Goal: Information Seeking & Learning: Compare options

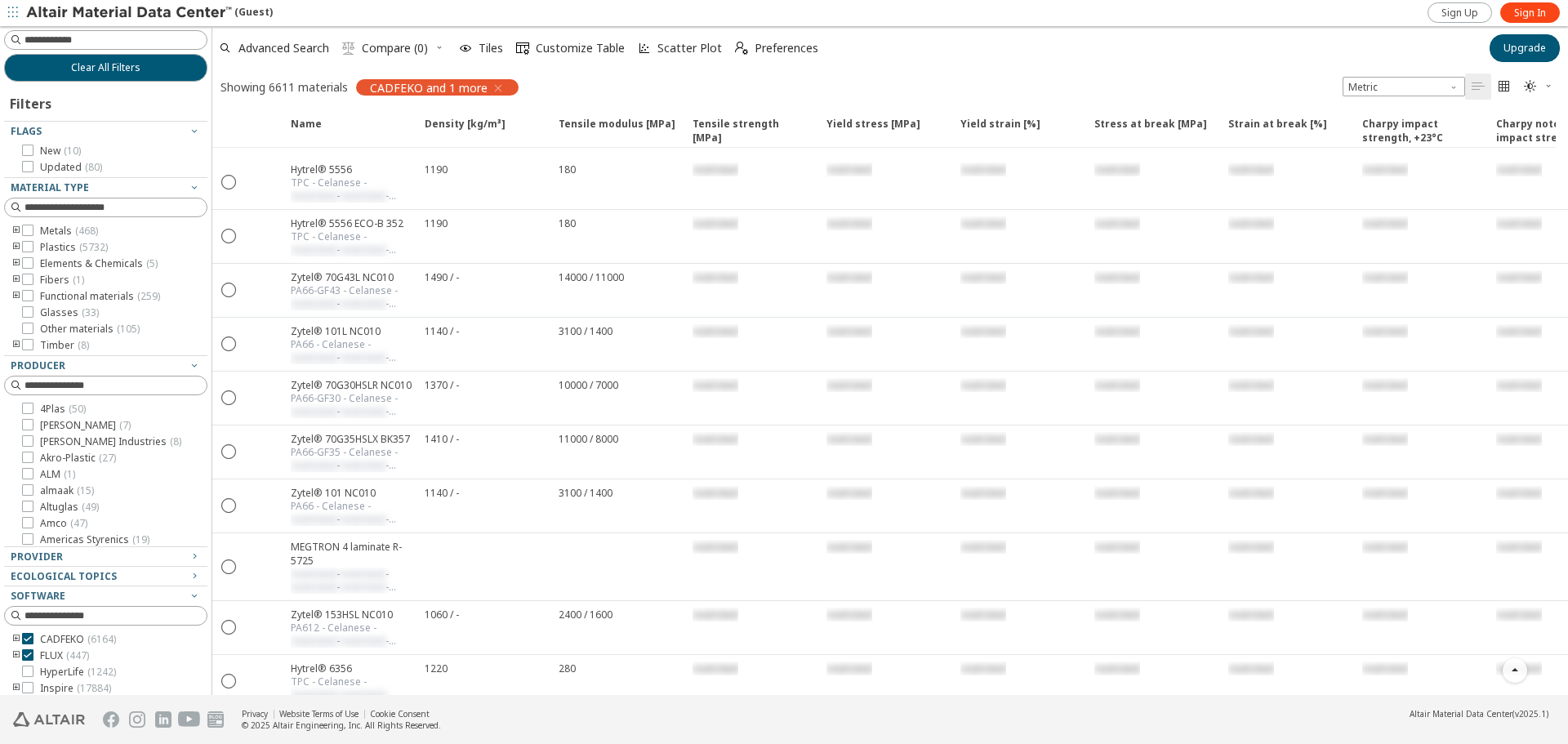
scroll to position [368, 0]
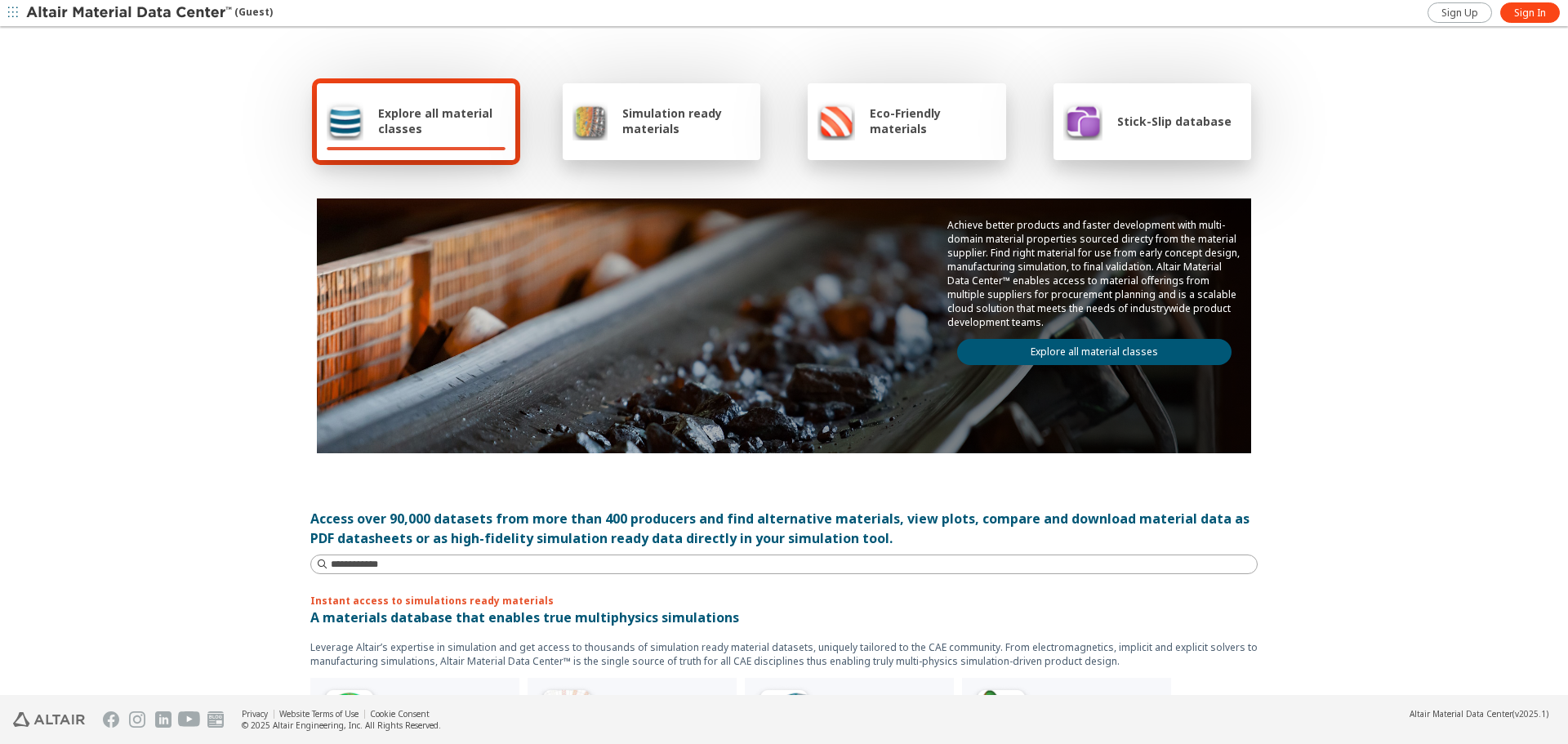
click at [631, 131] on span "Simulation ready materials" at bounding box center [686, 120] width 128 height 31
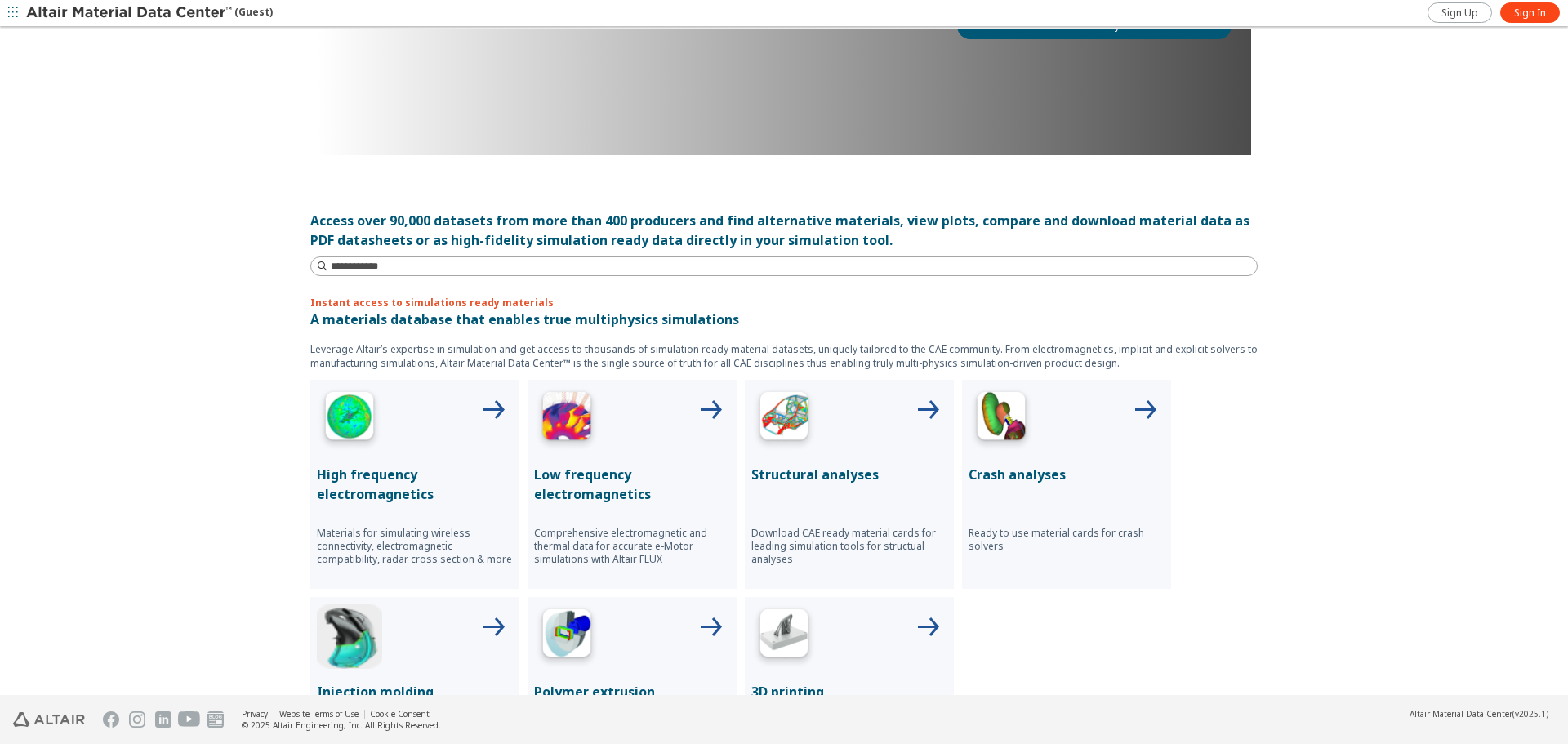
scroll to position [327, 0]
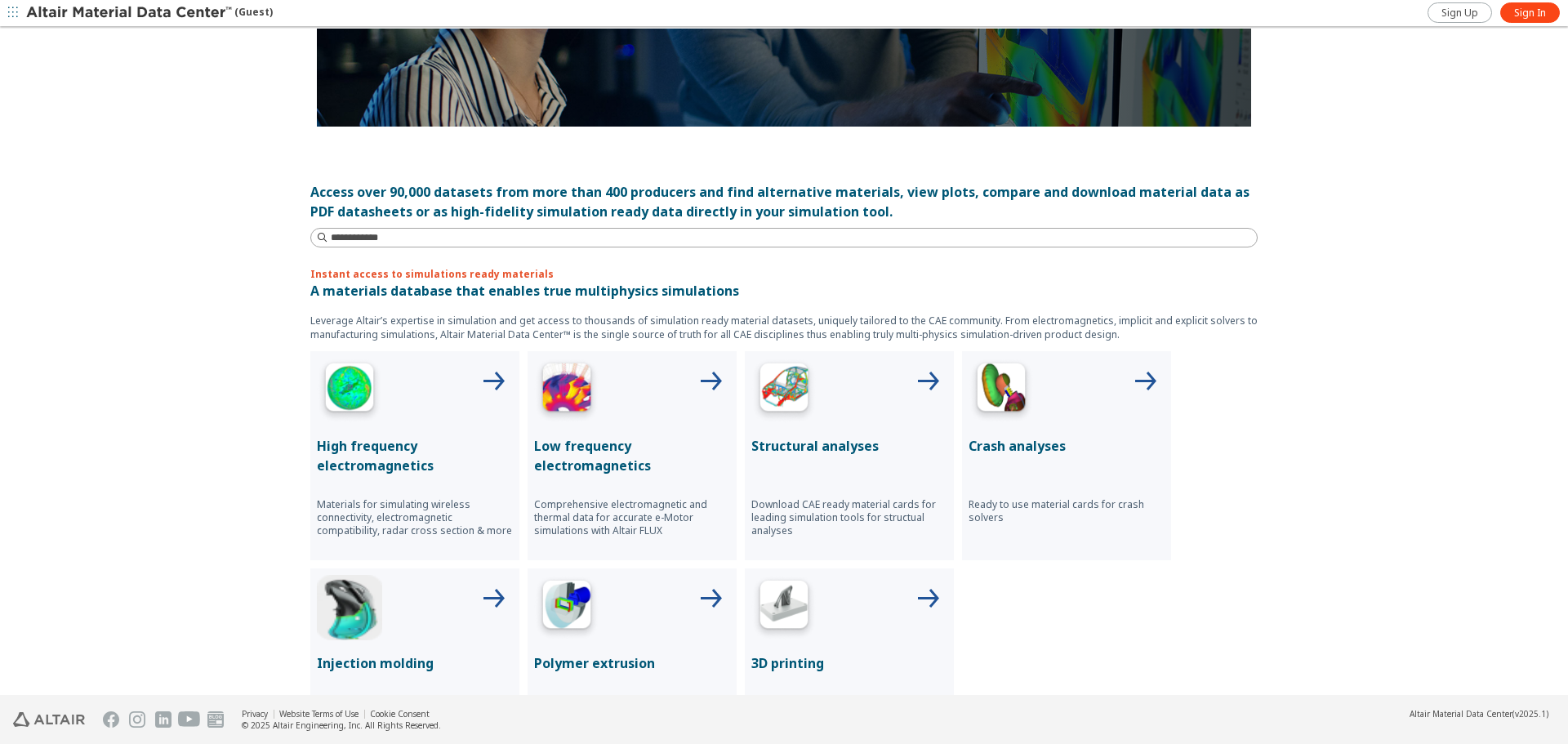
click at [442, 442] on p "High frequency electromagnetics" at bounding box center [415, 455] width 196 height 39
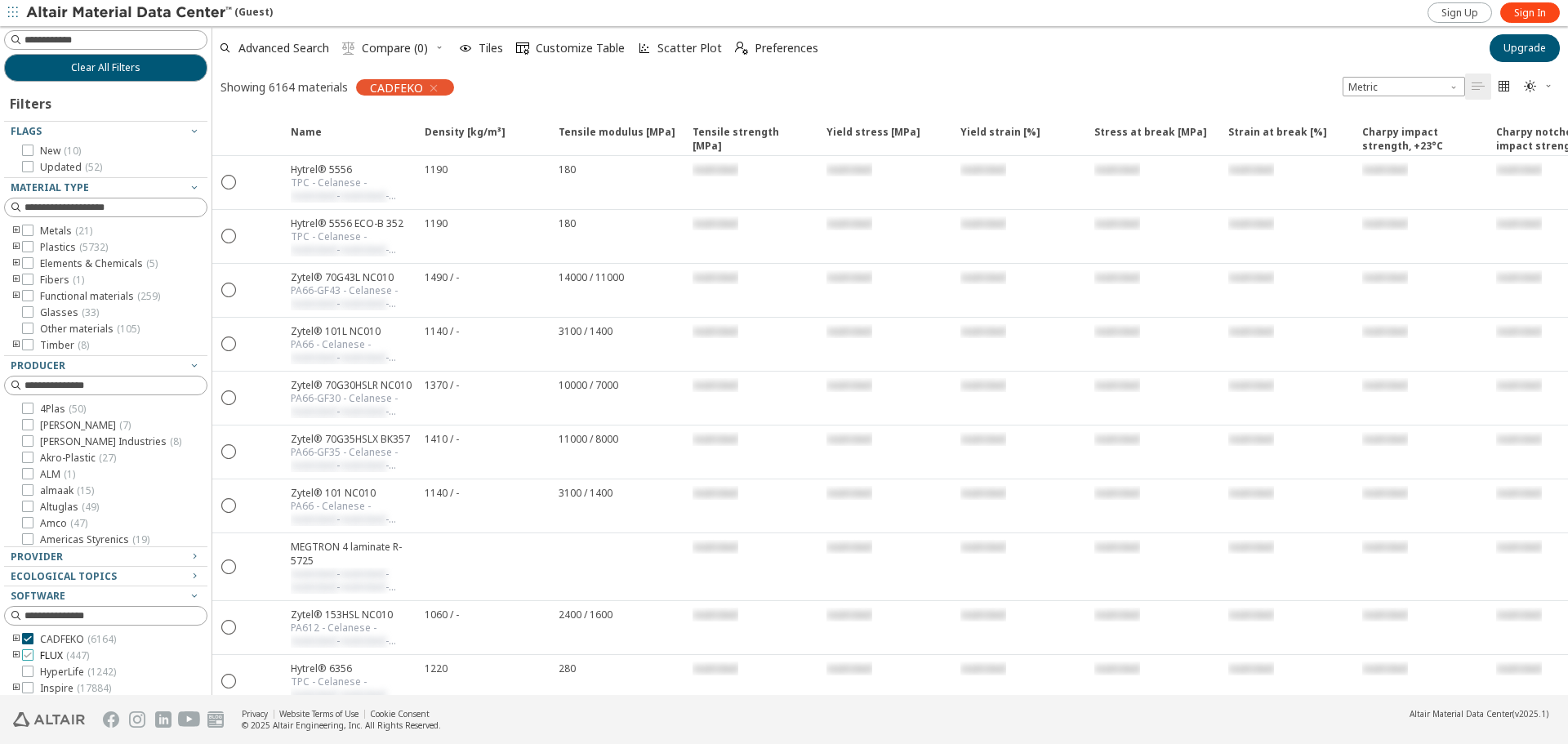
click at [52, 654] on span "FLUX ( 447 )" at bounding box center [64, 655] width 49 height 13
click at [1471, 12] on span "Sign Up" at bounding box center [1460, 13] width 36 height 13
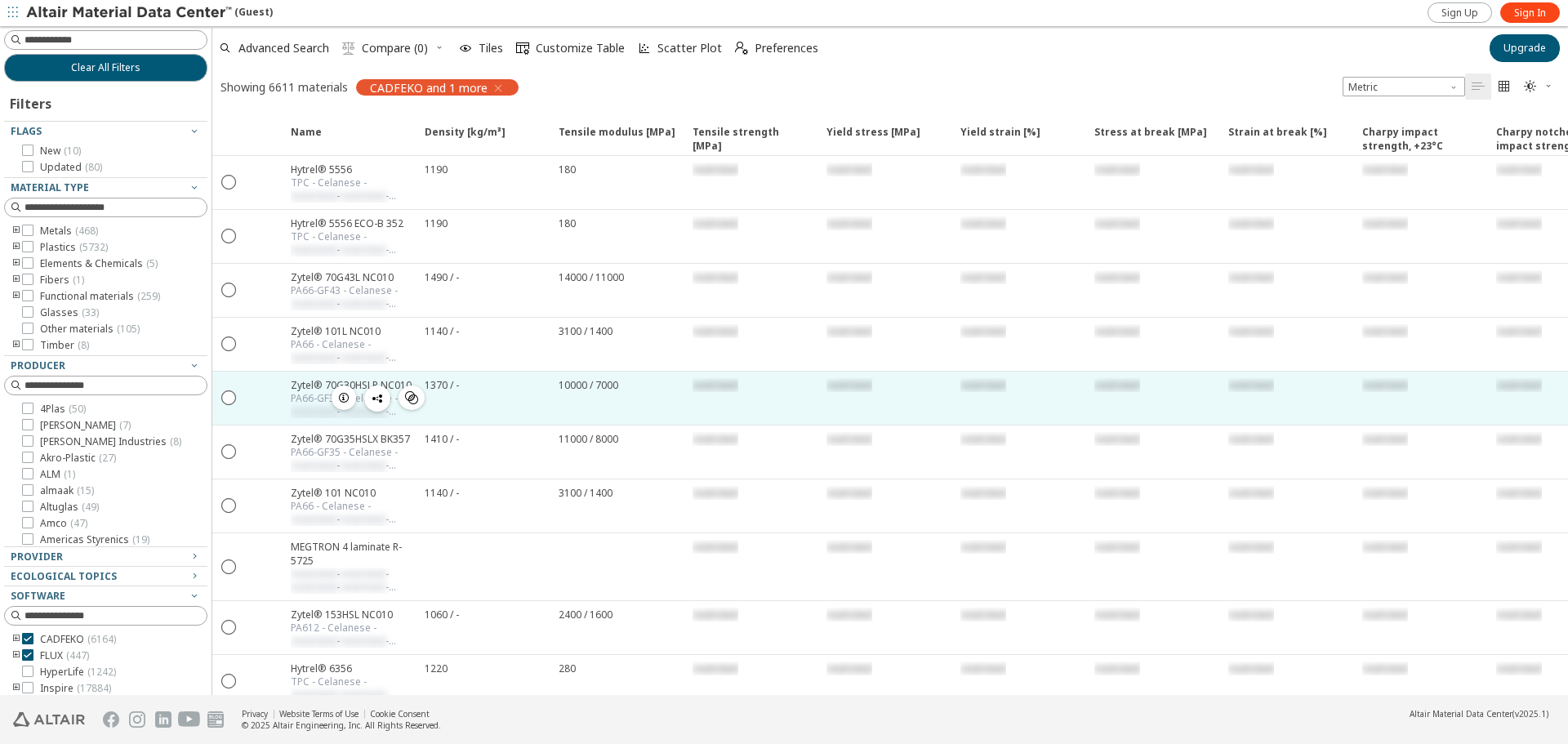
click at [620, 405] on div "10000 / 7000" at bounding box center [616, 398] width 134 height 53
click at [295, 385] on div "Zytel® 70G30HSLR NC010" at bounding box center [352, 385] width 124 height 14
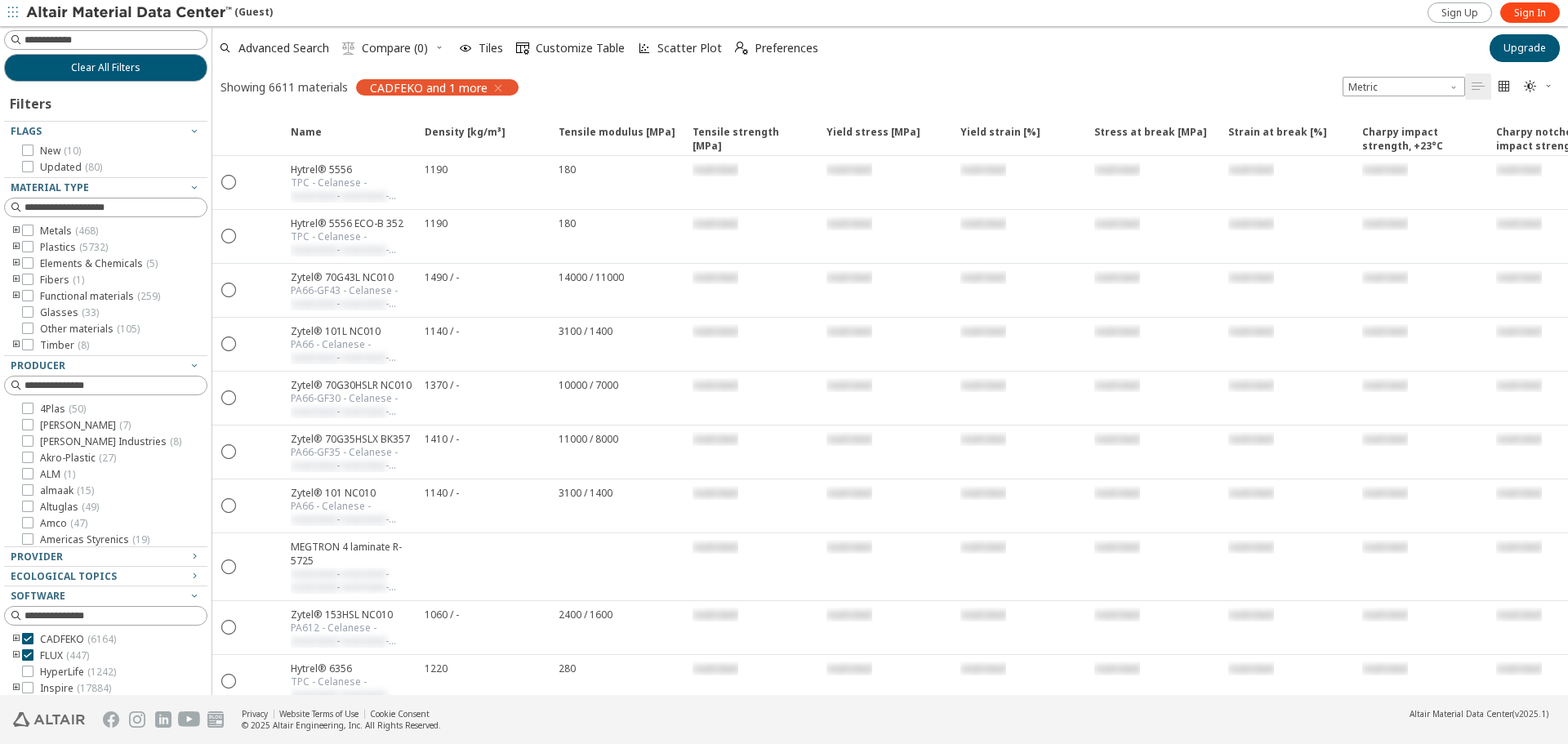
click at [258, 9] on div "(Guest)" at bounding box center [149, 13] width 246 height 16
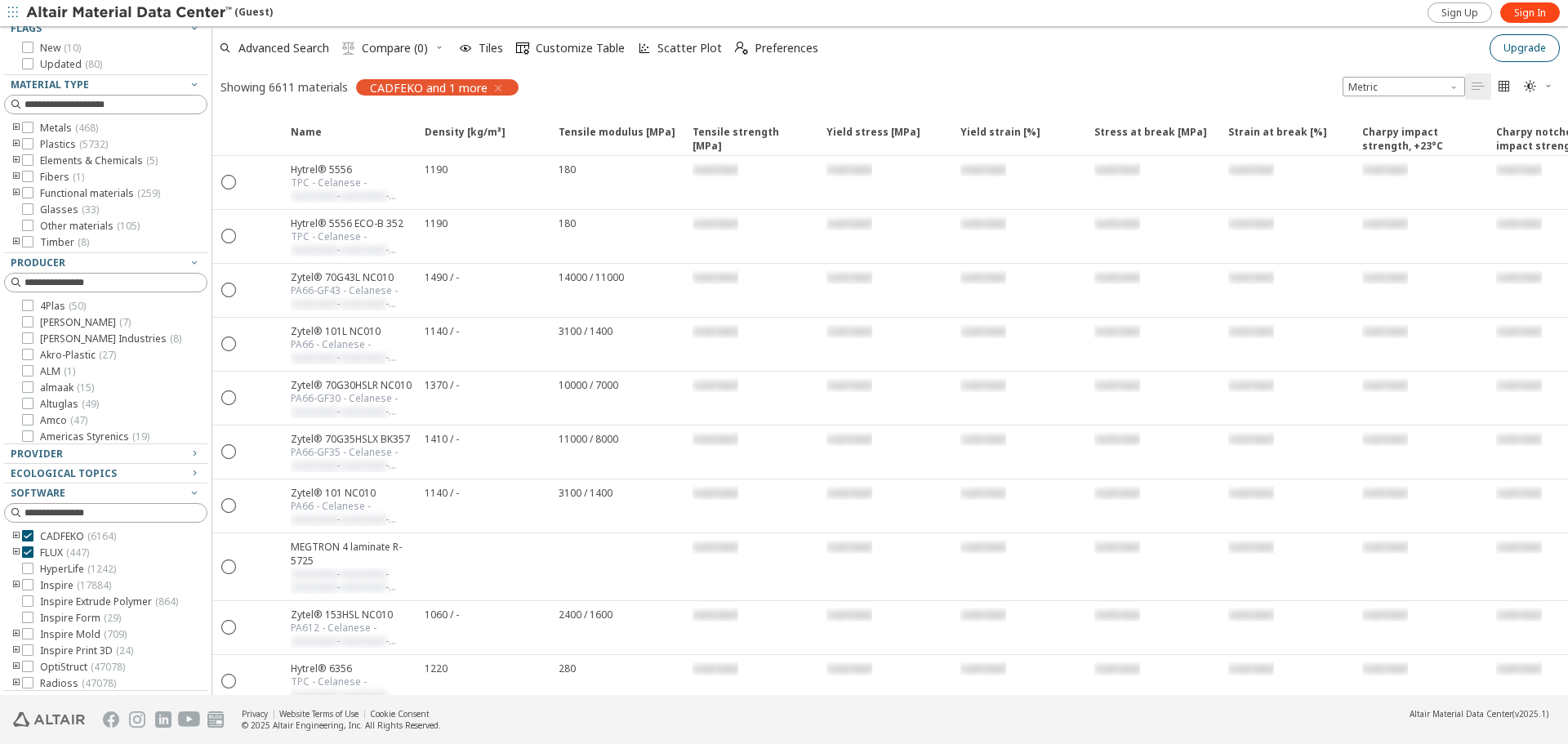
click at [1532, 52] on span "Upgrade" at bounding box center [1525, 47] width 42 height 13
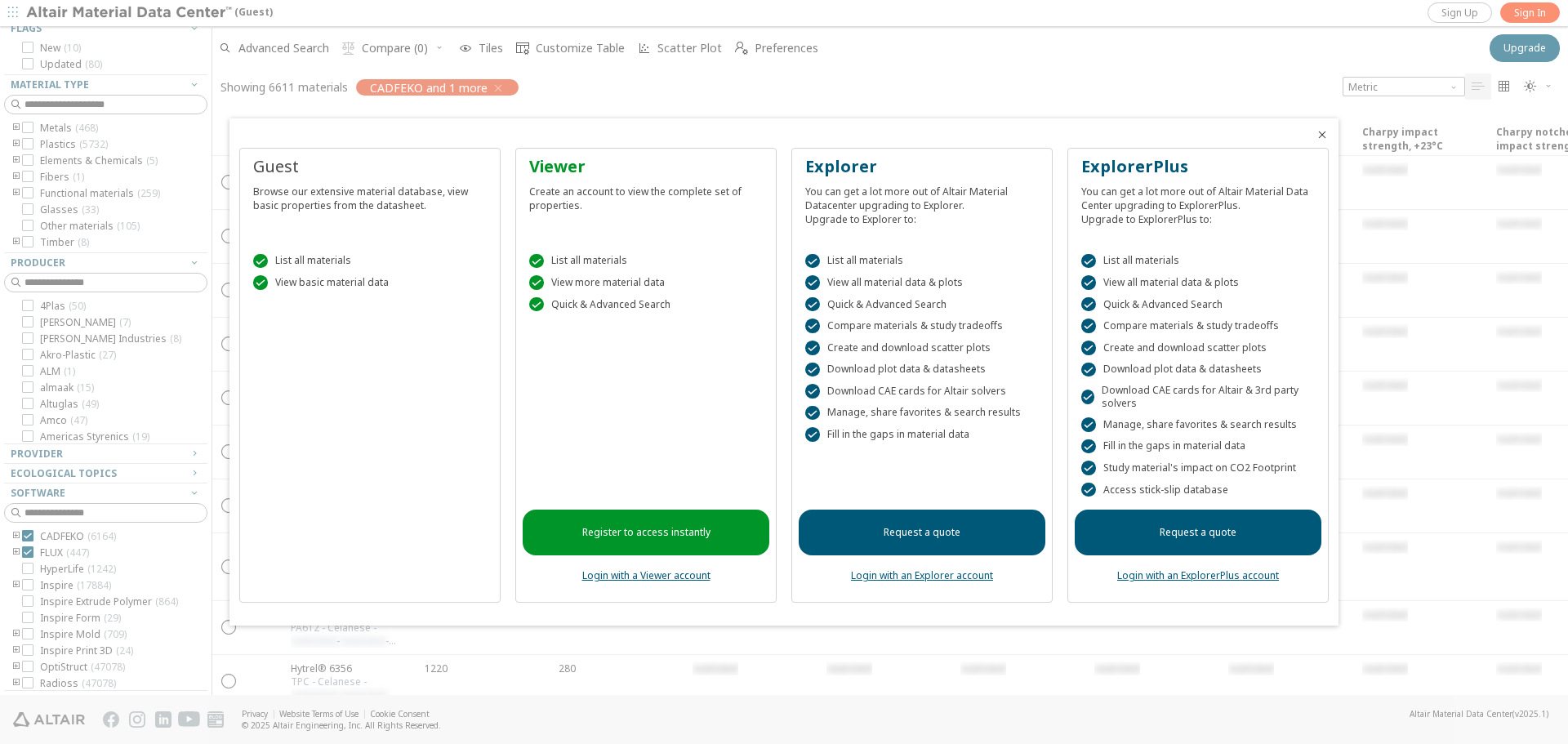
click at [705, 547] on link "Register to access instantly" at bounding box center [645, 532] width 246 height 46
click at [1544, 9] on div at bounding box center [784, 372] width 1568 height 744
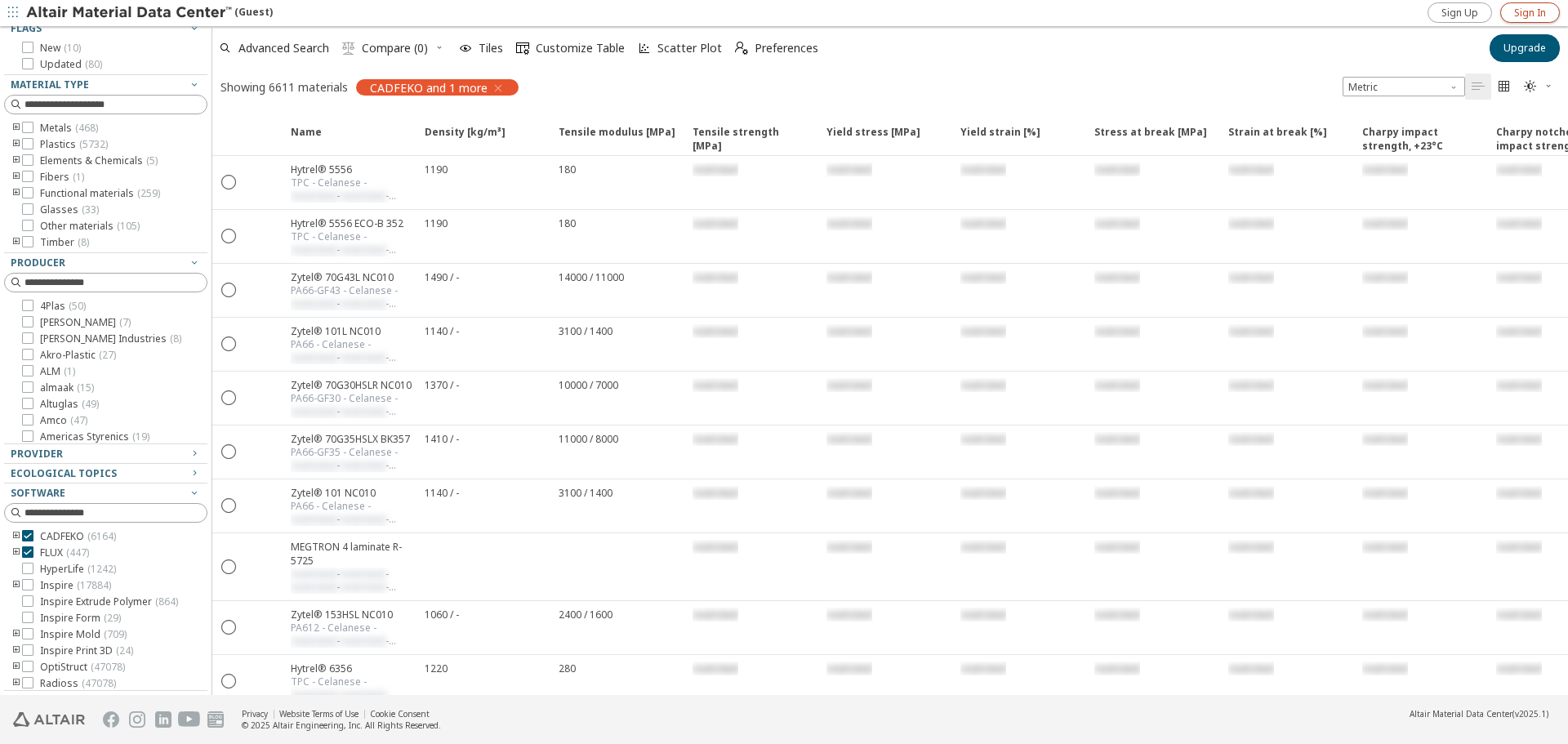
click at [1544, 9] on span "Sign In" at bounding box center [1530, 13] width 32 height 13
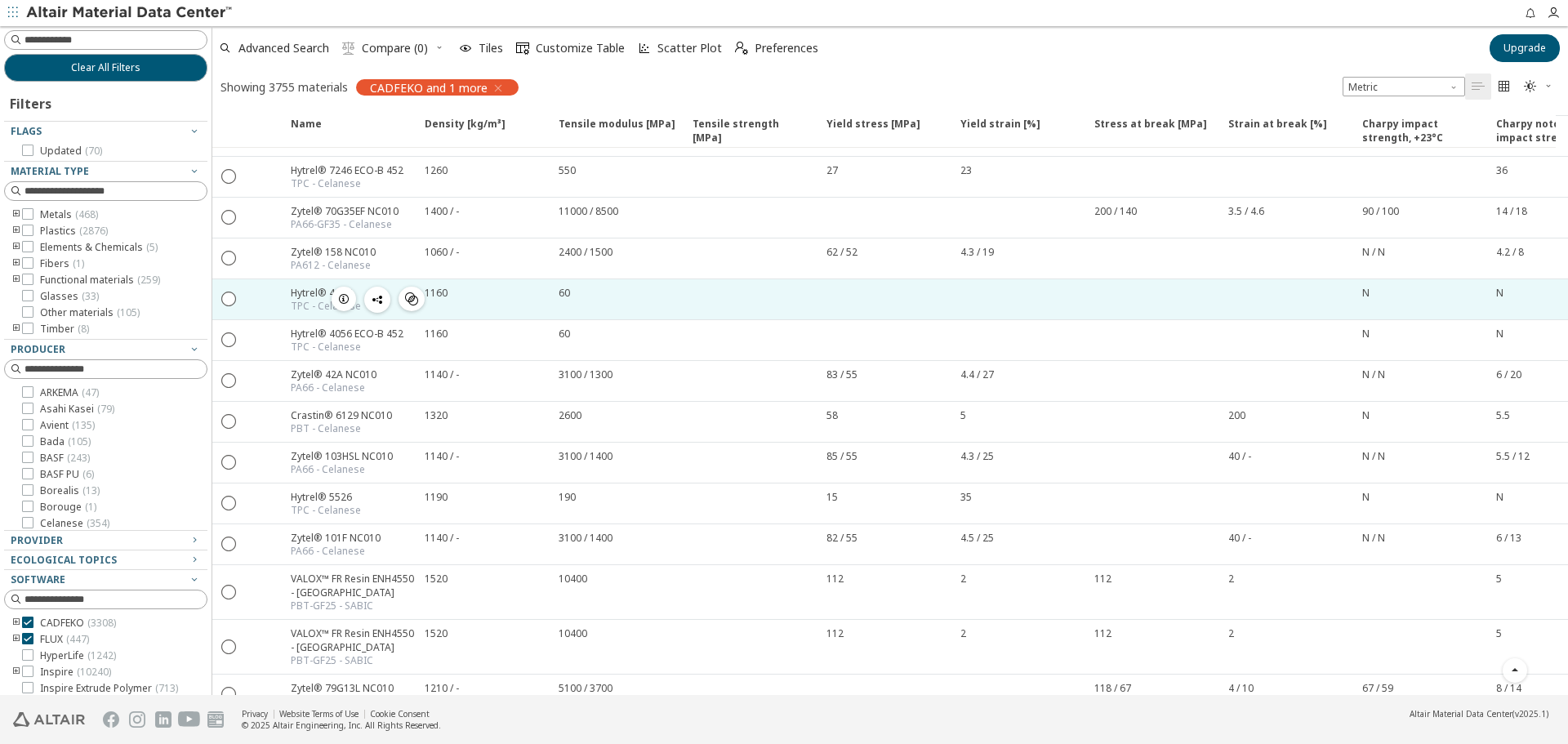
scroll to position [898, 0]
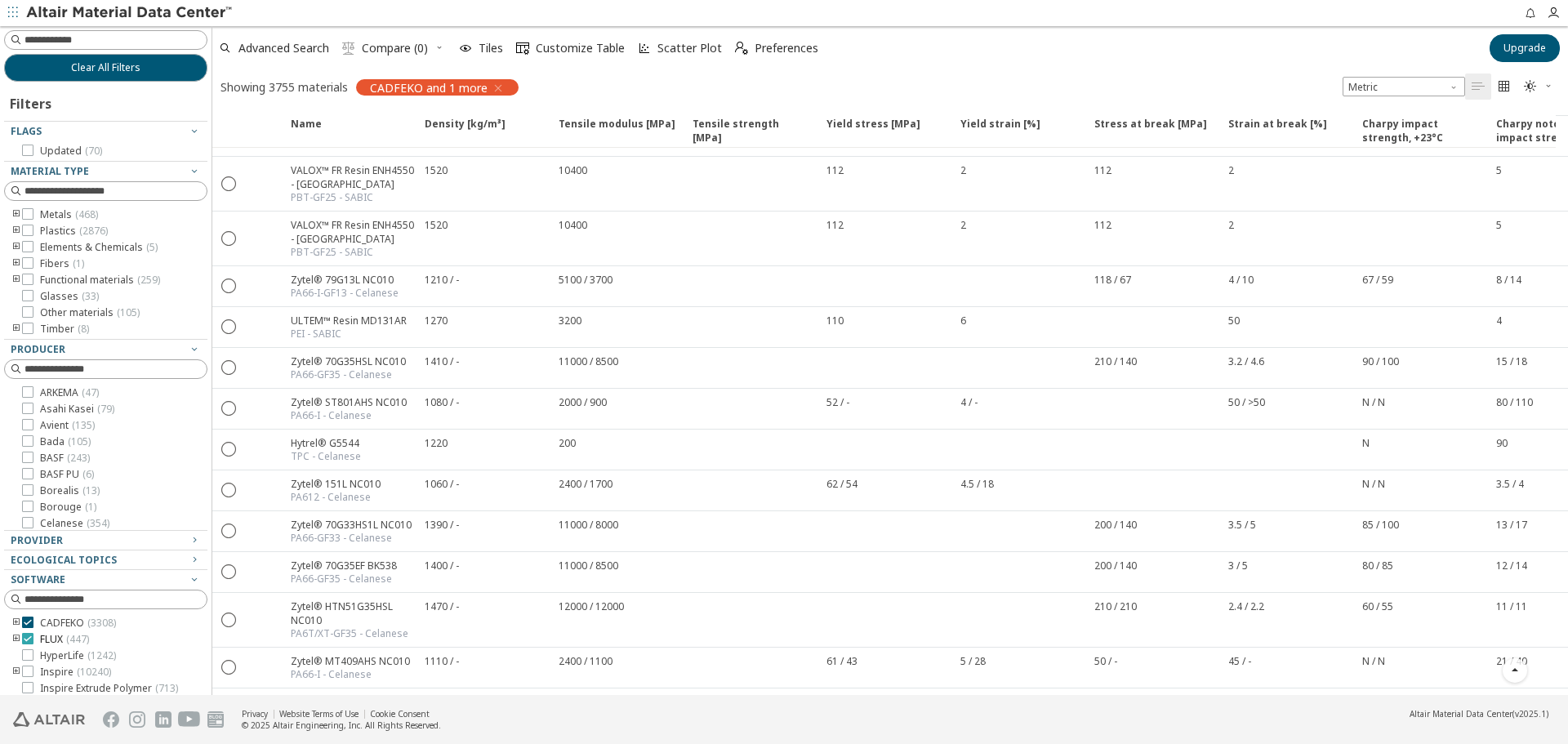
click at [47, 637] on span "FLUX ( 447 )" at bounding box center [64, 639] width 49 height 13
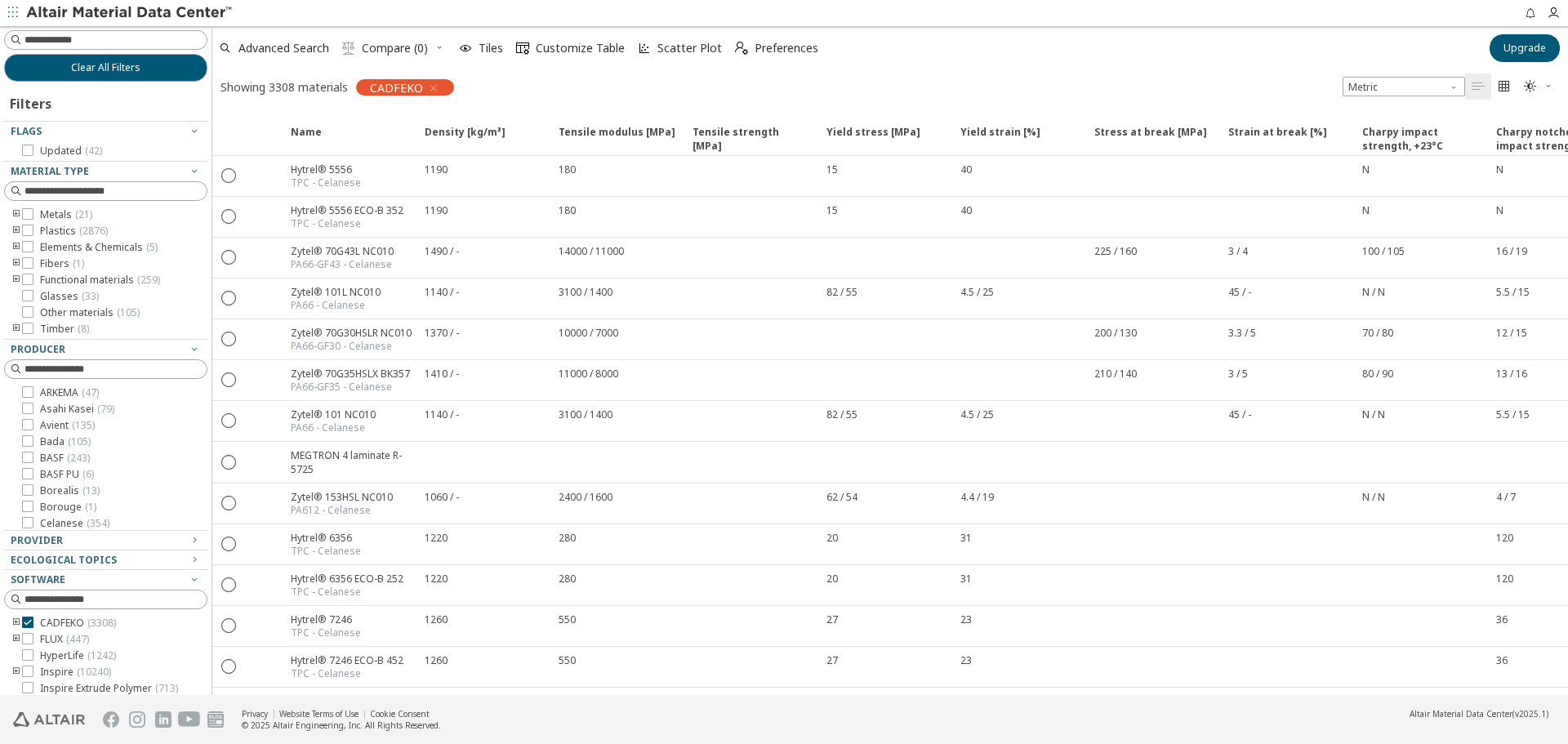
click at [1552, 83] on icon "button" at bounding box center [1549, 86] width 10 height 10
click at [1439, 168] on span "Dark" at bounding box center [1486, 165] width 130 height 26
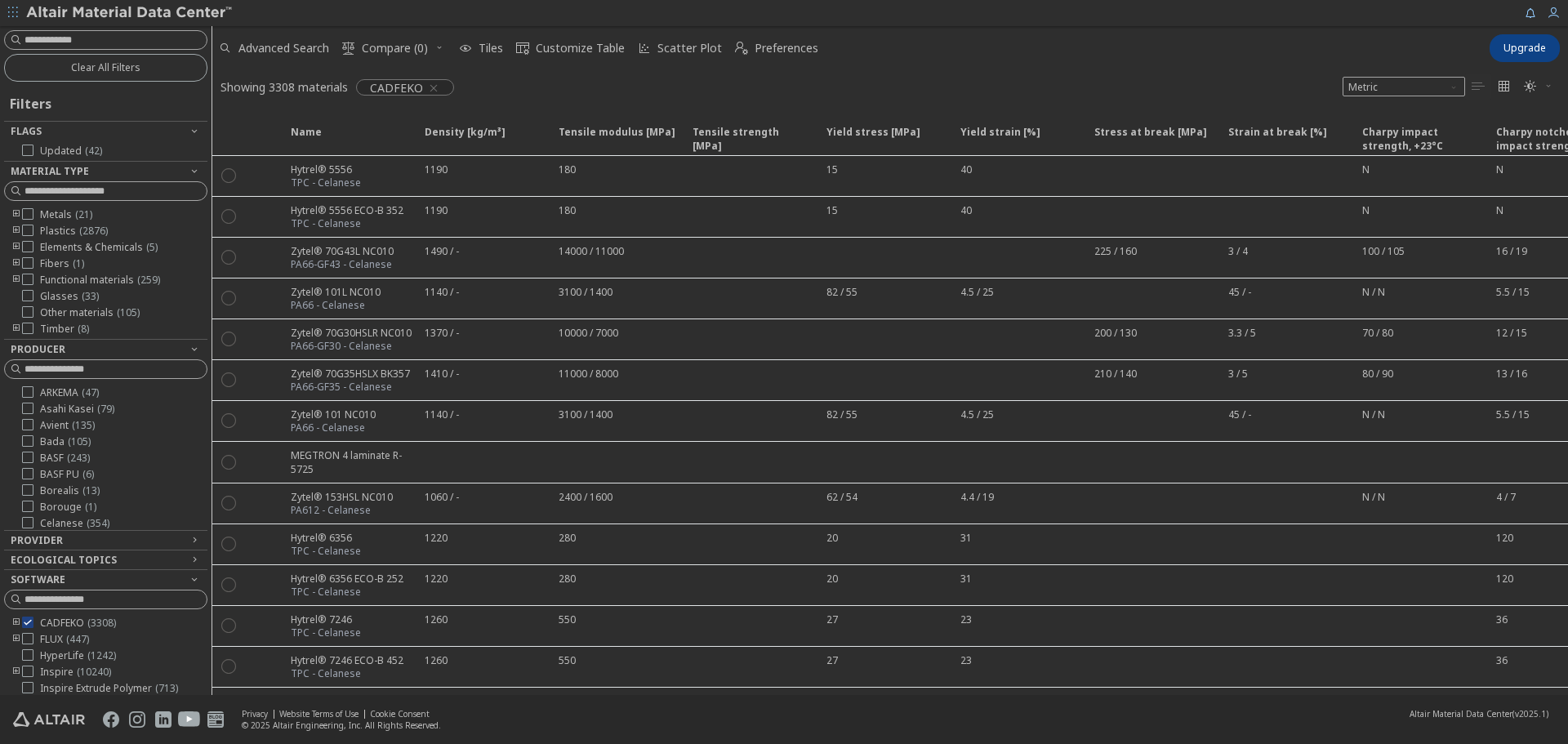
click at [1545, 89] on icon "button" at bounding box center [1549, 86] width 10 height 10
click at [1468, 138] on span "Light Blue" at bounding box center [1486, 140] width 130 height 26
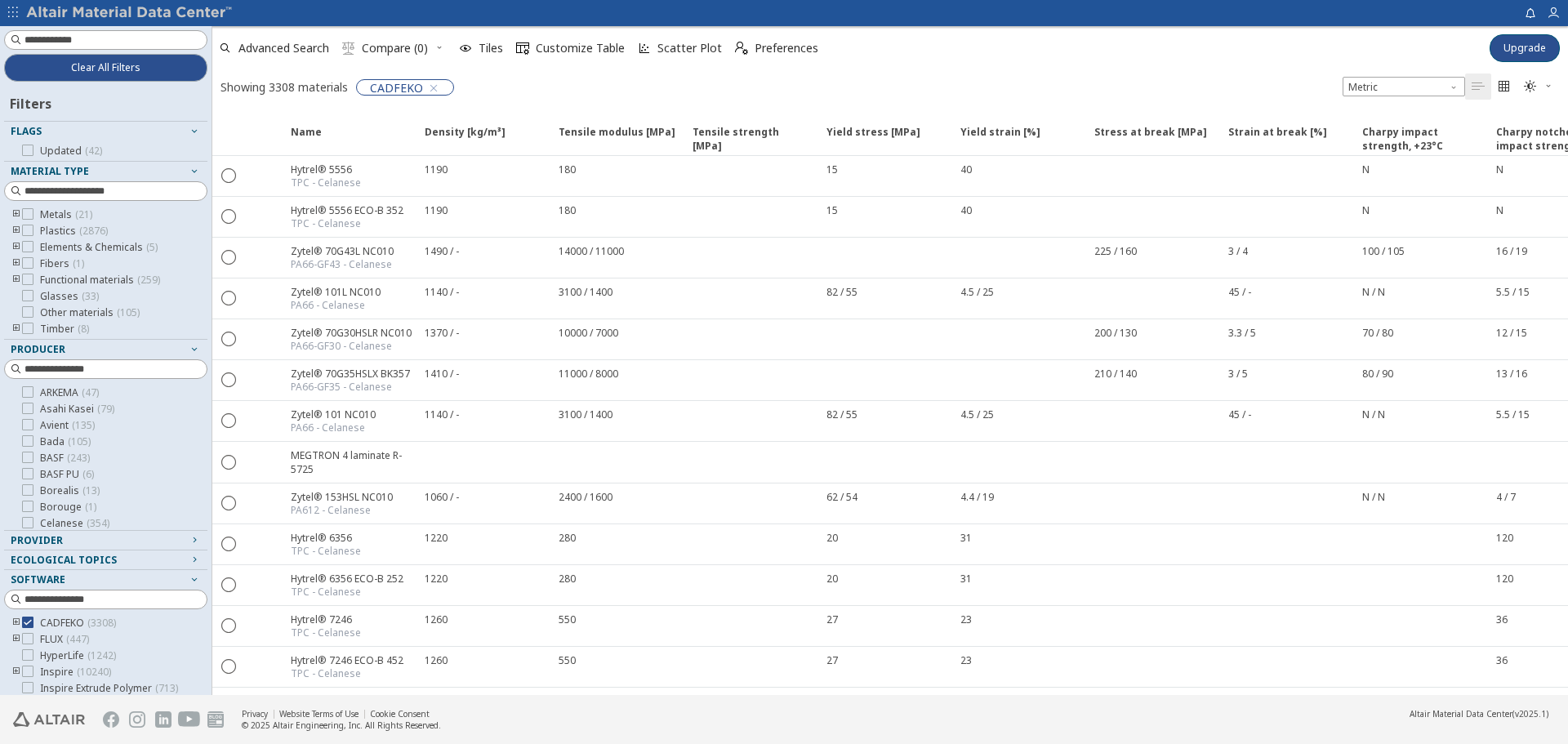
click at [1538, 84] on span "" at bounding box center [1538, 86] width 36 height 26
click at [1482, 119] on span "Light" at bounding box center [1486, 113] width 130 height 26
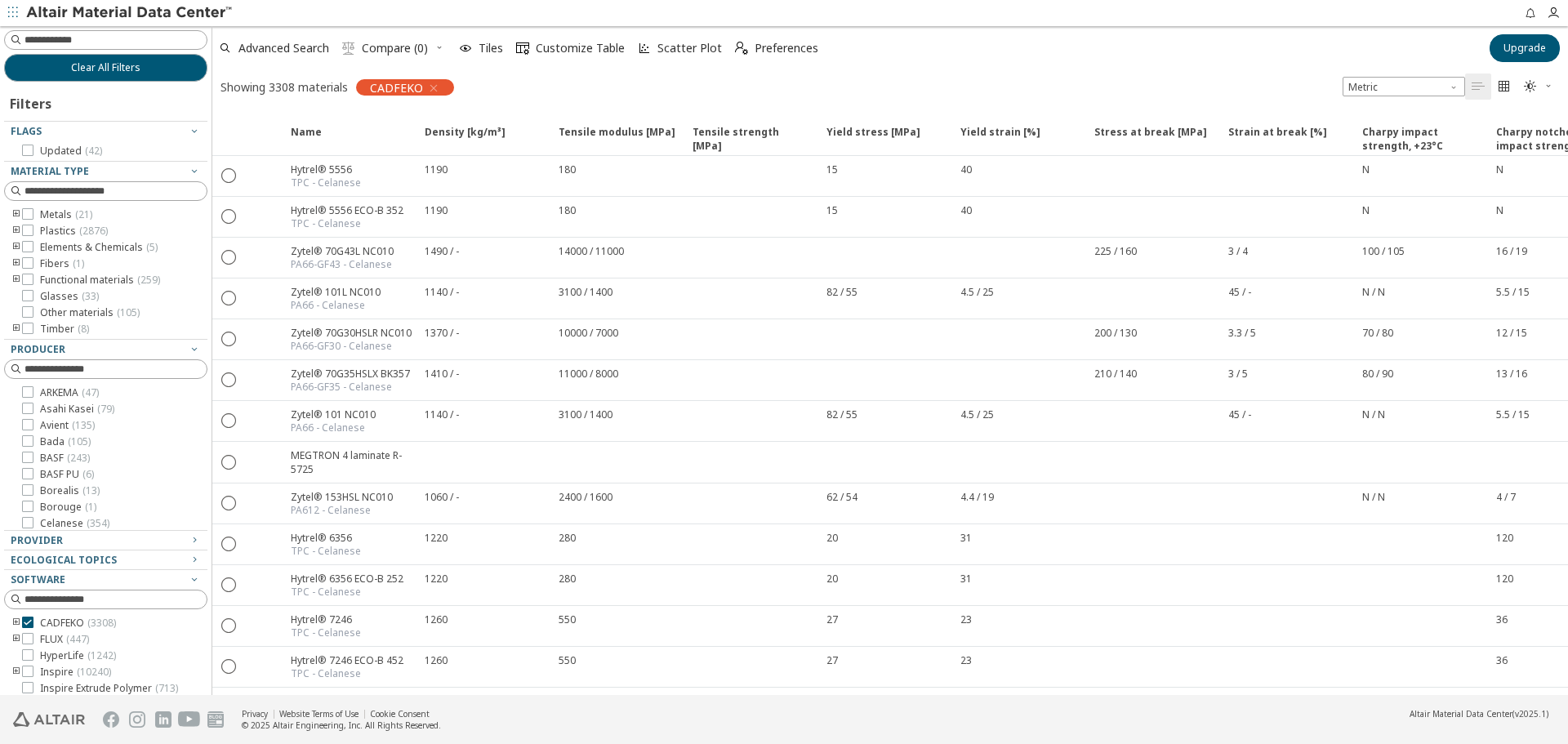
click at [762, 88] on div "Showing 3308 materials CADFEKO Metric   " at bounding box center [890, 86] width 1355 height 35
click at [303, 50] on span "Advanced Search" at bounding box center [284, 48] width 91 height 12
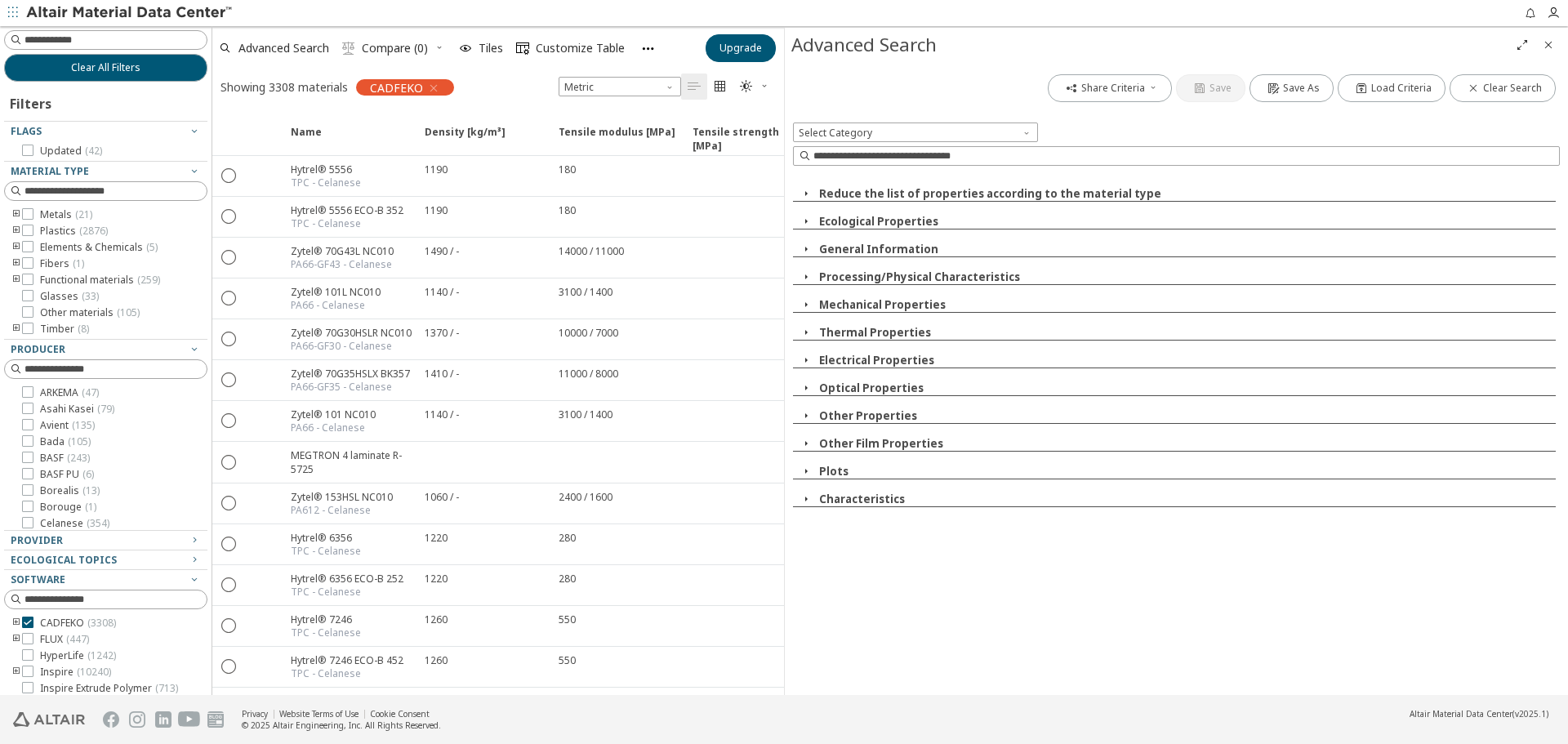
click at [808, 434] on div "Reduce the list of properties according to the material type Ecological Propert…" at bounding box center [1177, 340] width 767 height 333
click at [808, 443] on icon "button" at bounding box center [805, 443] width 13 height 13
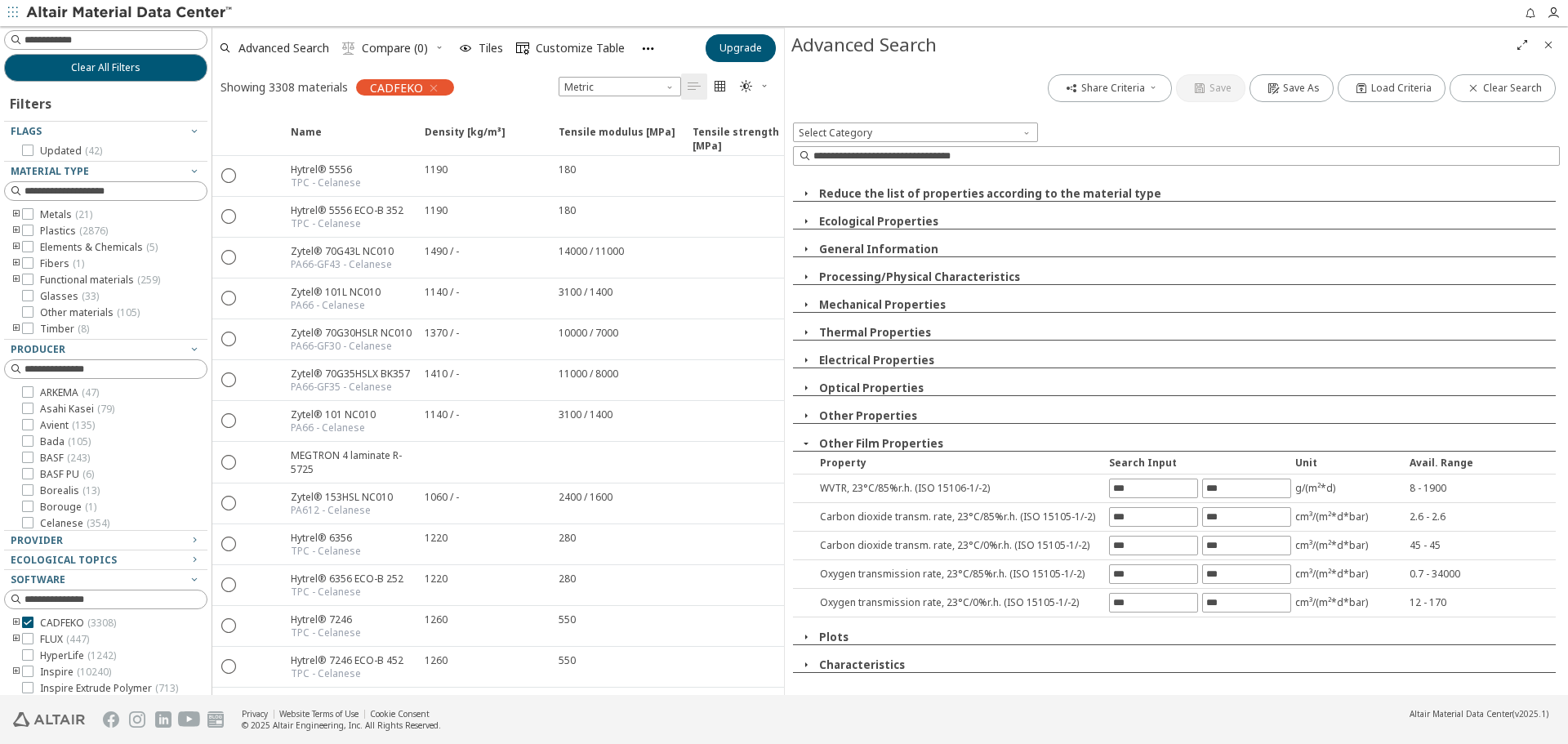
click at [808, 443] on icon "button" at bounding box center [805, 443] width 13 height 13
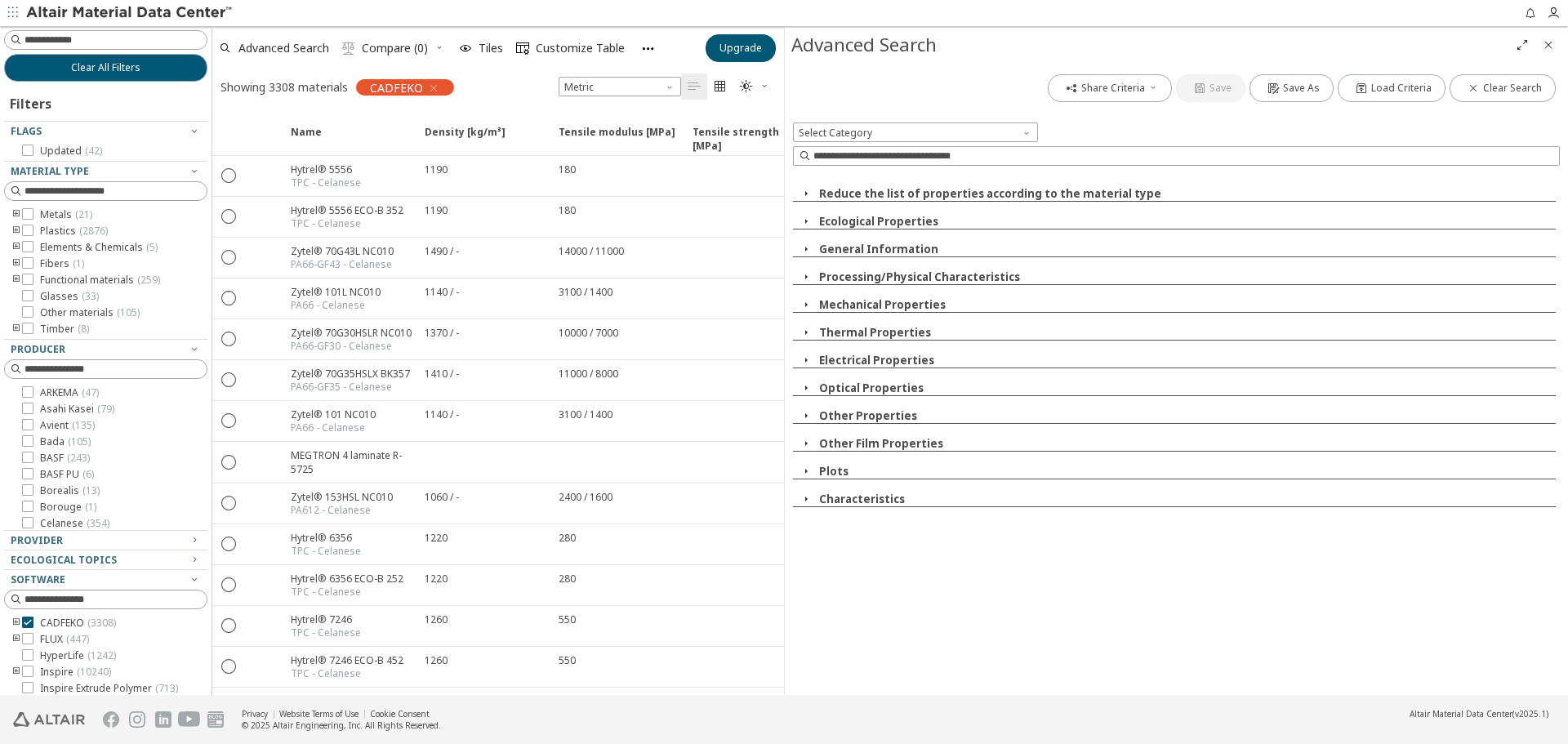
click at [811, 467] on icon "button" at bounding box center [805, 471] width 13 height 13
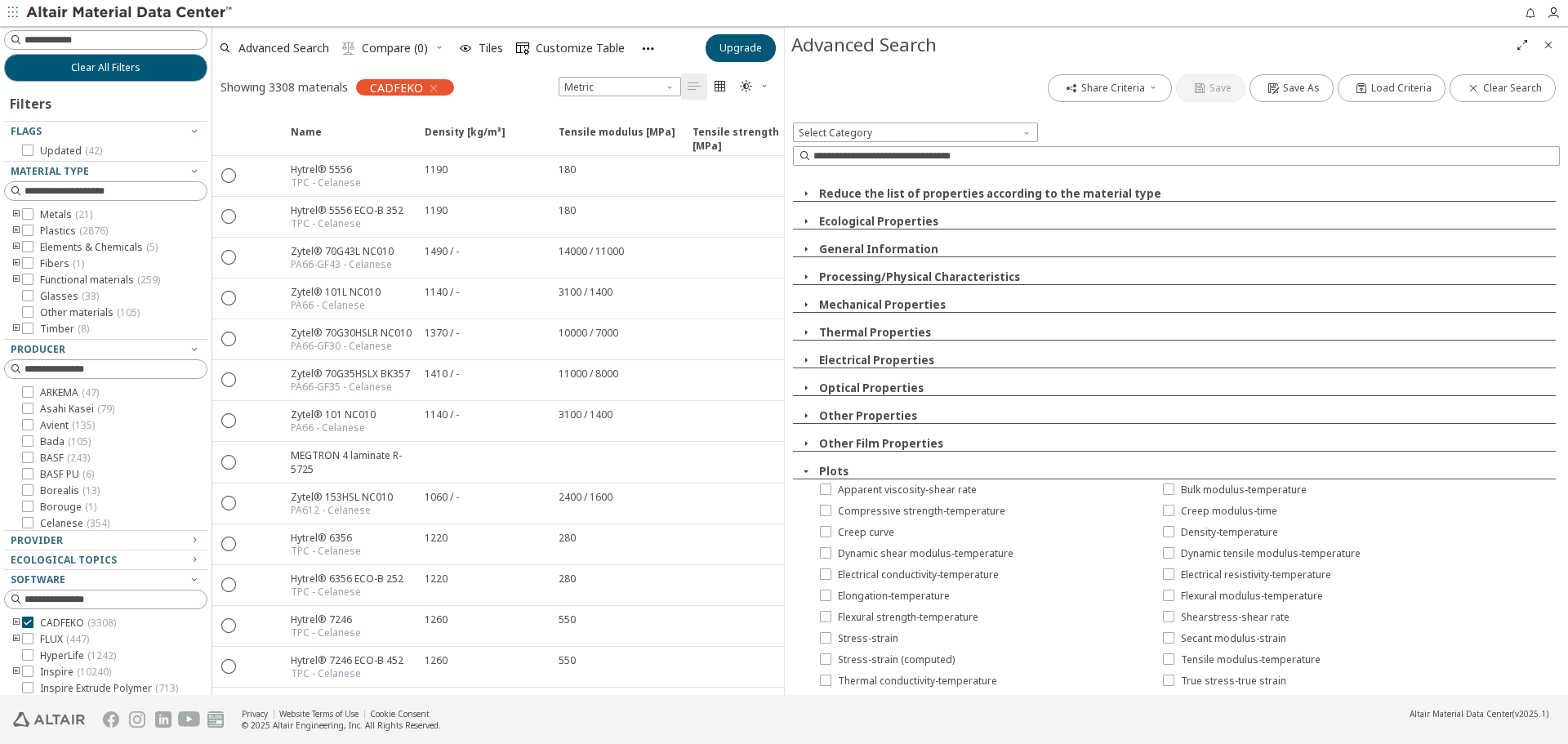
scroll to position [245, 0]
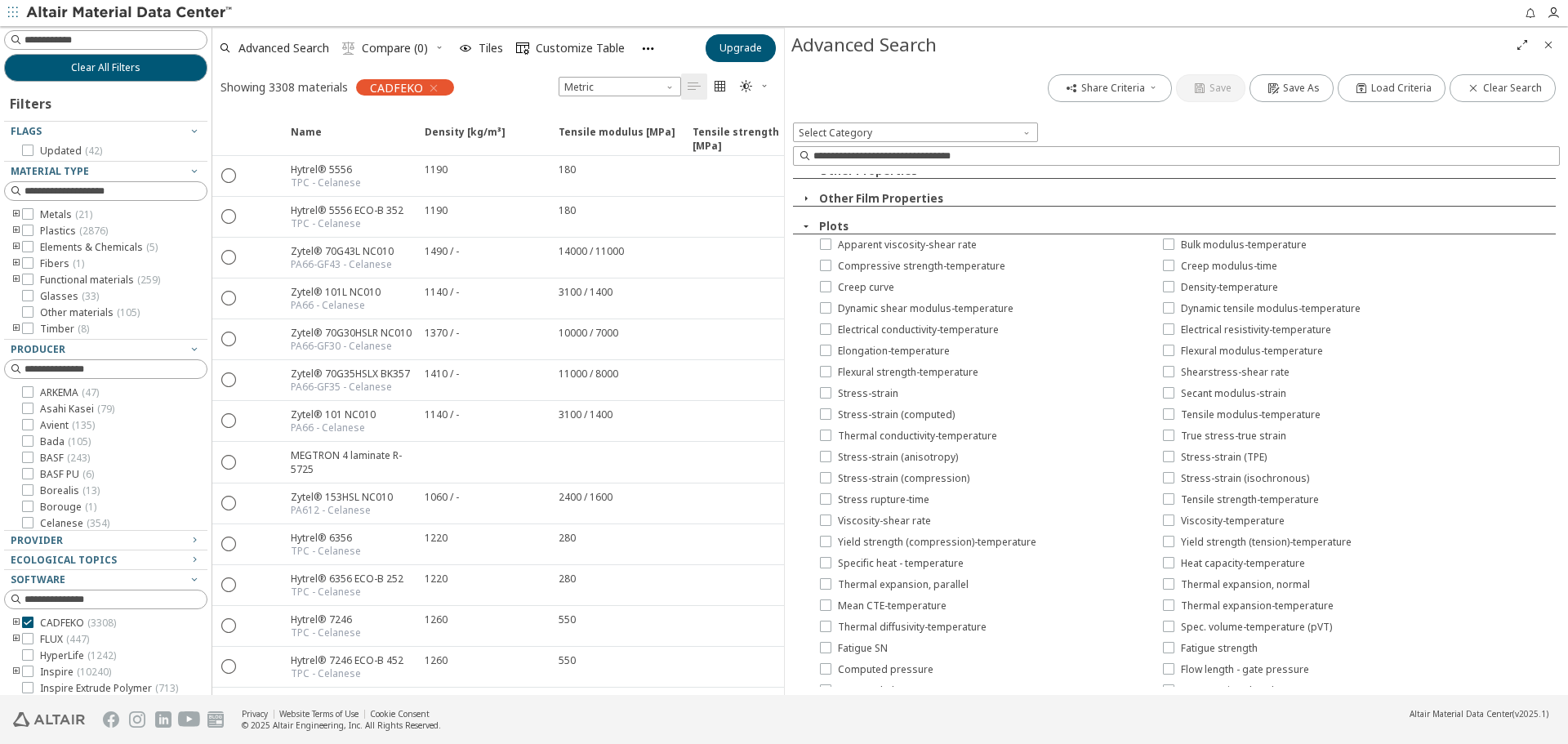
click at [803, 221] on icon "button" at bounding box center [805, 225] width 13 height 13
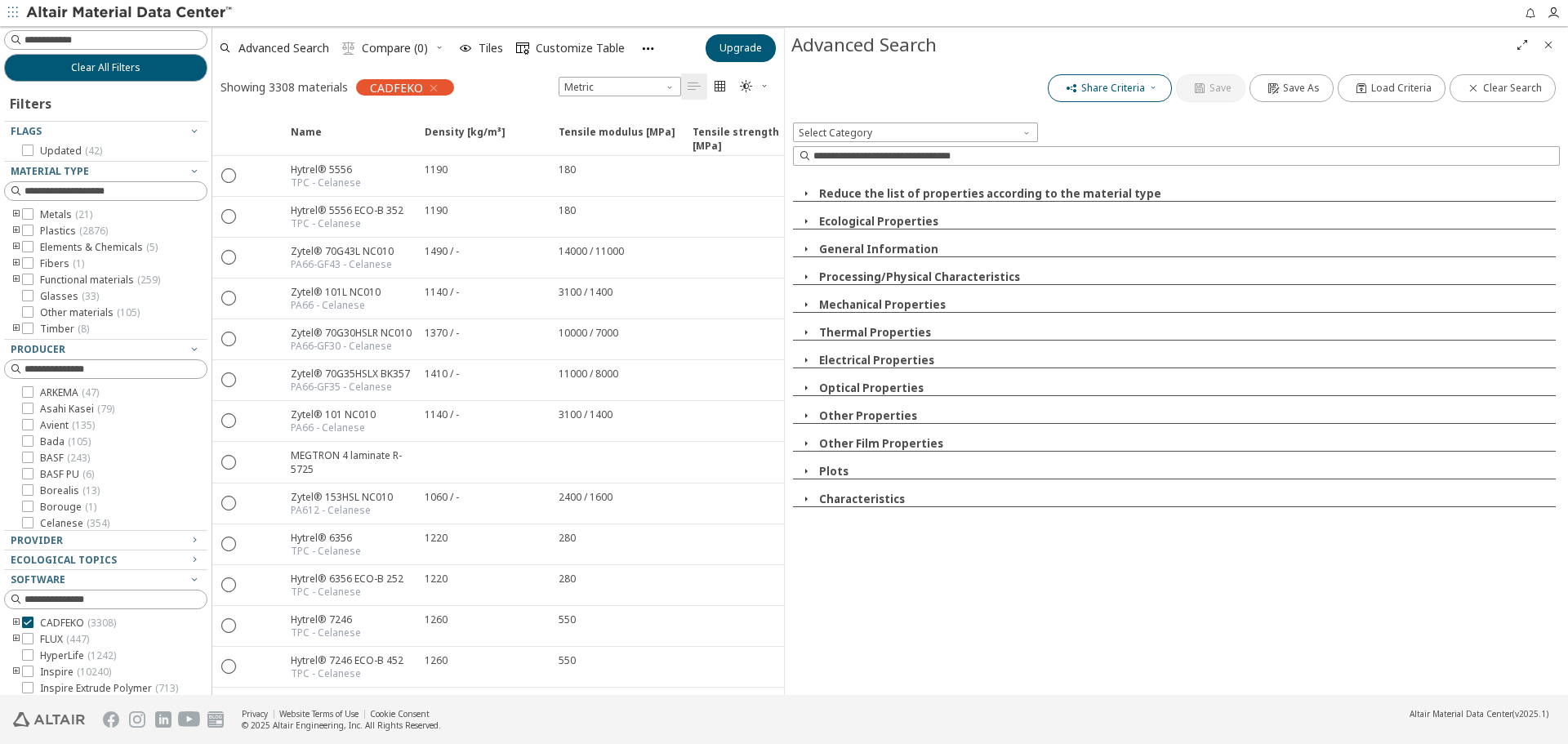
click at [1140, 83] on span "Share Criteria" at bounding box center [1113, 87] width 63 height 13
click at [1345, 57] on div "Advanced Search" at bounding box center [1151, 45] width 718 height 26
click at [1549, 46] on icon "Close" at bounding box center [1548, 44] width 13 height 13
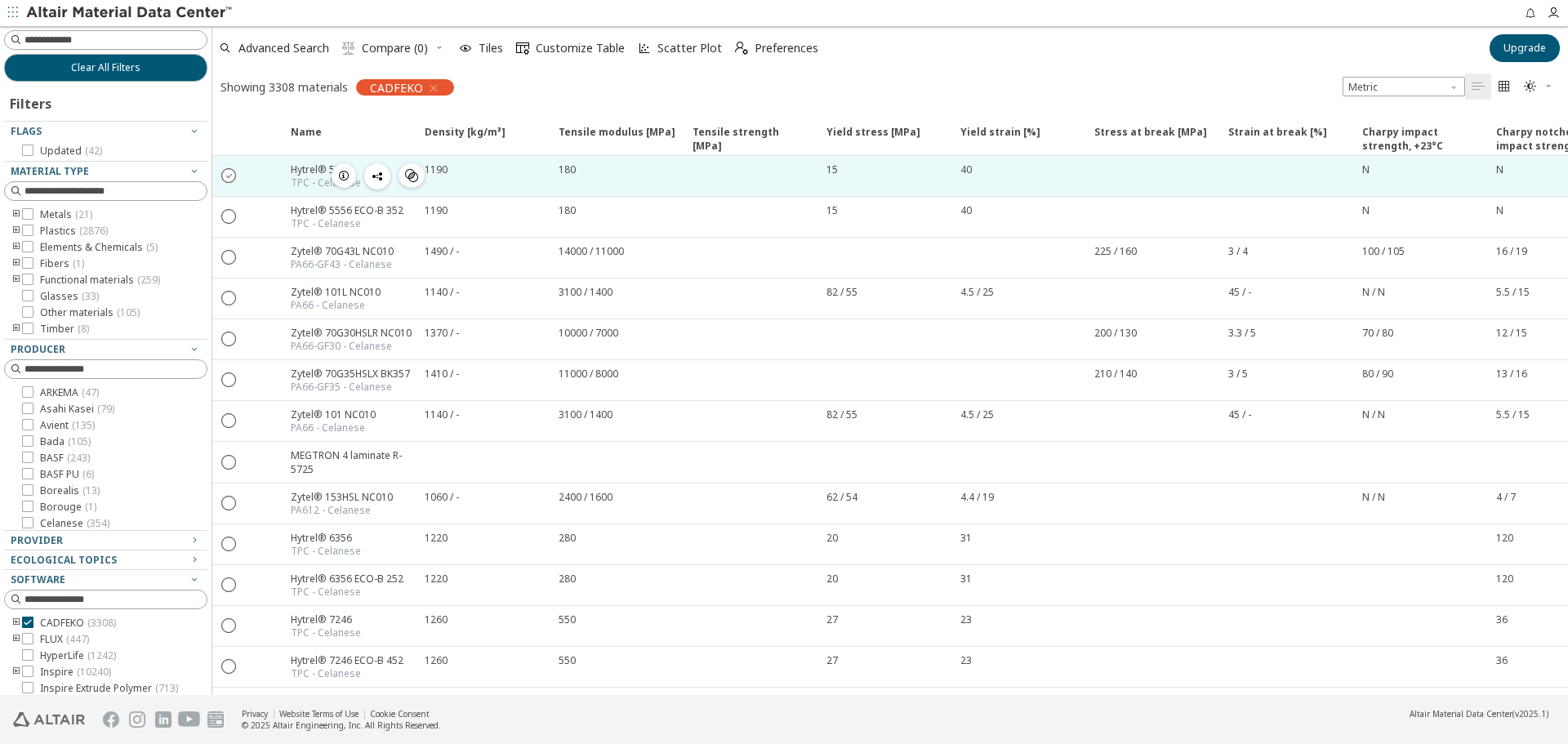
click at [234, 172] on icon "" at bounding box center [229, 174] width 14 height 14
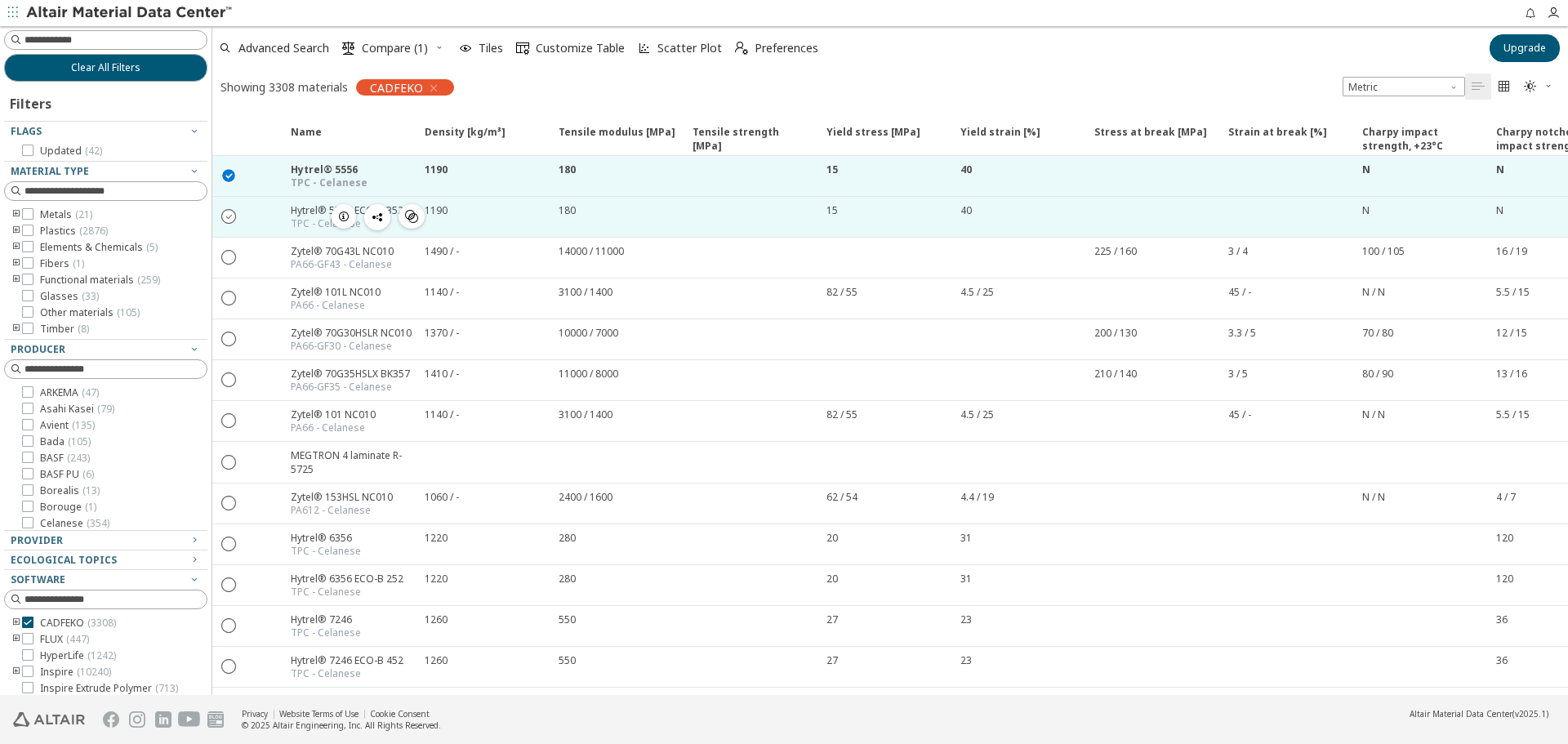
click at [227, 209] on icon "" at bounding box center [229, 215] width 14 height 14
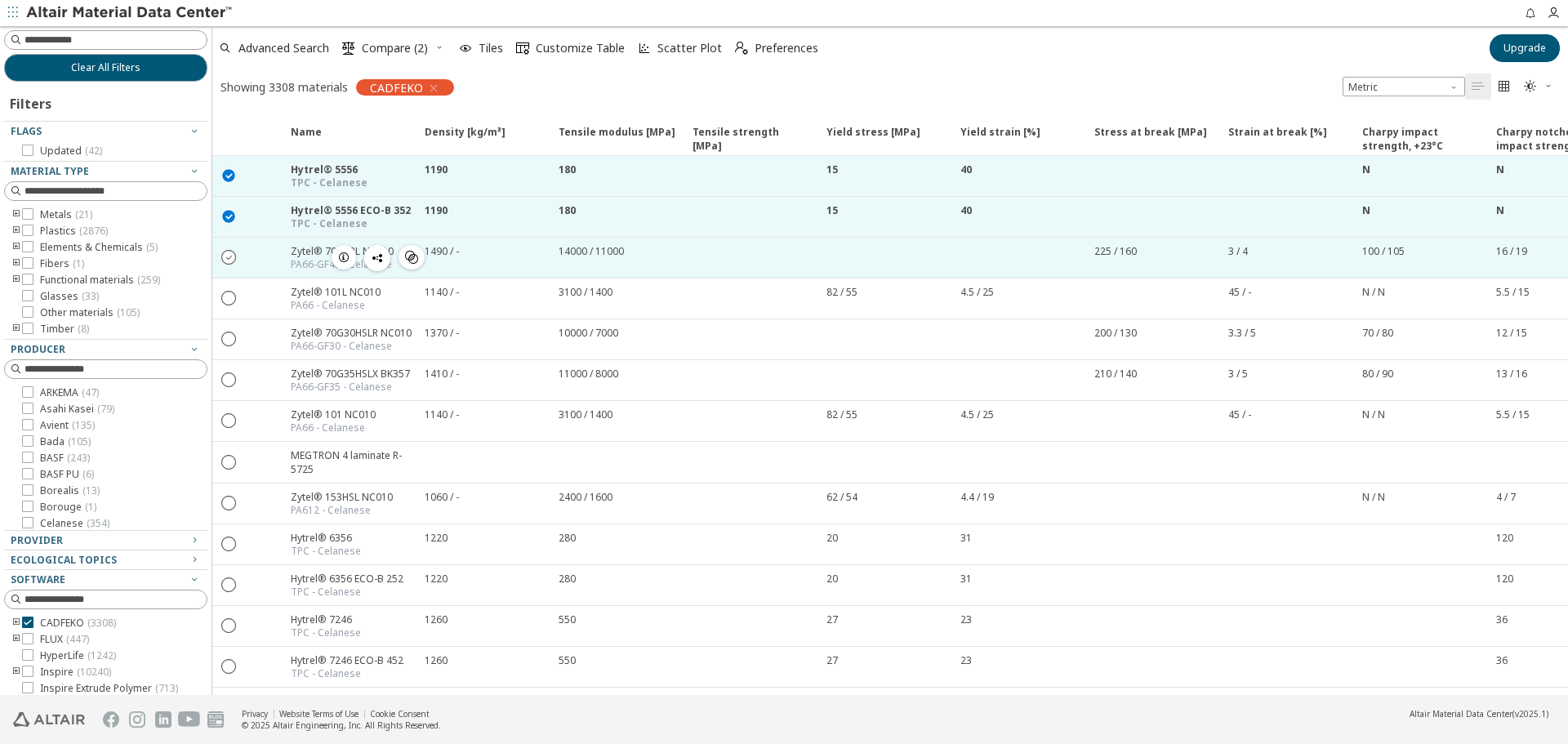
click at [235, 258] on icon "" at bounding box center [229, 256] width 14 height 14
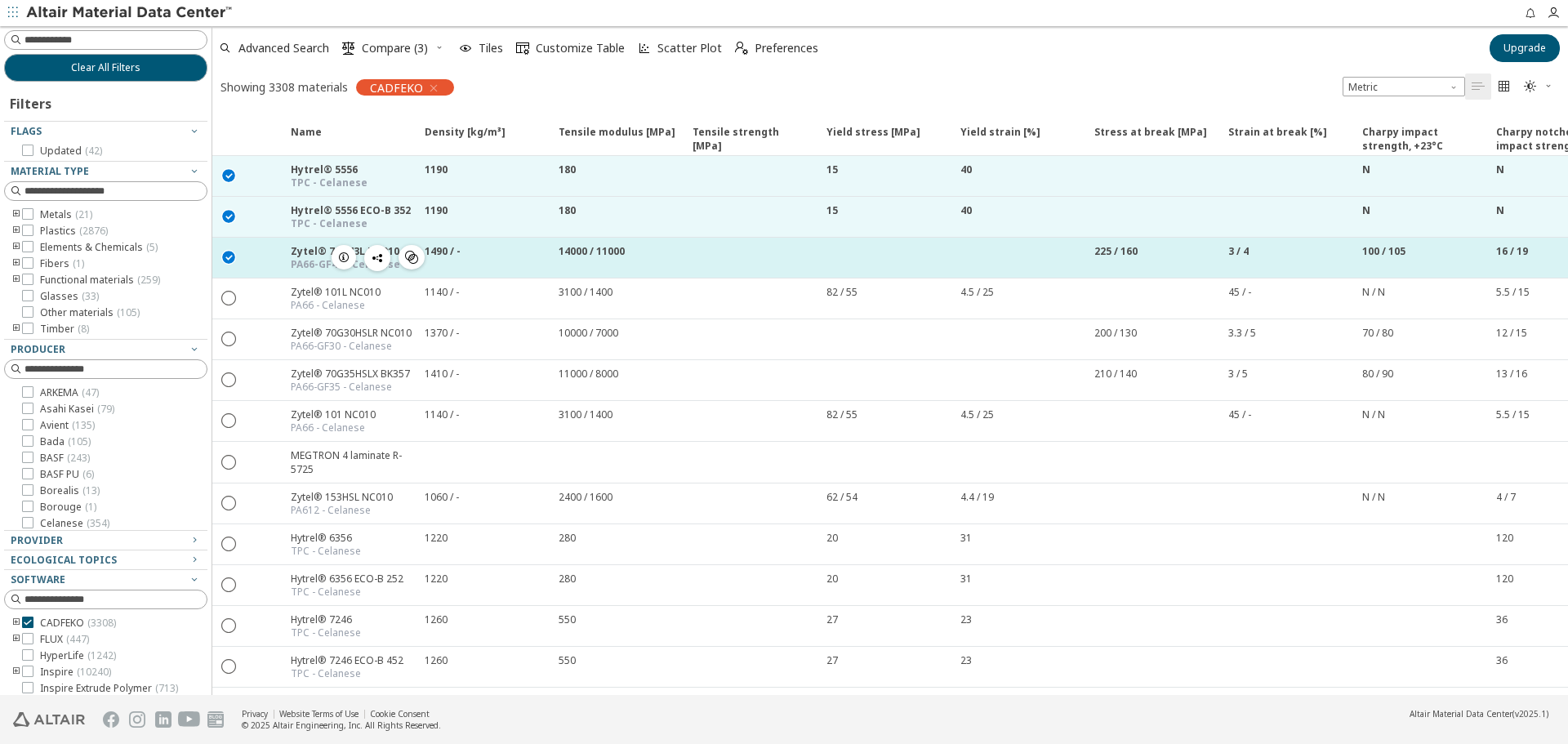
click at [230, 260] on icon "" at bounding box center [229, 256] width 14 height 14
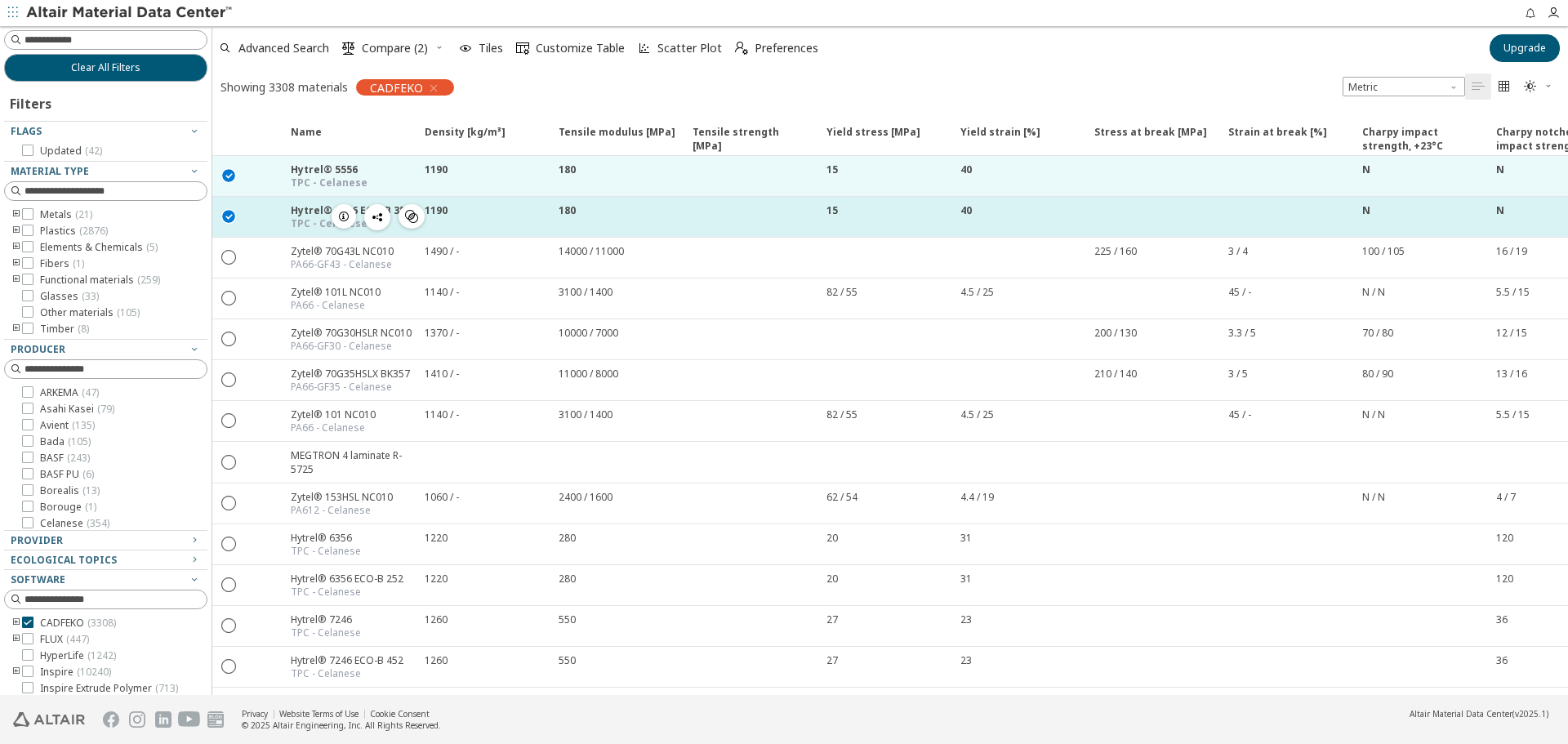
click at [228, 218] on icon "" at bounding box center [229, 215] width 14 height 14
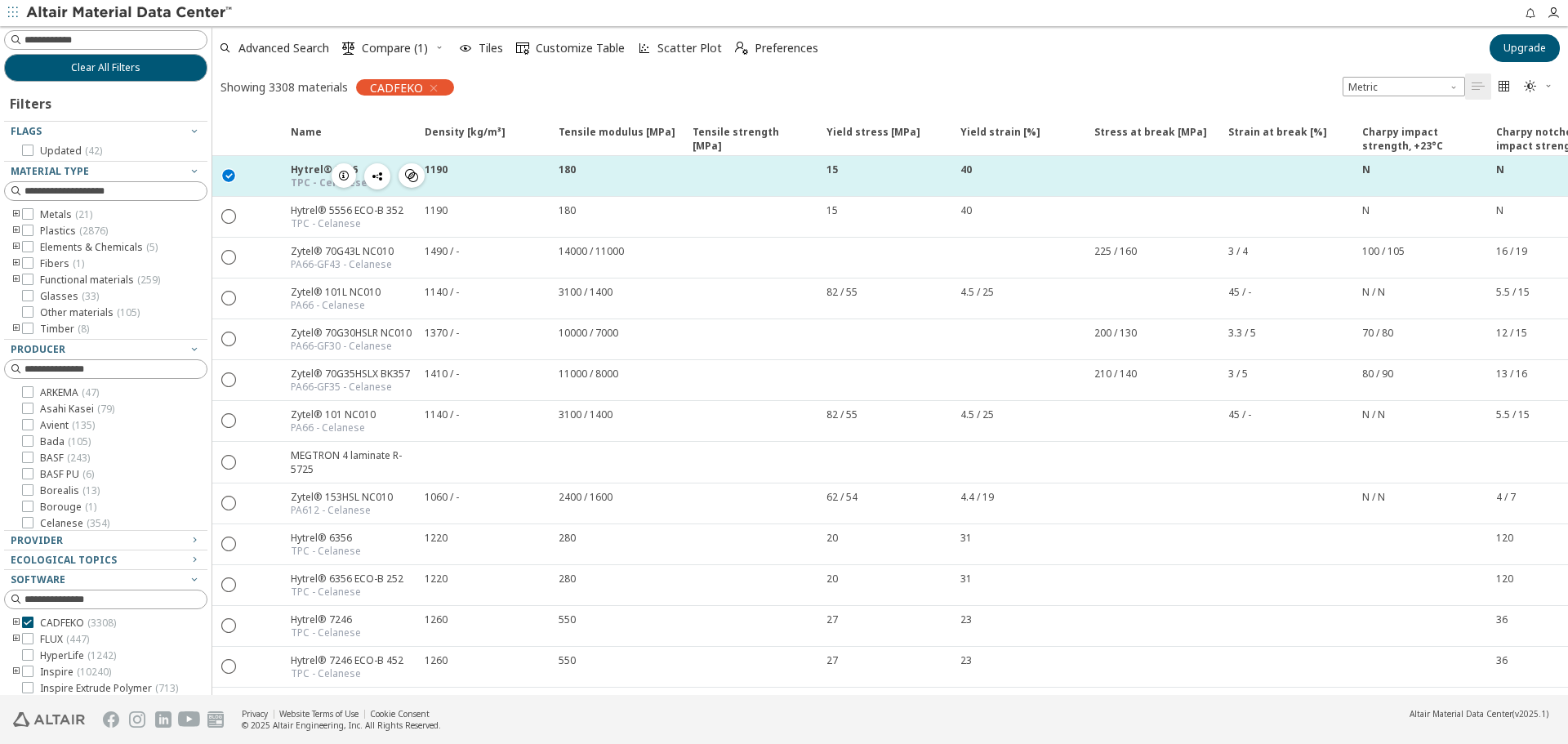
click at [229, 173] on icon "" at bounding box center [229, 174] width 14 height 14
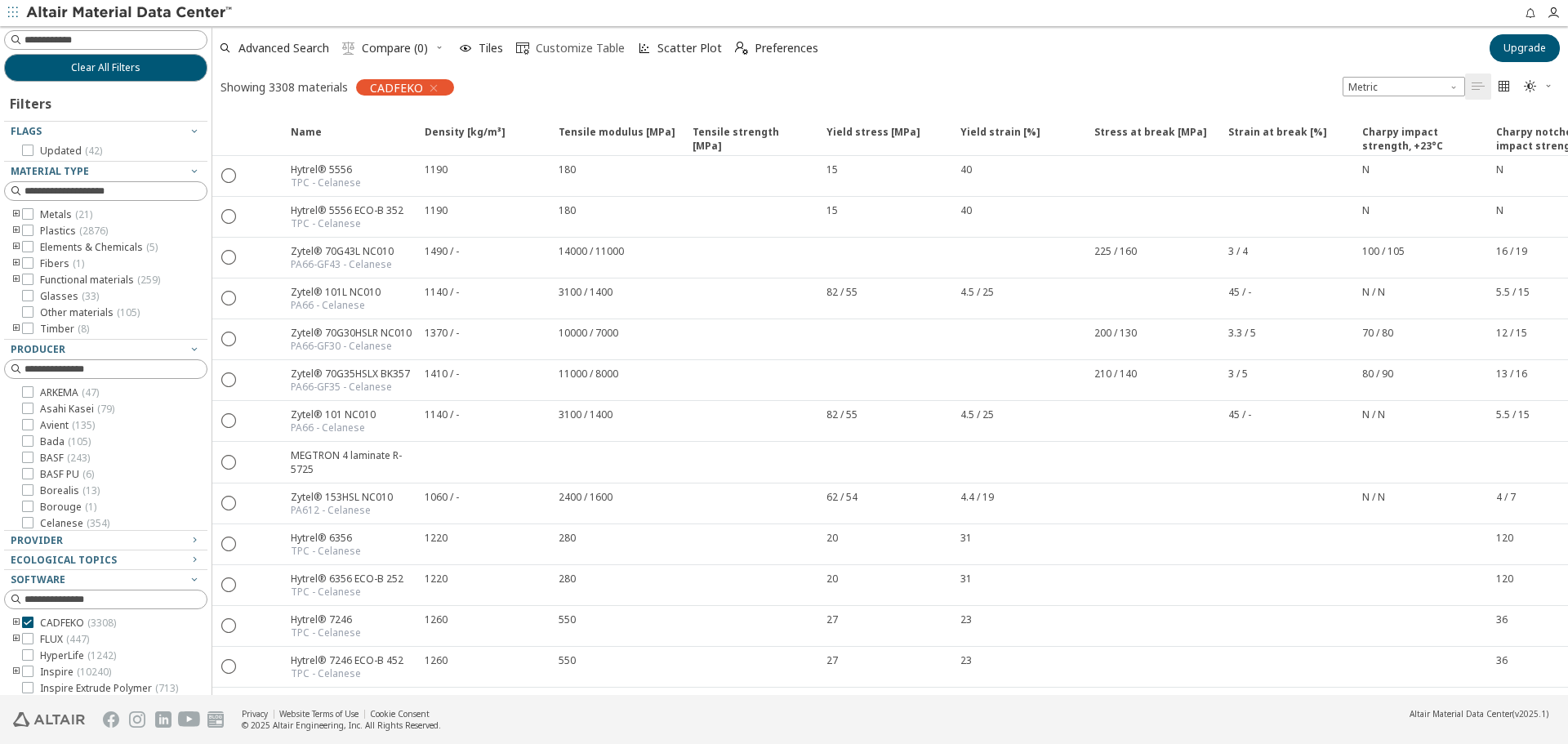
click at [553, 44] on span "Customize Table" at bounding box center [580, 48] width 89 height 12
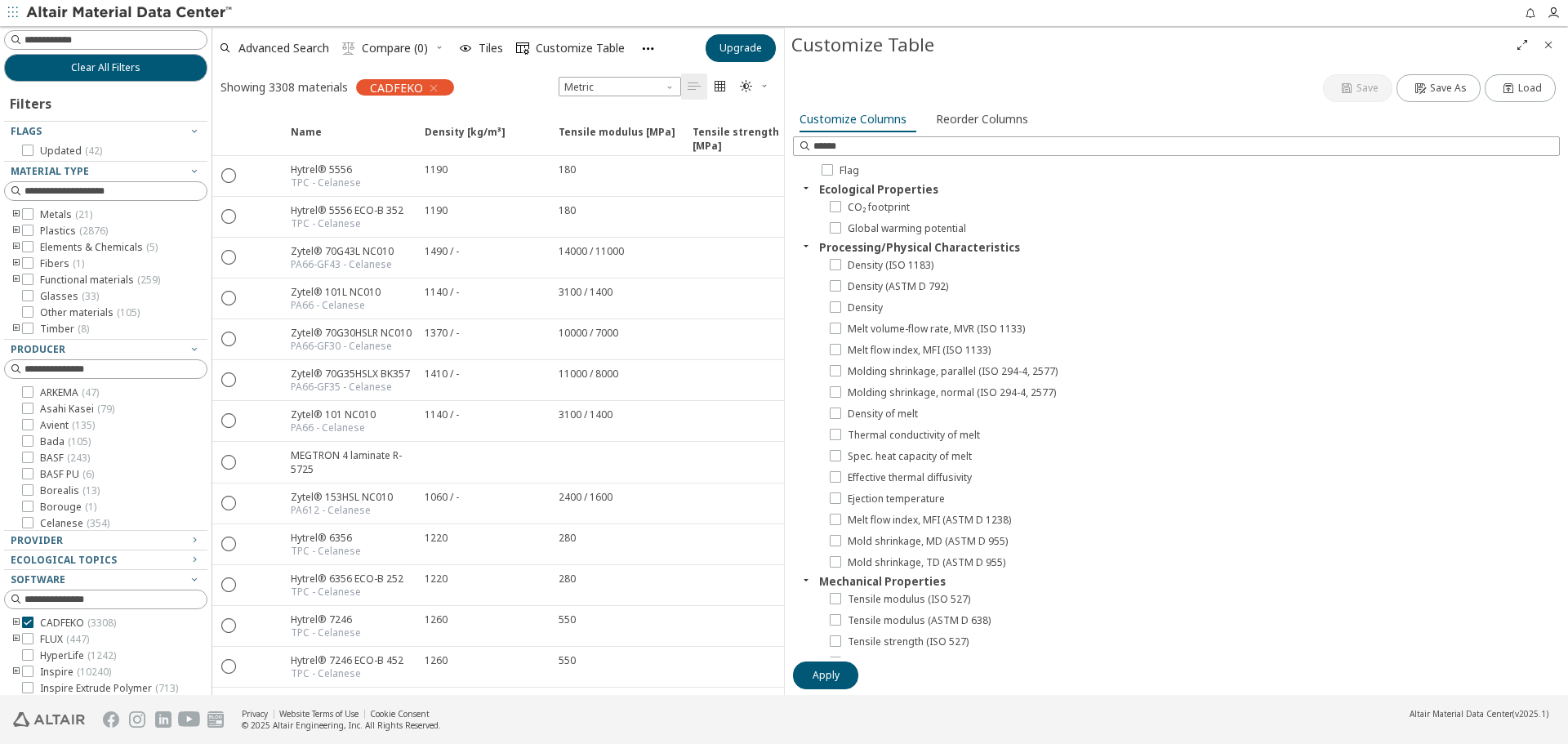
click at [504, 88] on div "Showing 3308 materials CADFEKO Metric   " at bounding box center [498, 86] width 571 height 35
click at [1549, 49] on icon "Close" at bounding box center [1548, 44] width 13 height 13
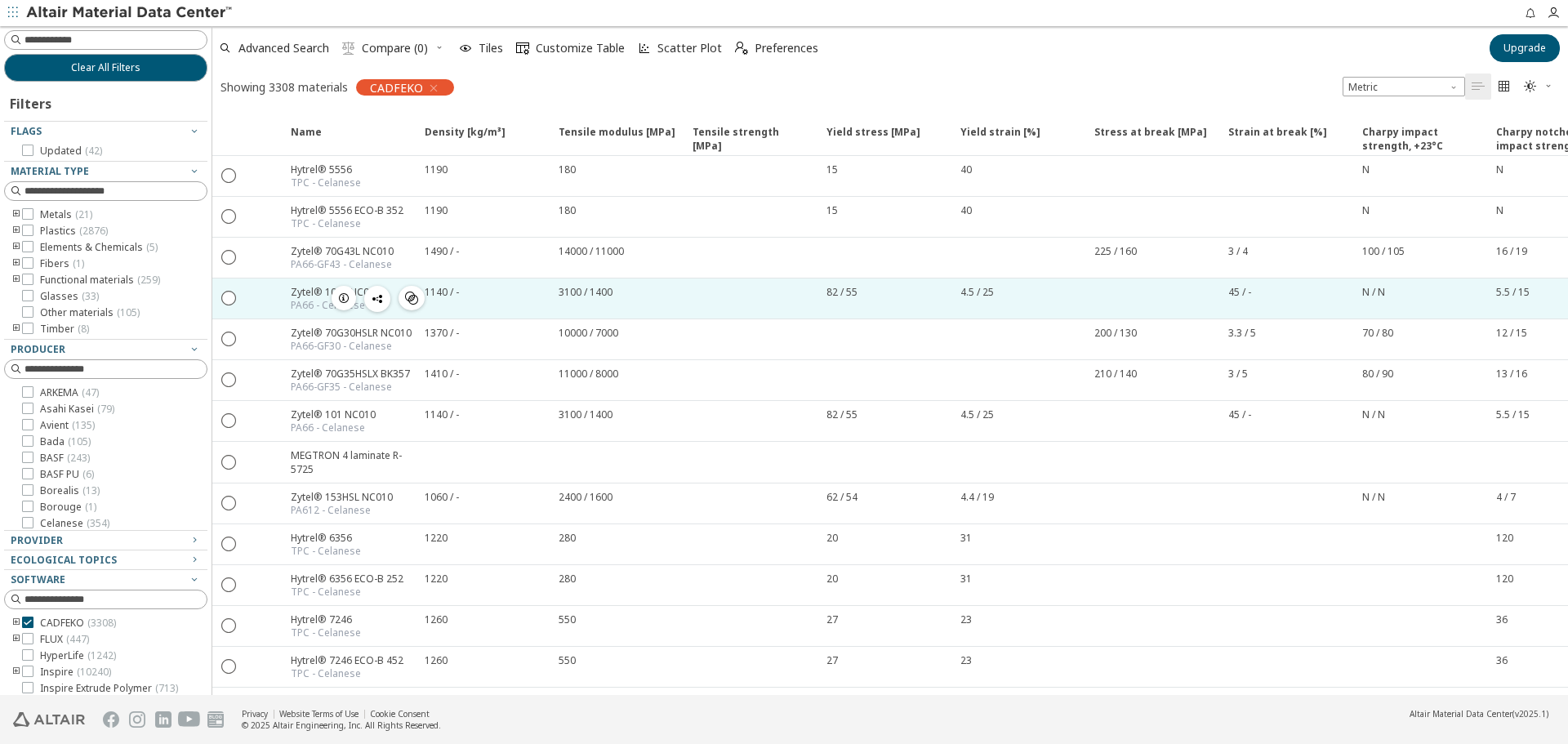
drag, startPoint x: 268, startPoint y: 154, endPoint x: 503, endPoint y: 283, distance: 268.1
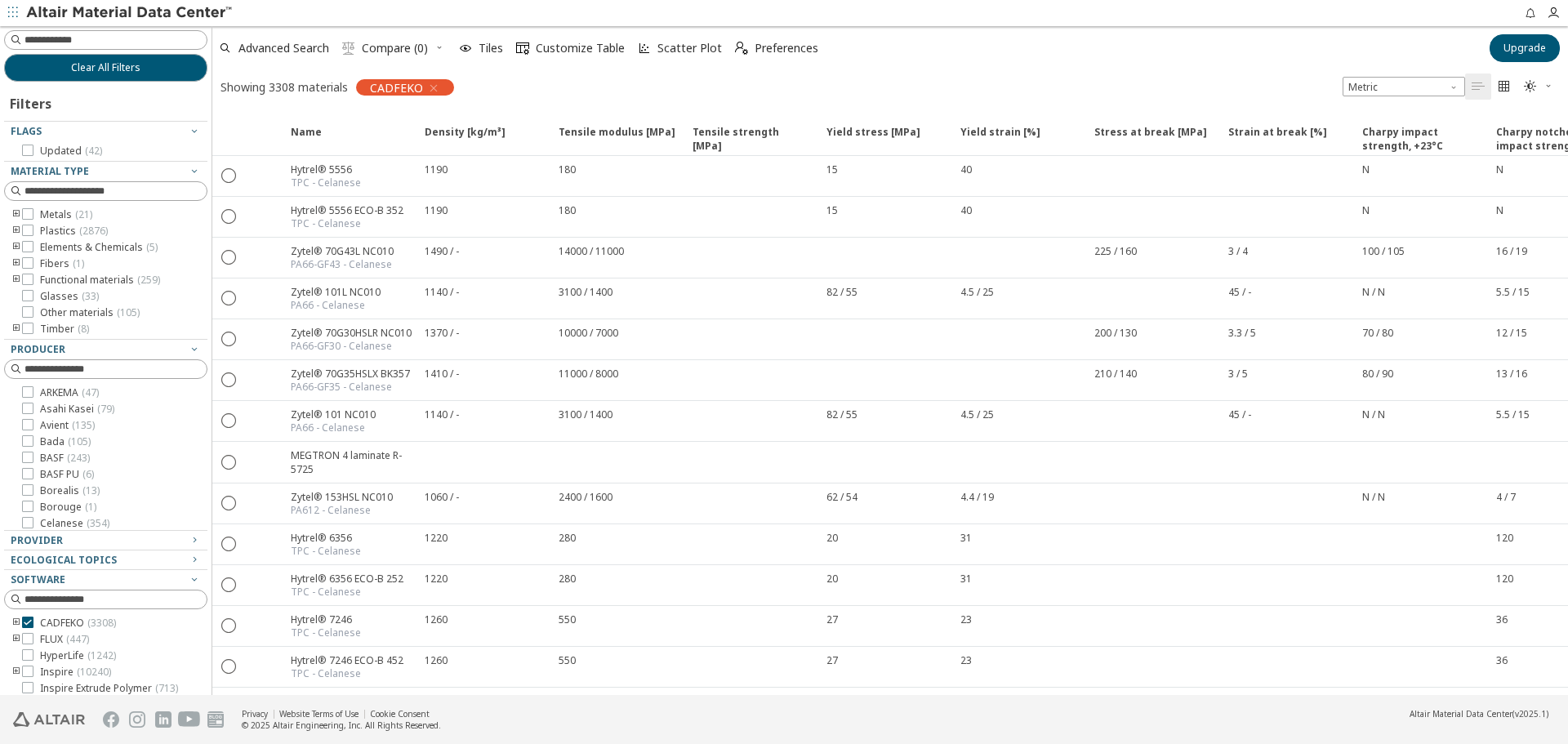
click at [1507, 81] on icon "" at bounding box center [1504, 86] width 13 height 13
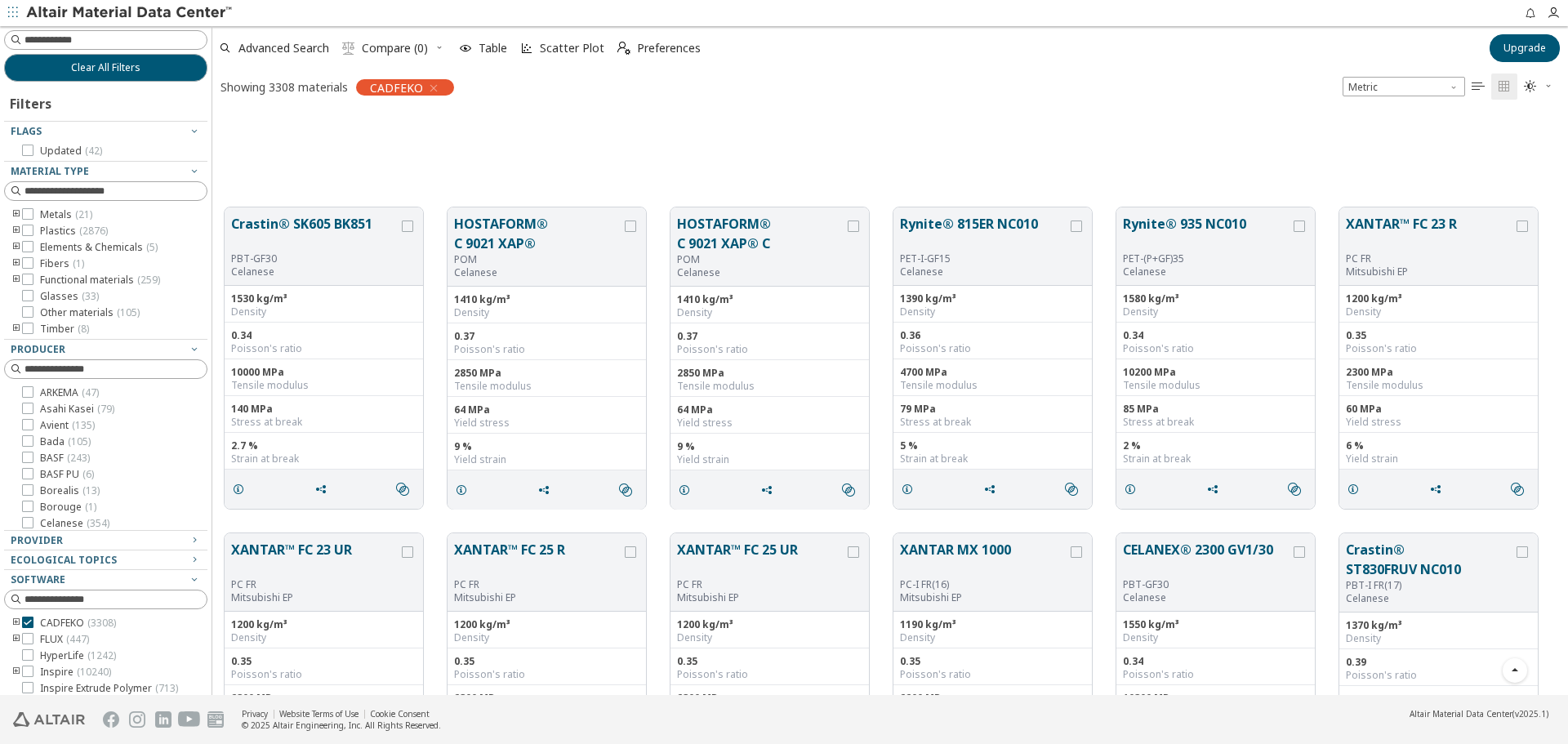
scroll to position [7553, 0]
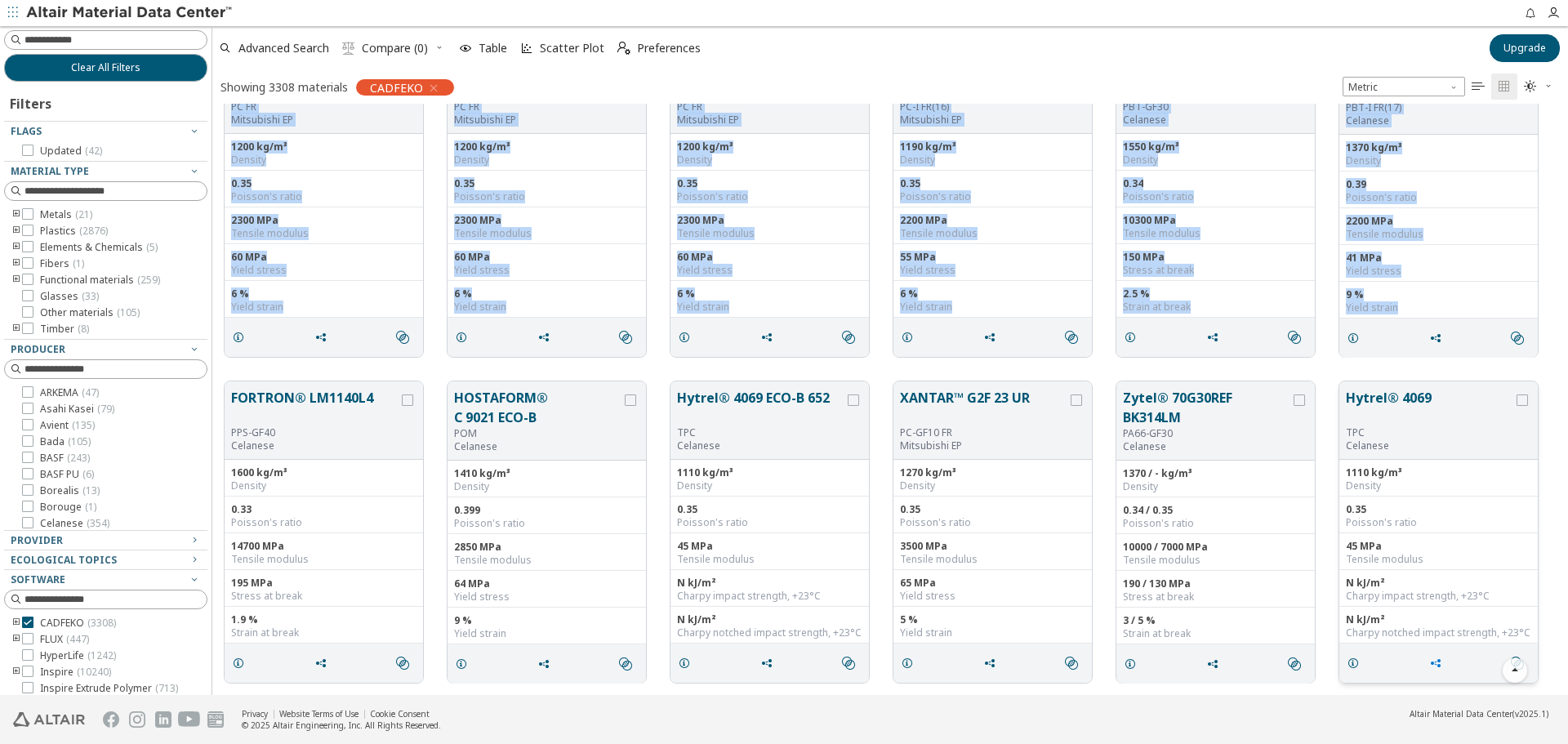
drag, startPoint x: 218, startPoint y: 105, endPoint x: 1433, endPoint y: 679, distance: 1343.8
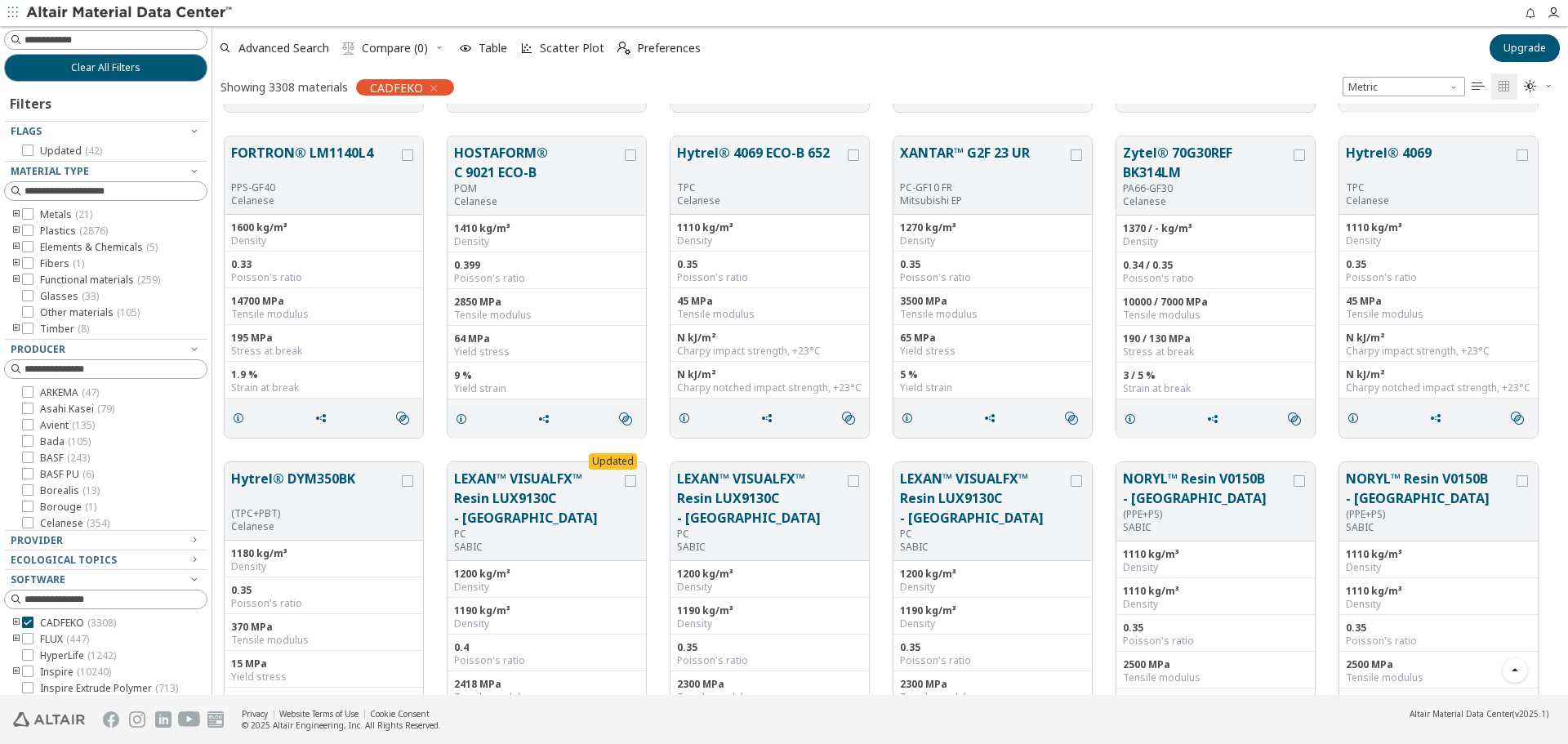
copy div "Crastin® SK605 BK851 PBT-GF30 Celanese 1530 kg/m³ Density 0.34 Poisson's ratio …"
click at [427, 452] on div "Hytrel® DYM350BK (TPC+PBT) Celanese 1180 kg/m³ Density 0.35 Poisson's ratio 370…" at bounding box center [890, 613] width 1355 height 326
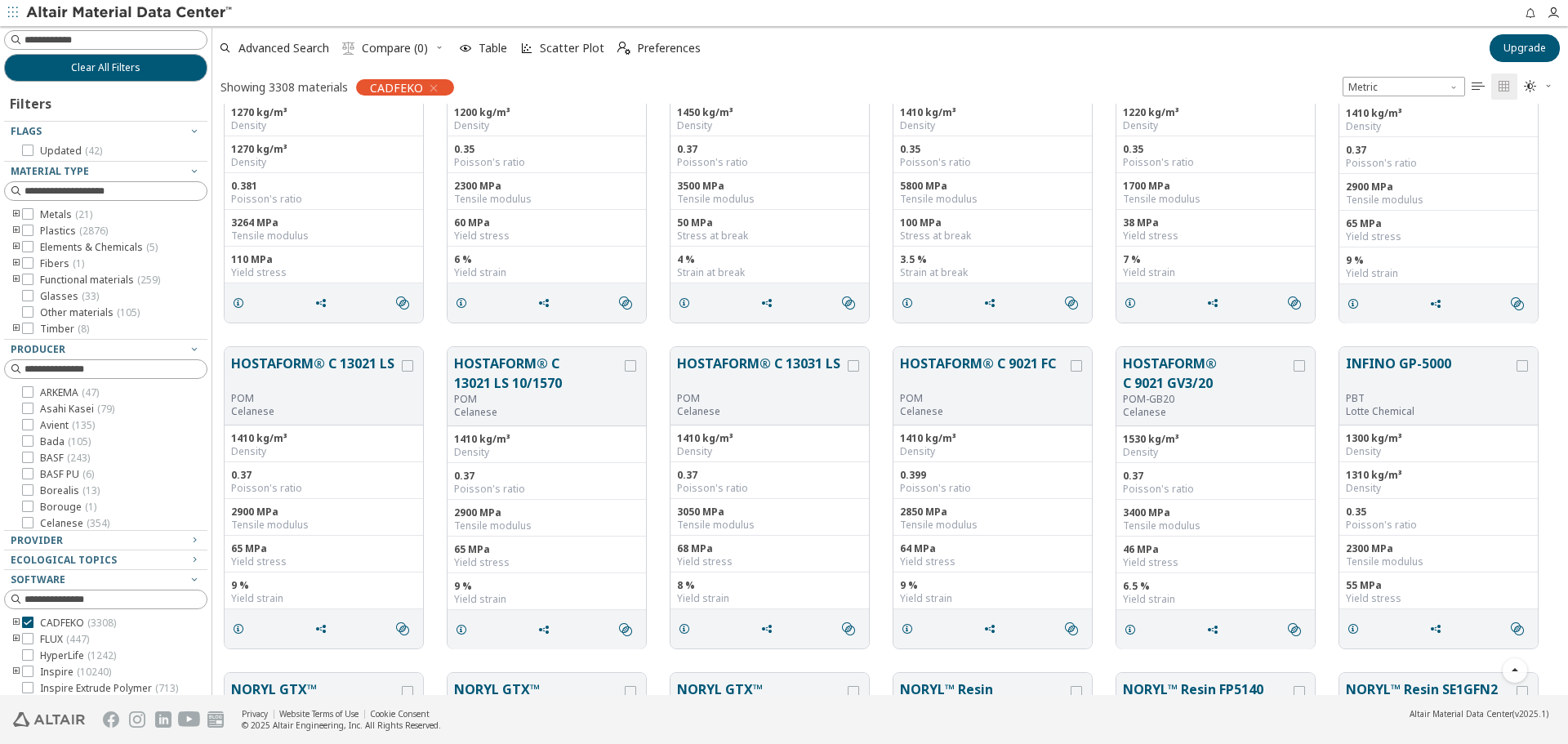
scroll to position [20585, 0]
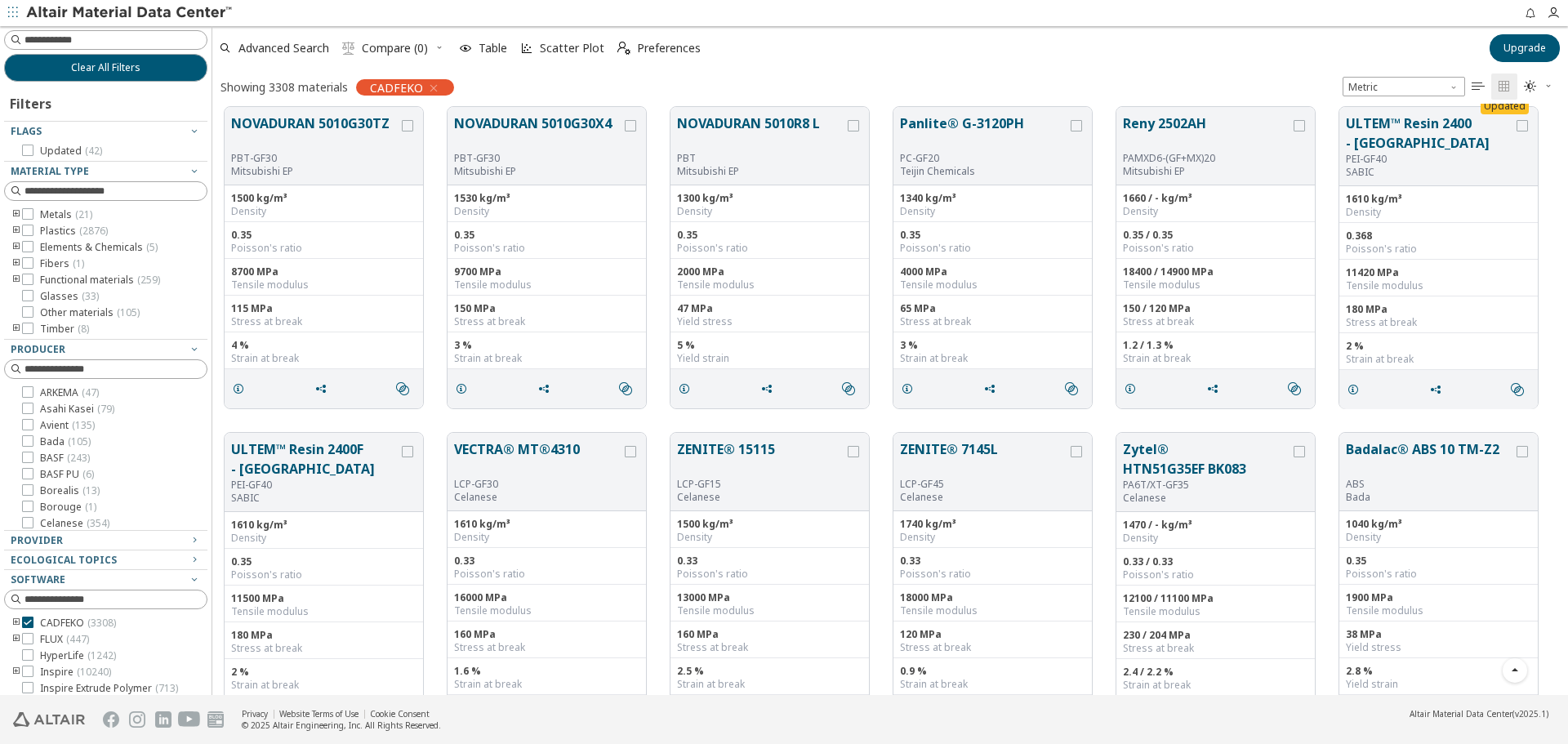
drag, startPoint x: 225, startPoint y: 458, endPoint x: 1527, endPoint y: 697, distance: 1323.8
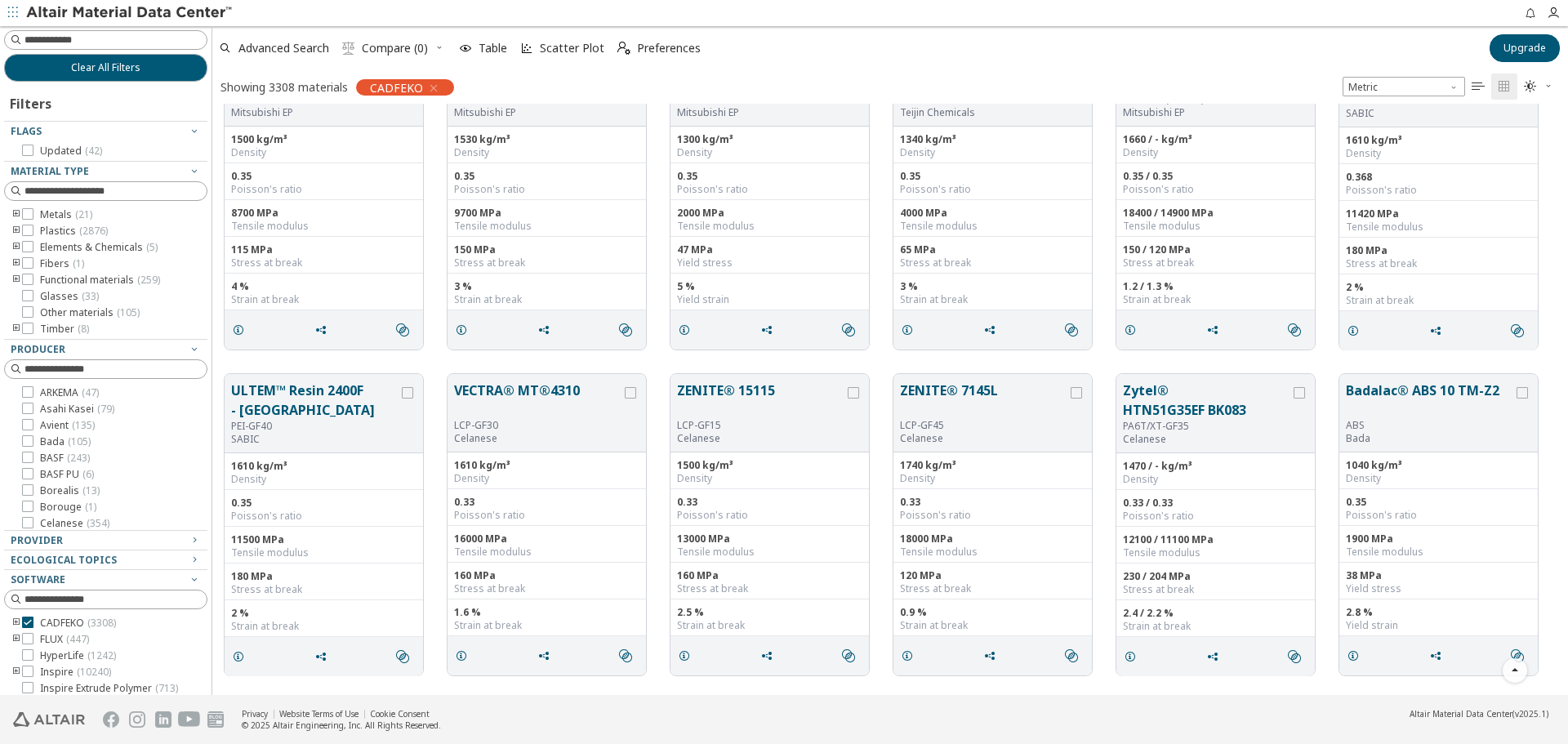
scroll to position [35610, 0]
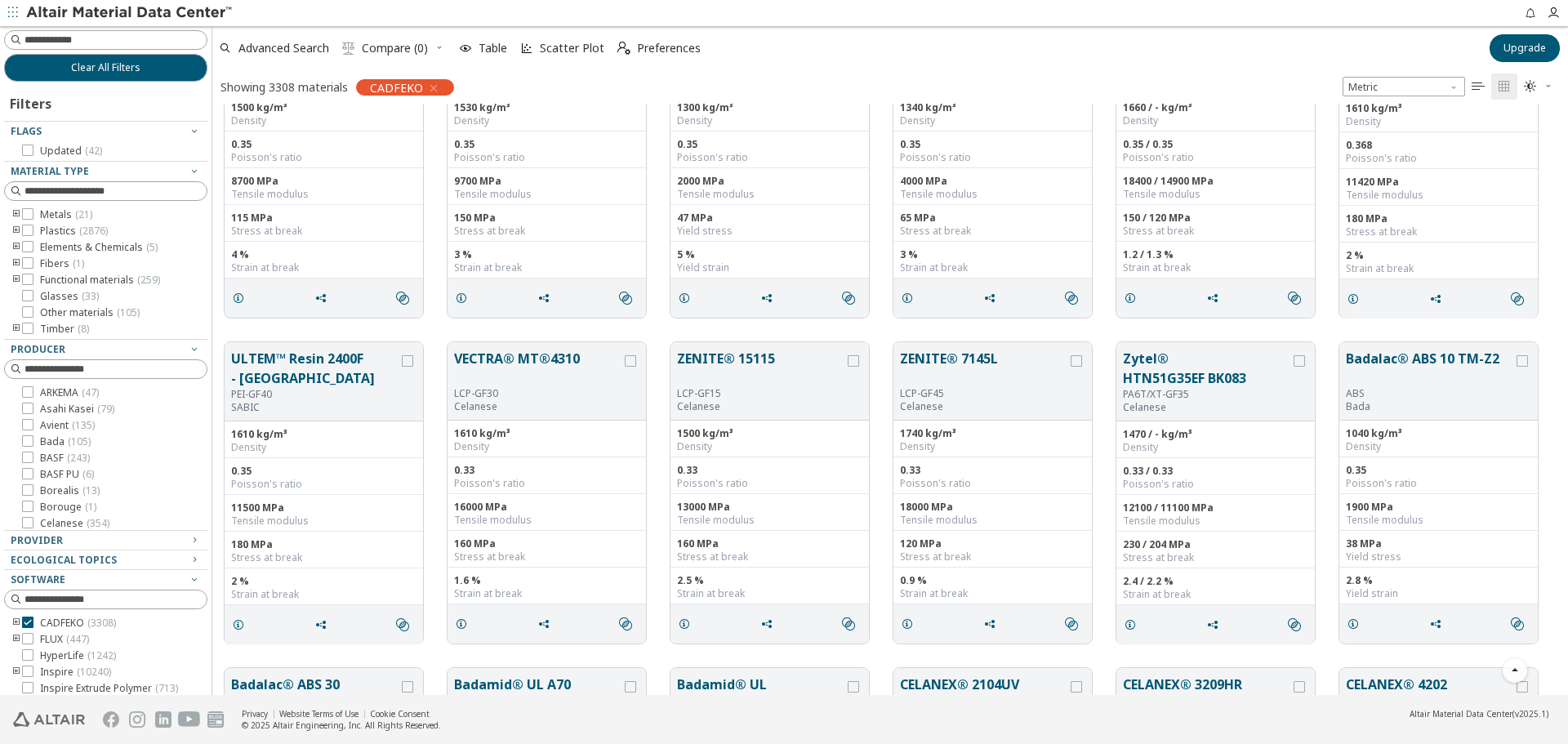
copy div "HOSTAFORM® C 13021 LS POM Celanese 1410 kg/m³ Density 0.37 Poisson's ratio 2900…"
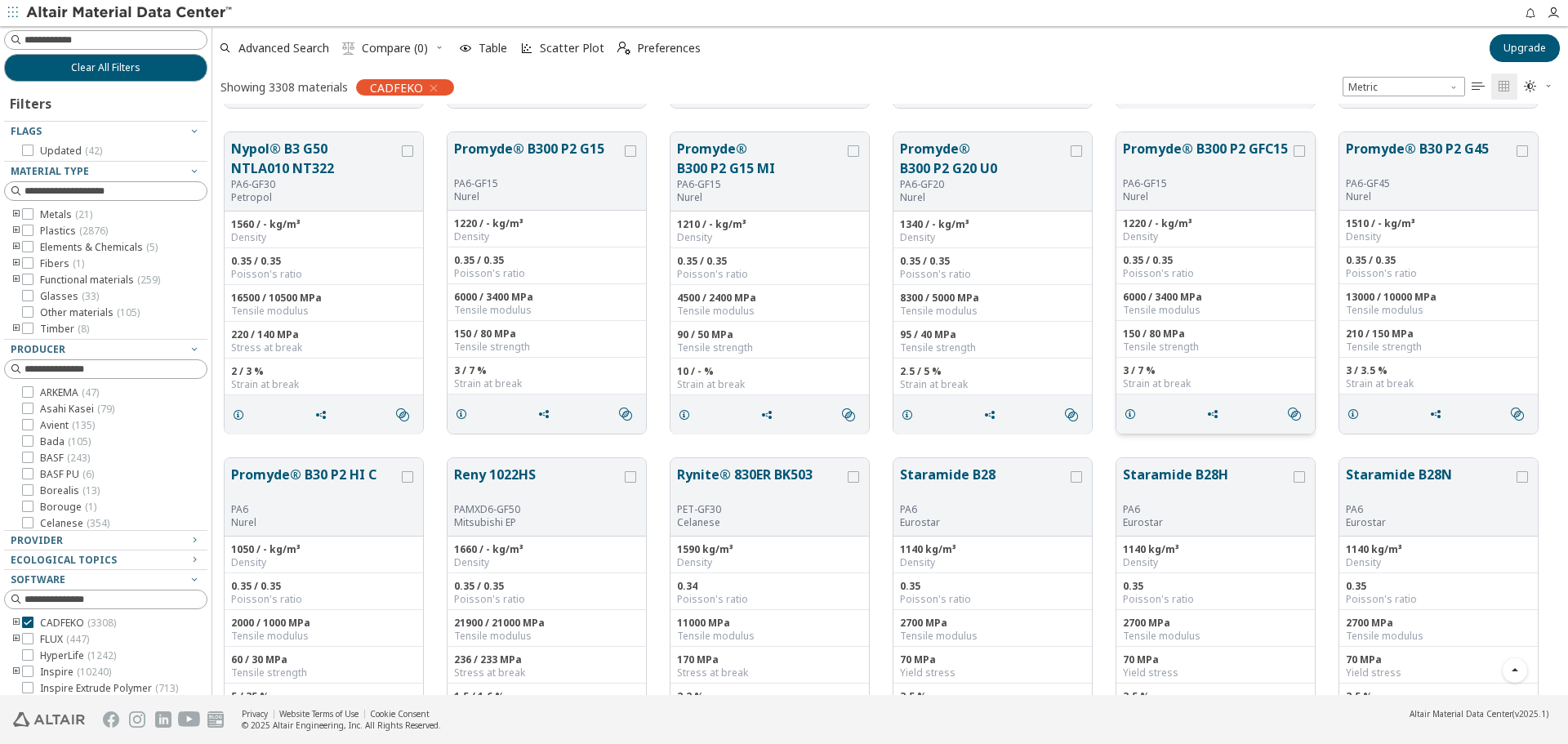
scroll to position [45431, 0]
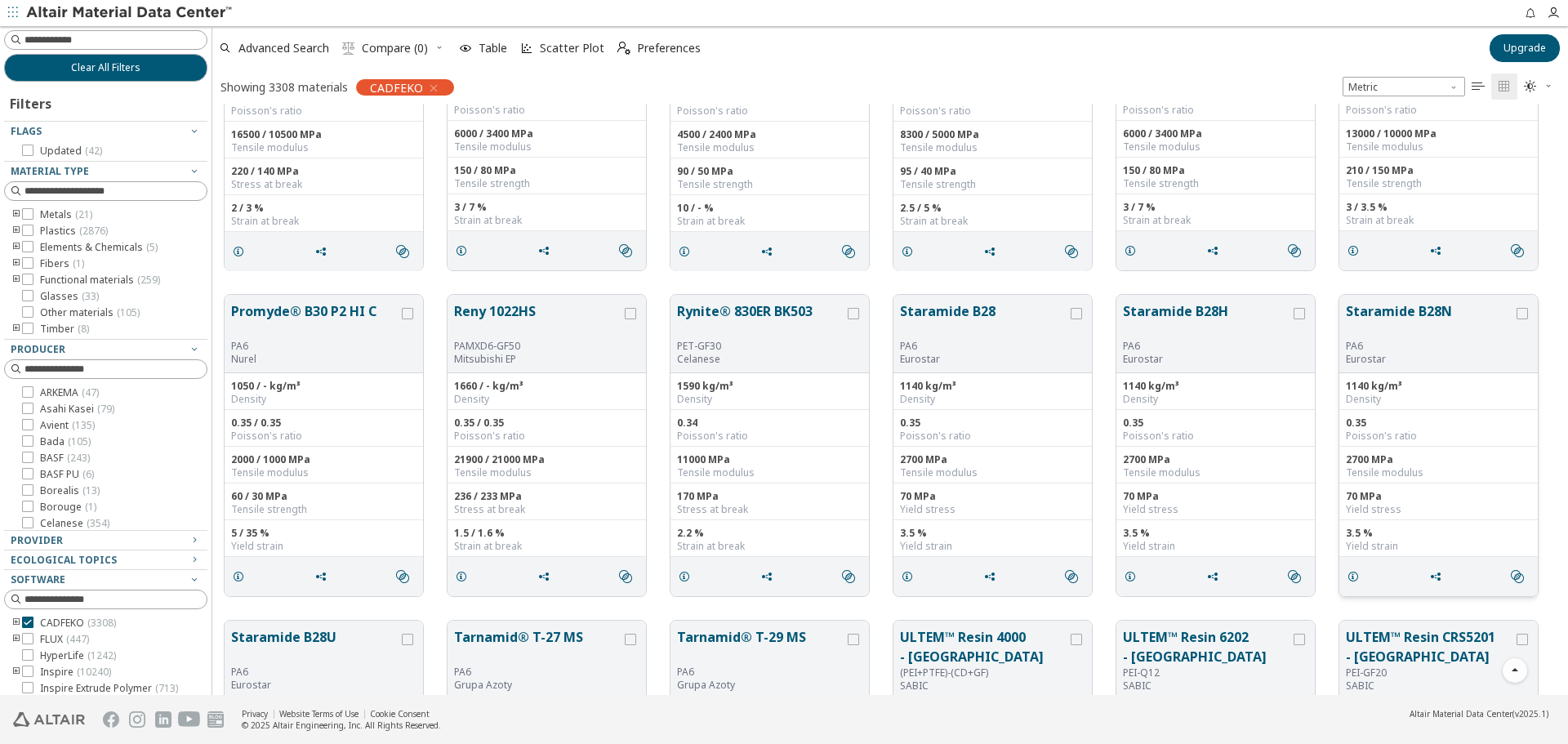
copy div "HOSTAFORM® C 13021 LS POM Celanese 1410 kg/m³ Density 0.37 Poisson's ratio 2900…"
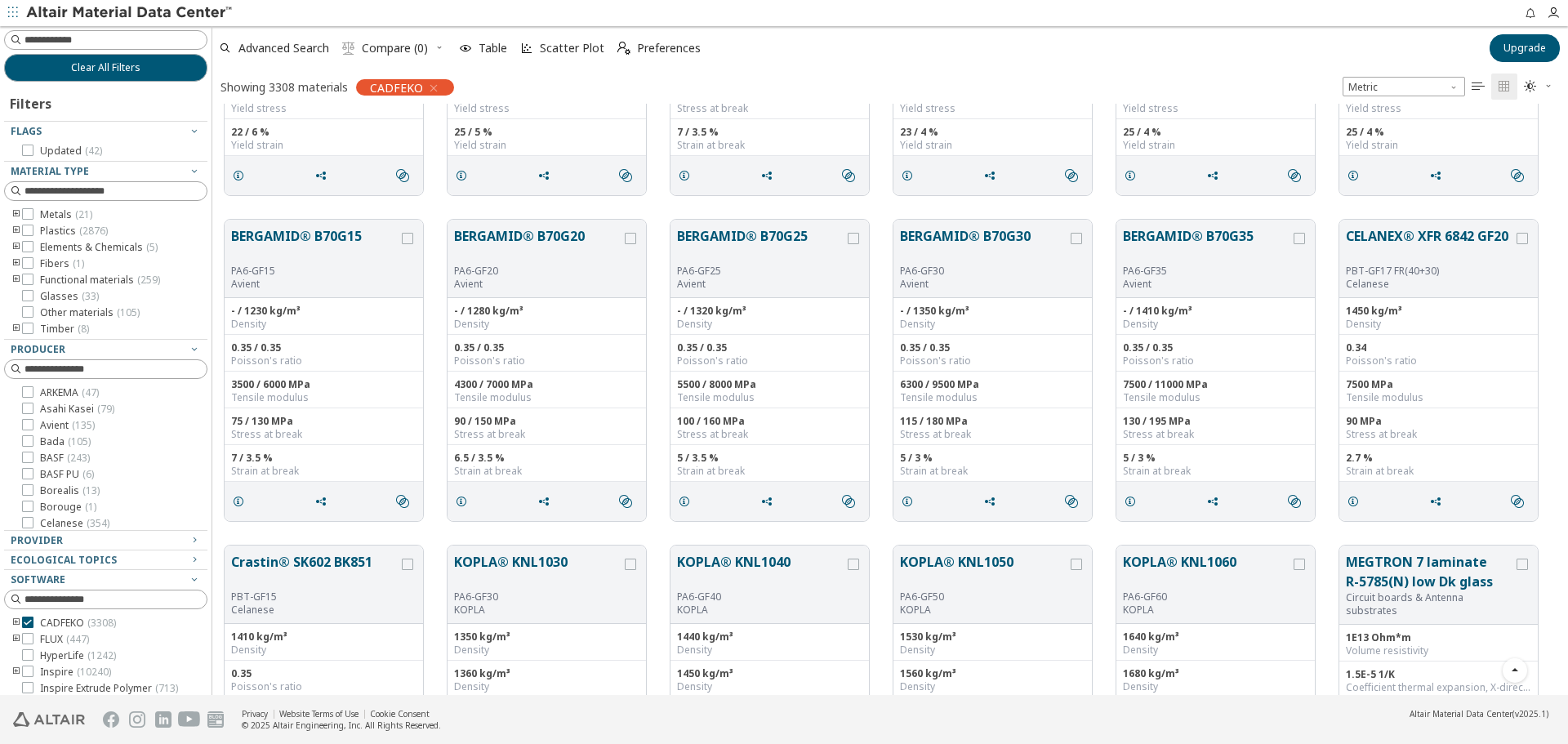
scroll to position [55147, 0]
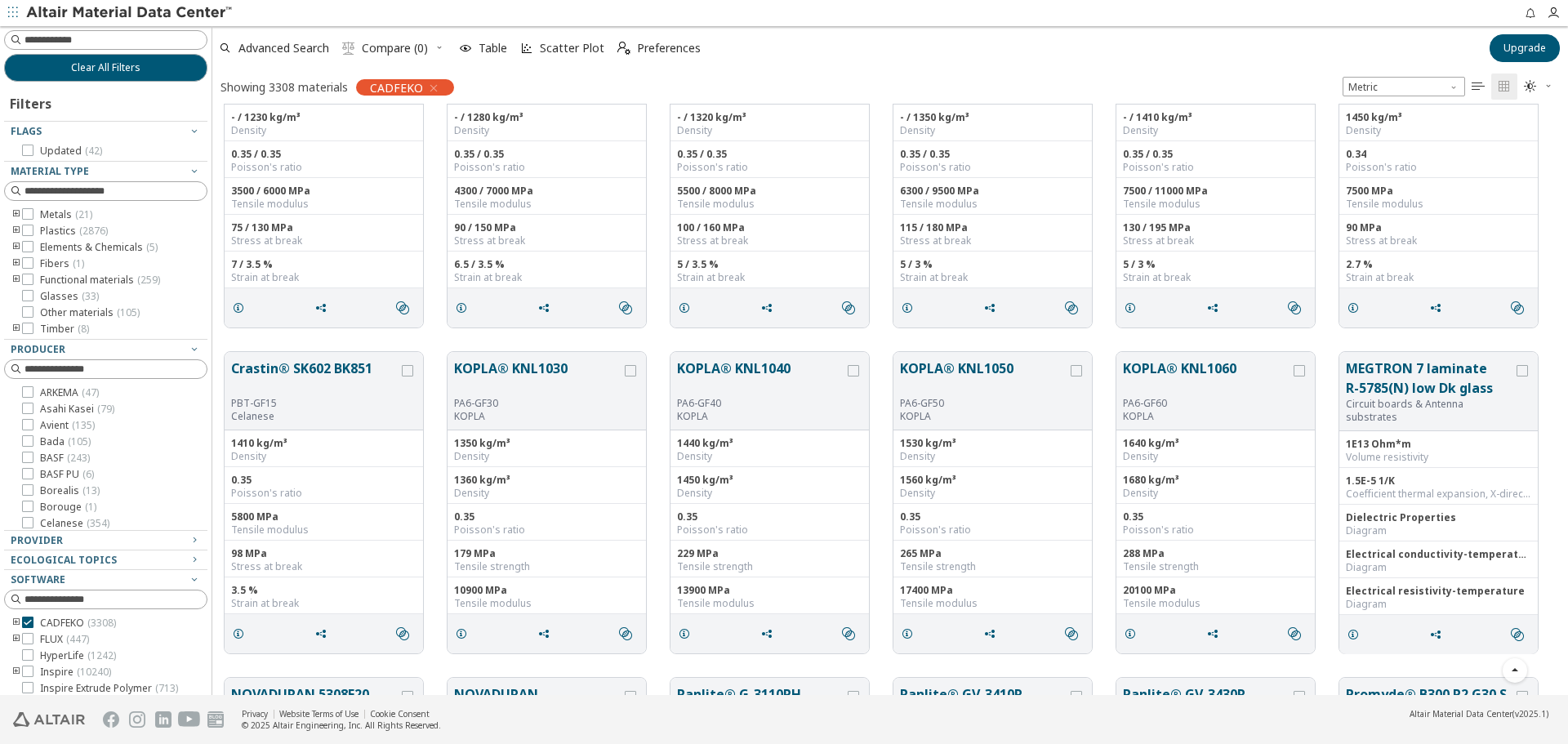
click at [1539, 194] on div "BERGAMID® B70G15 PA6-GF15 Avient - / 1230 kg/m³ Density 0.35 / 0.35 Poisson's r…" at bounding box center [890, 176] width 1355 height 326
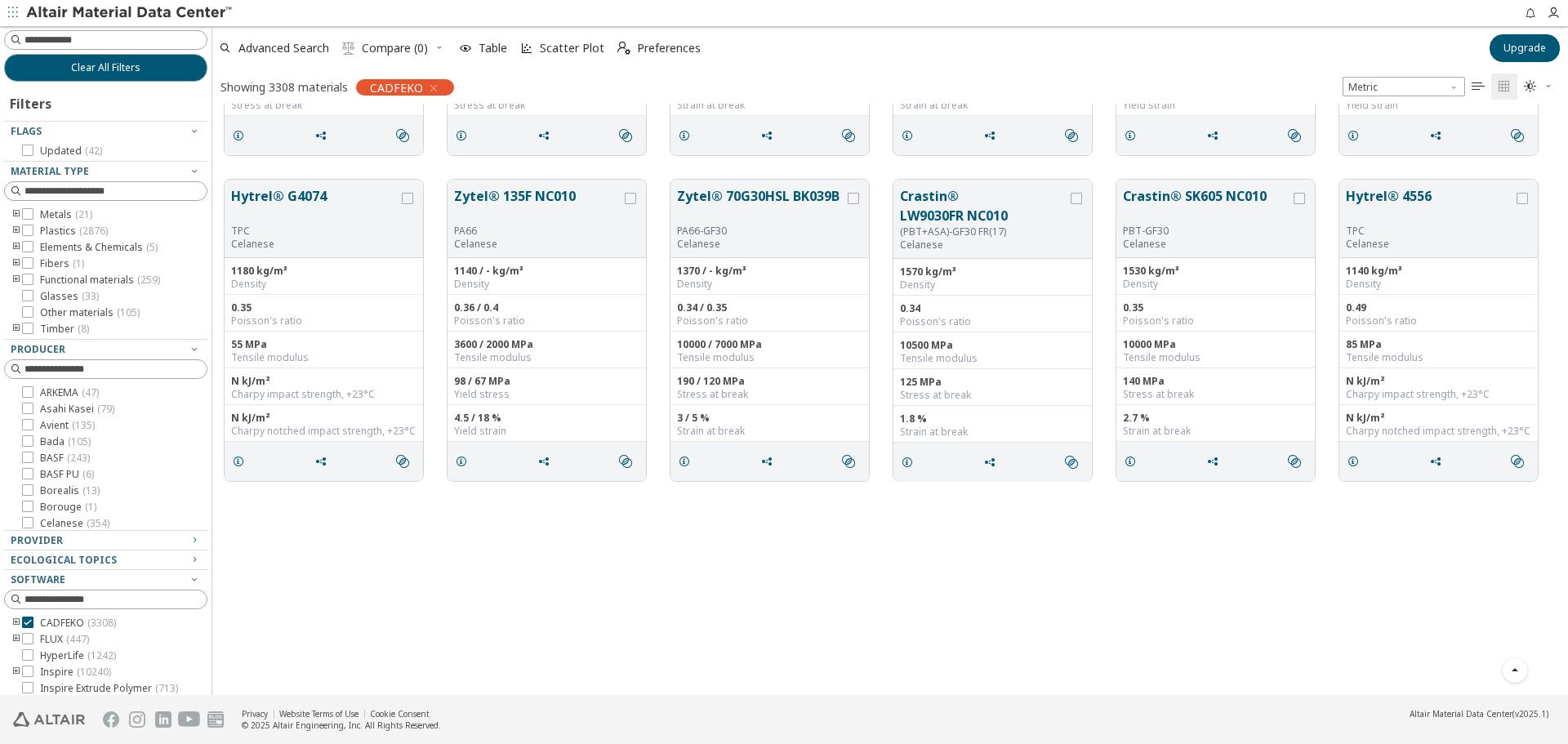
scroll to position [0, 0]
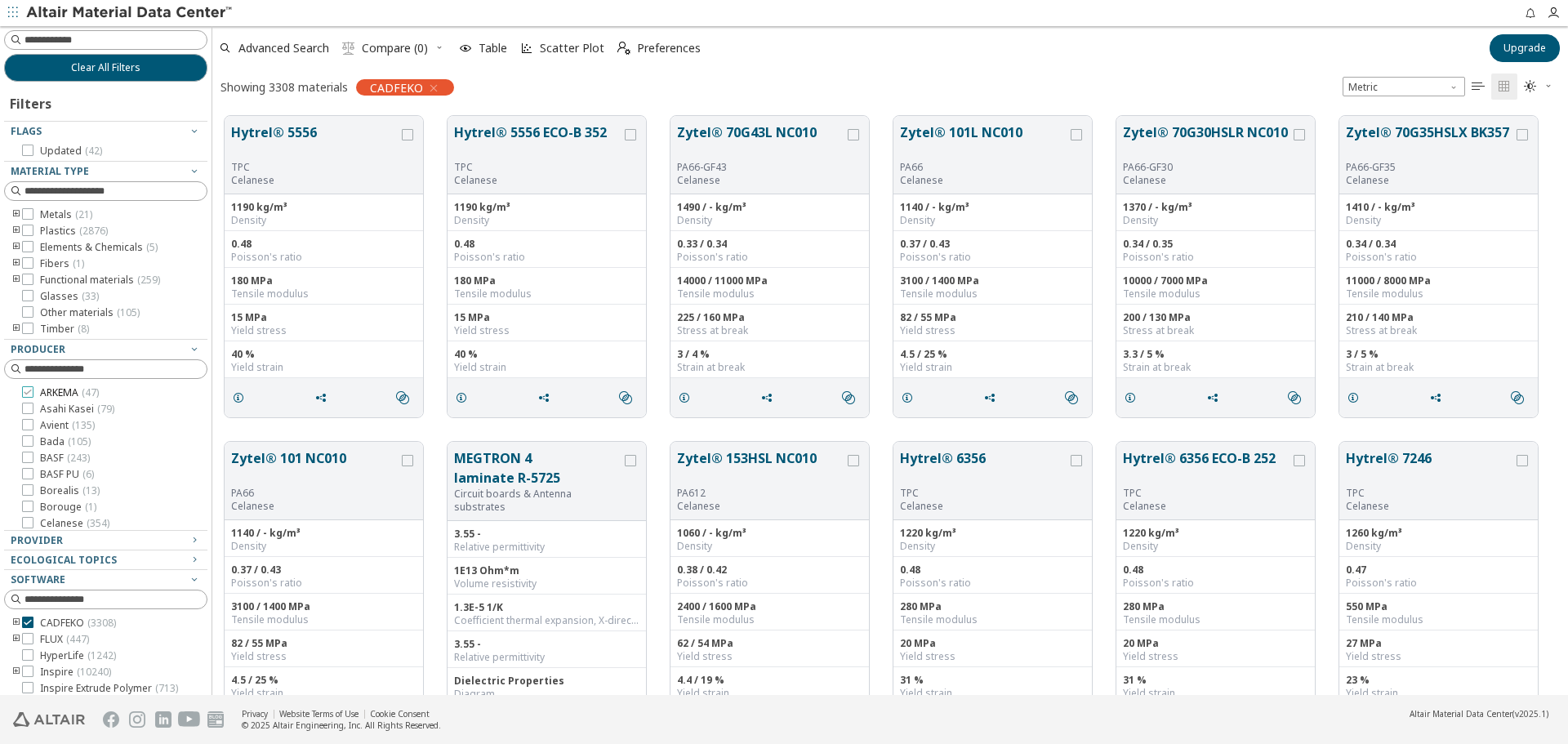
click at [60, 389] on span "ARKEMA ( 47 )" at bounding box center [69, 392] width 58 height 13
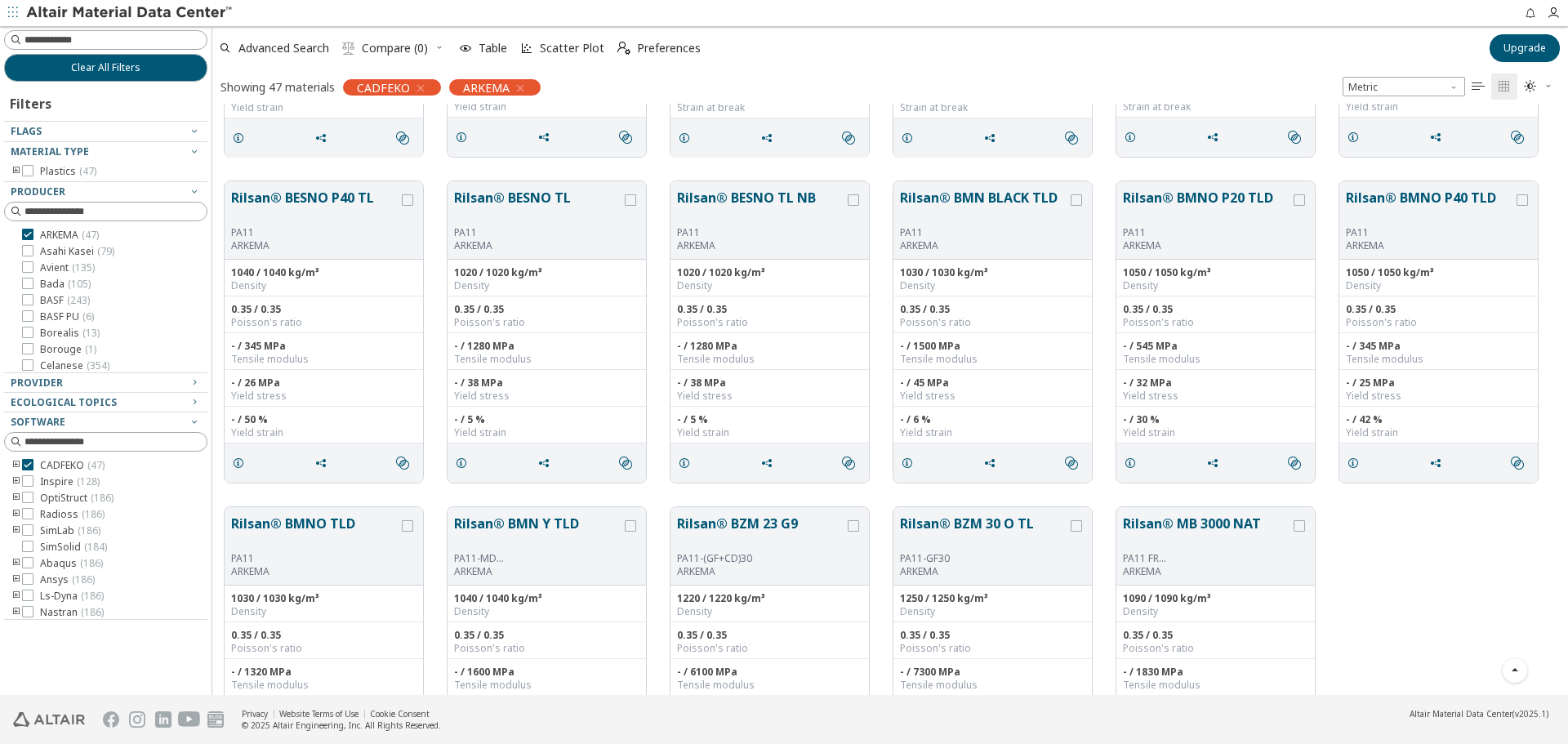
scroll to position [2015, 0]
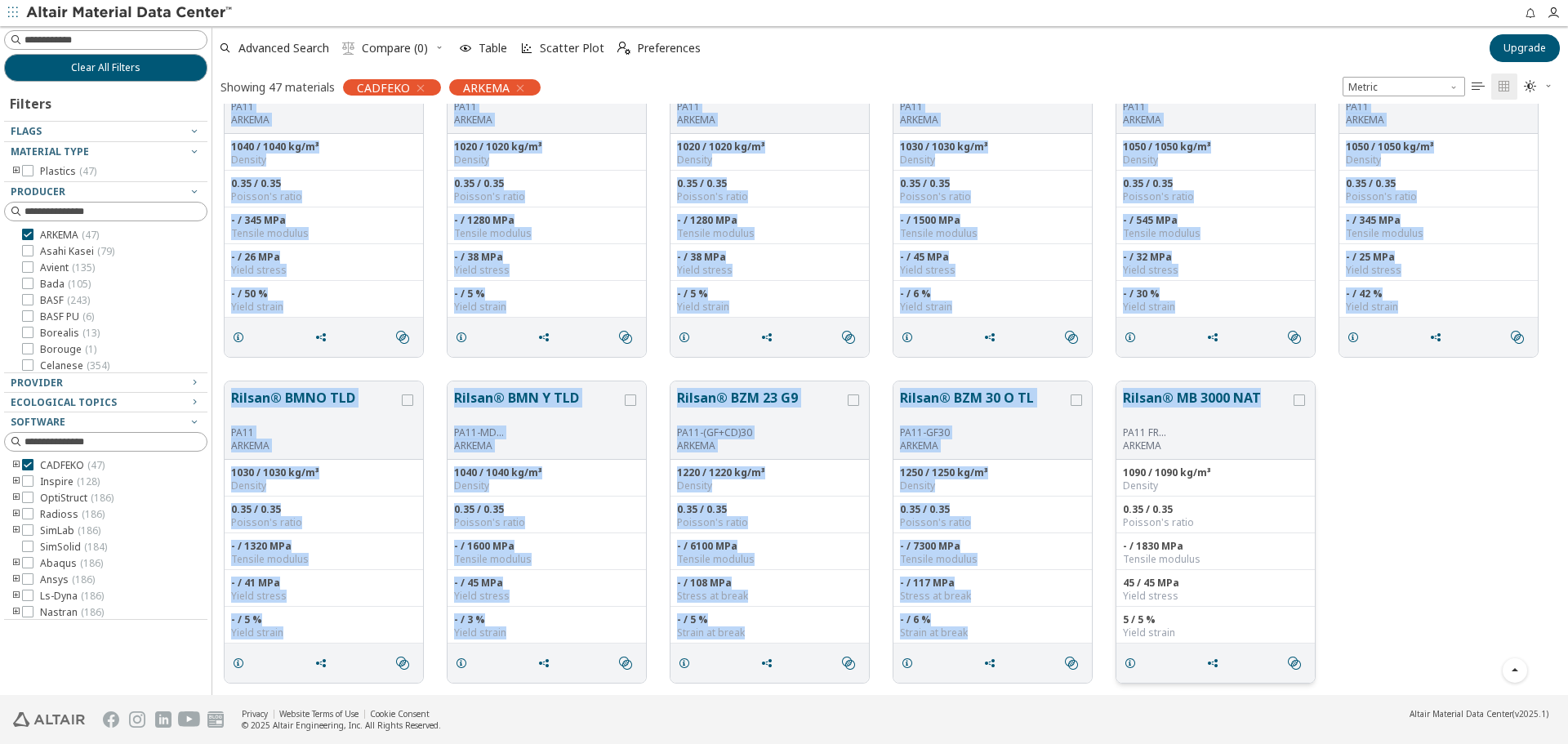
drag, startPoint x: 222, startPoint y: 125, endPoint x: 1264, endPoint y: 405, distance: 1079.0
copy div "Rilsamid® AMNO P40 TLD PA12 ARKEMA 1040 / 1040 kg/m³ Density 0.35 / 0.35 Poisso…"
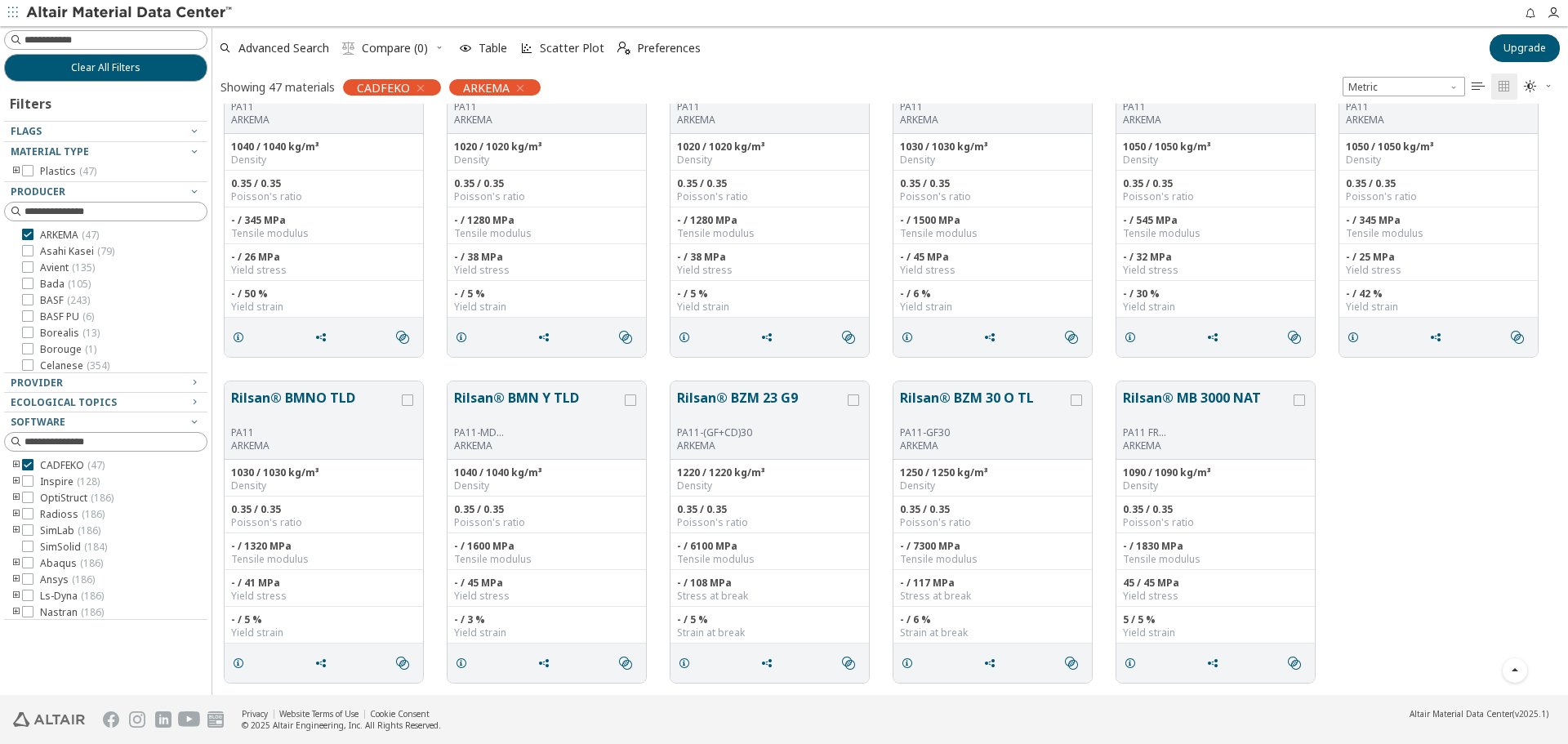
click at [1408, 427] on div "Rilsan® BMNO TLD PA11 ARKEMA 1030 / 1030 kg/m³ Density 0.35 / 0.35 Poisson's ra…" at bounding box center [890, 532] width 1355 height 326
click at [1355, 539] on div "Rilsan® BMNO TLD PA11 ARKEMA 1030 / 1030 kg/m³ Density 0.35 / 0.35 Poisson's ra…" at bounding box center [890, 532] width 1355 height 326
drag, startPoint x: 1256, startPoint y: 399, endPoint x: 842, endPoint y: 358, distance: 416.0
click at [1422, 466] on div "Rilsan® BMNO TLD PA11 ARKEMA 1030 / 1030 kg/m³ Density 0.35 / 0.35 Poisson's ra…" at bounding box center [890, 532] width 1355 height 326
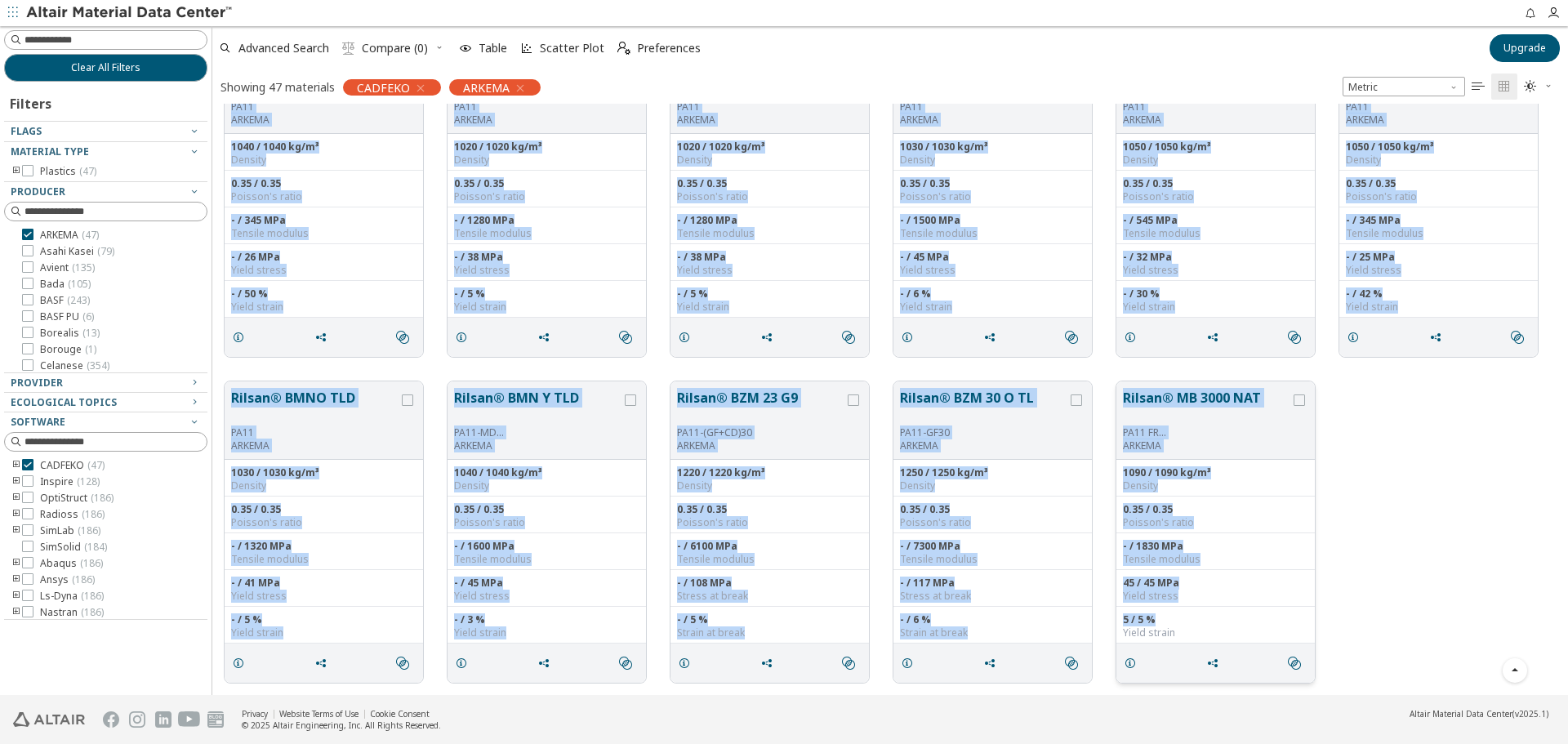
drag, startPoint x: 224, startPoint y: 109, endPoint x: 1217, endPoint y: 626, distance: 1119.5
copy div "Rilsamid® AMNO P40 TLD PA12 ARKEMA 1040 / 1040 kg/m³ Density 0.35 / 0.35 Poisso…"
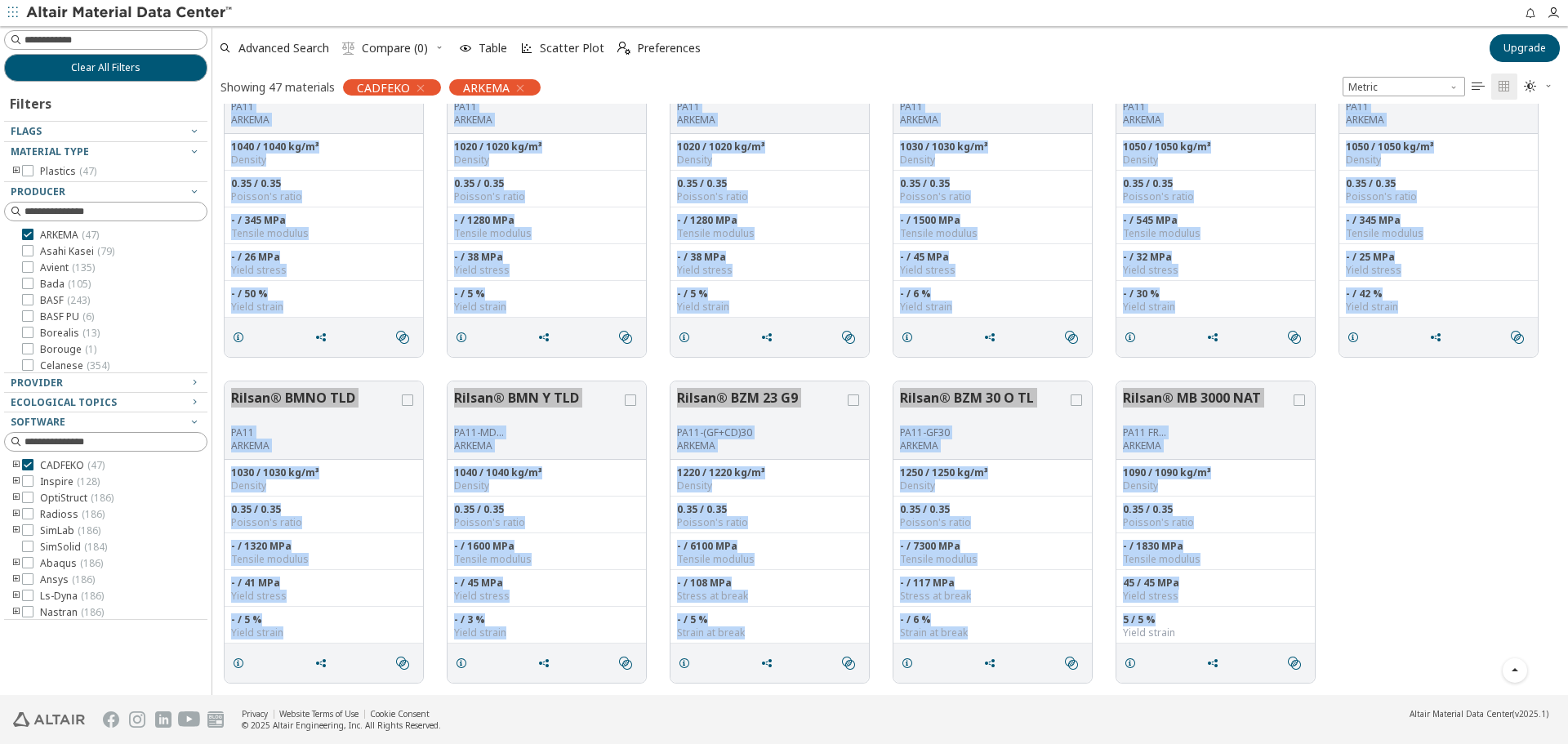
click at [1457, 479] on div "Rilsan® BMNO TLD PA11 ARKEMA 1030 / 1030 kg/m³ Density 0.35 / 0.35 Poisson's ra…" at bounding box center [890, 532] width 1355 height 326
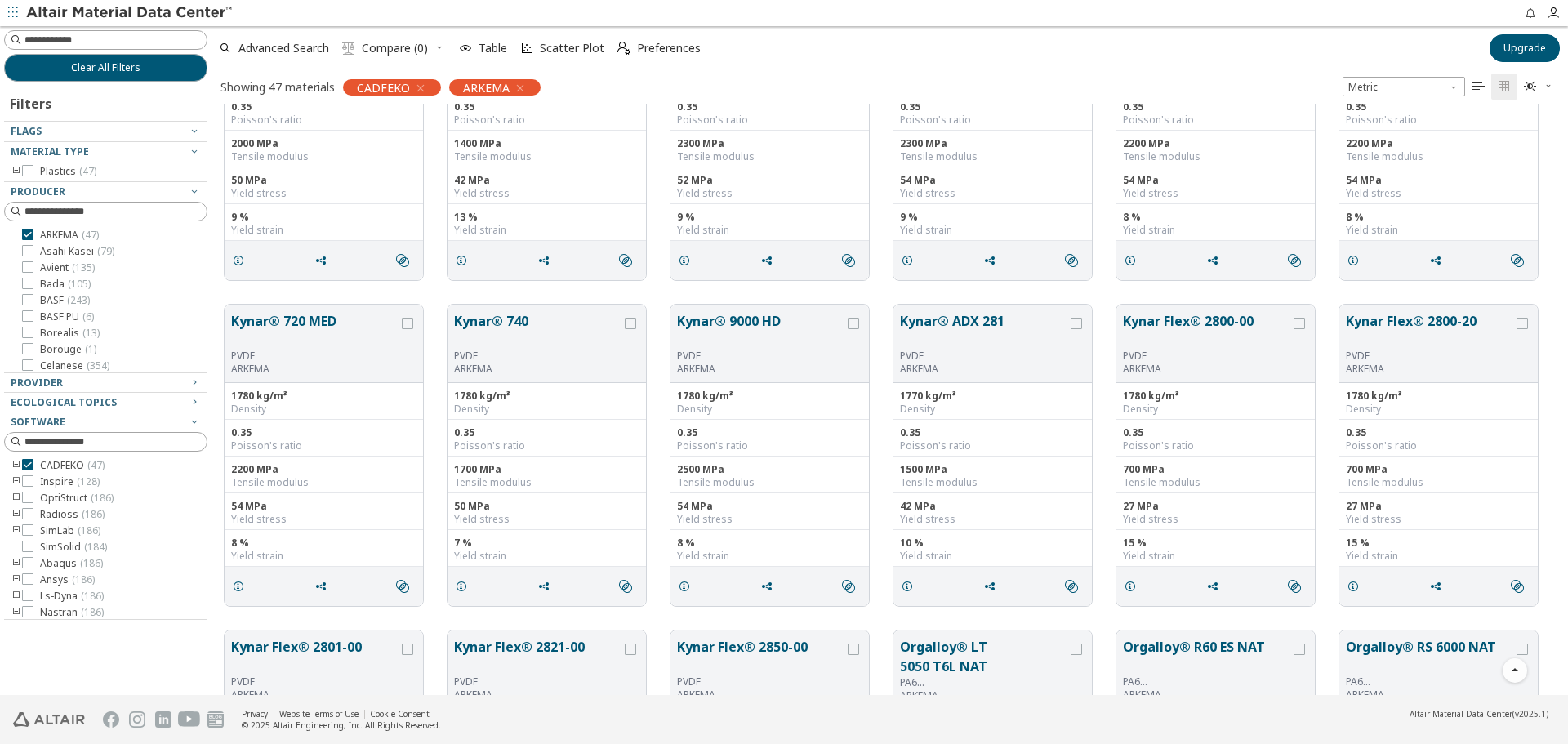
scroll to position [0, 0]
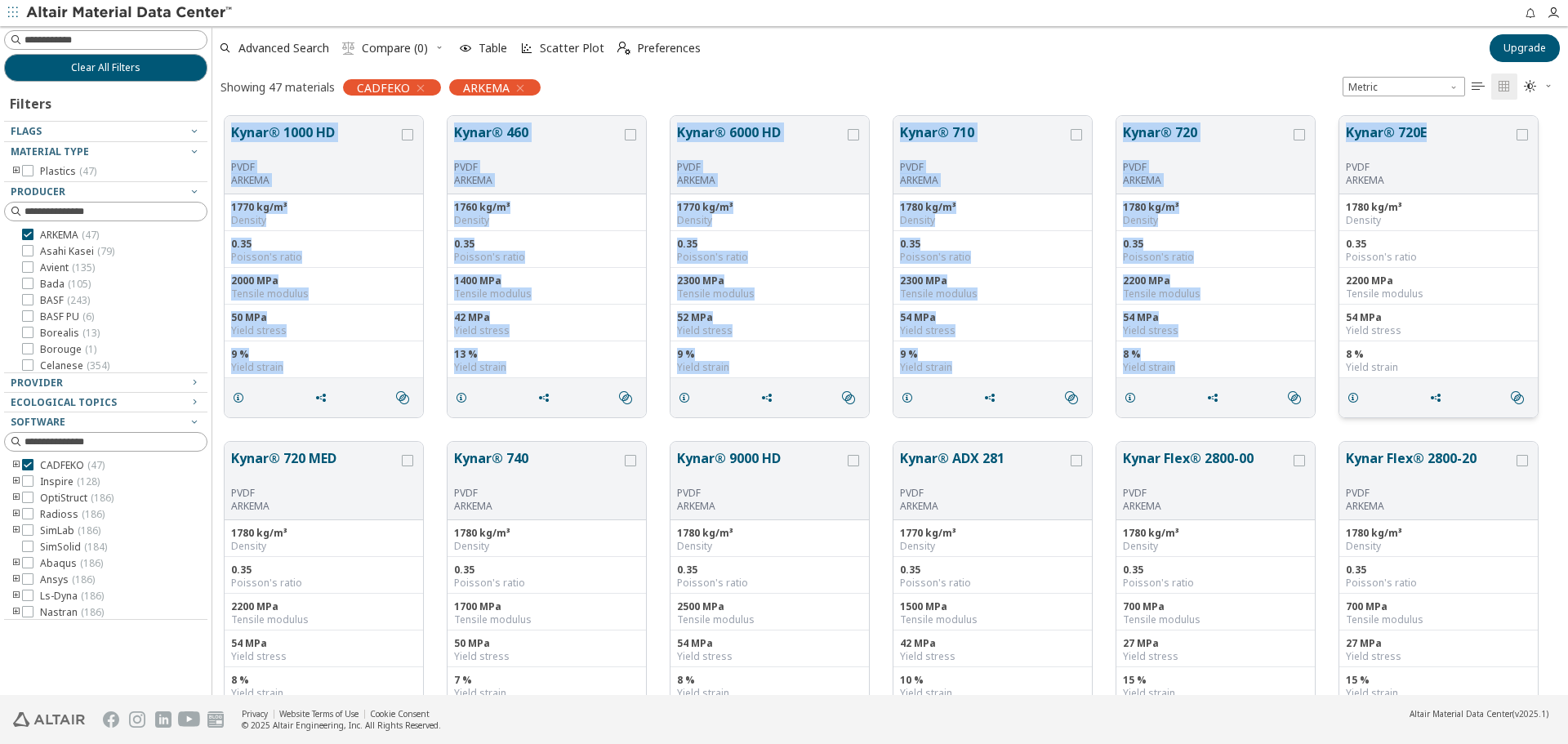
drag, startPoint x: 226, startPoint y: 124, endPoint x: 1432, endPoint y: 146, distance: 1206.2
click at [1432, 146] on div "Kynar® 1000 HD PVDF ARKEMA 1770 kg/m³ Density 0.35 Poisson's ratio 2000 MPa Ten…" at bounding box center [890, 267] width 1355 height 326
copy div "Kynar® 1000 HD PVDF ARKEMA 1770 kg/m³ Density 0.35 Poisson's ratio 2000 MPa Ten…"
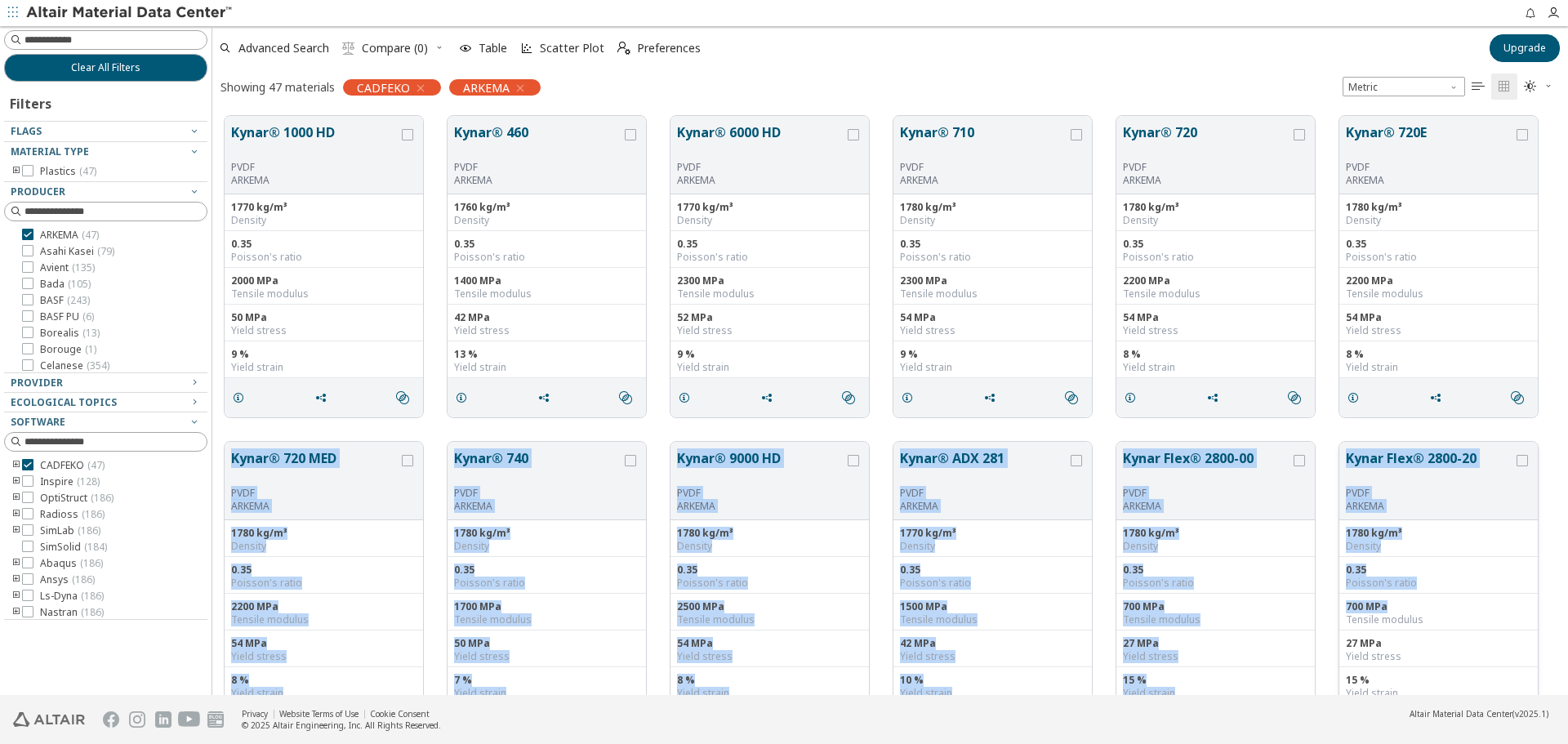
drag, startPoint x: 226, startPoint y: 446, endPoint x: 1454, endPoint y: 598, distance: 1237.4
click at [1454, 598] on div "Kynar® 720 MED PVDF ARKEMA 1780 kg/m³ Density 0.35 Poisson's ratio 2200 MPa Ten…" at bounding box center [890, 592] width 1355 height 326
copy div "Kynar® 720 MED PVDF ARKEMA 1780 kg/m³ Density 0.35 Poisson's ratio 2200 MPa Ten…"
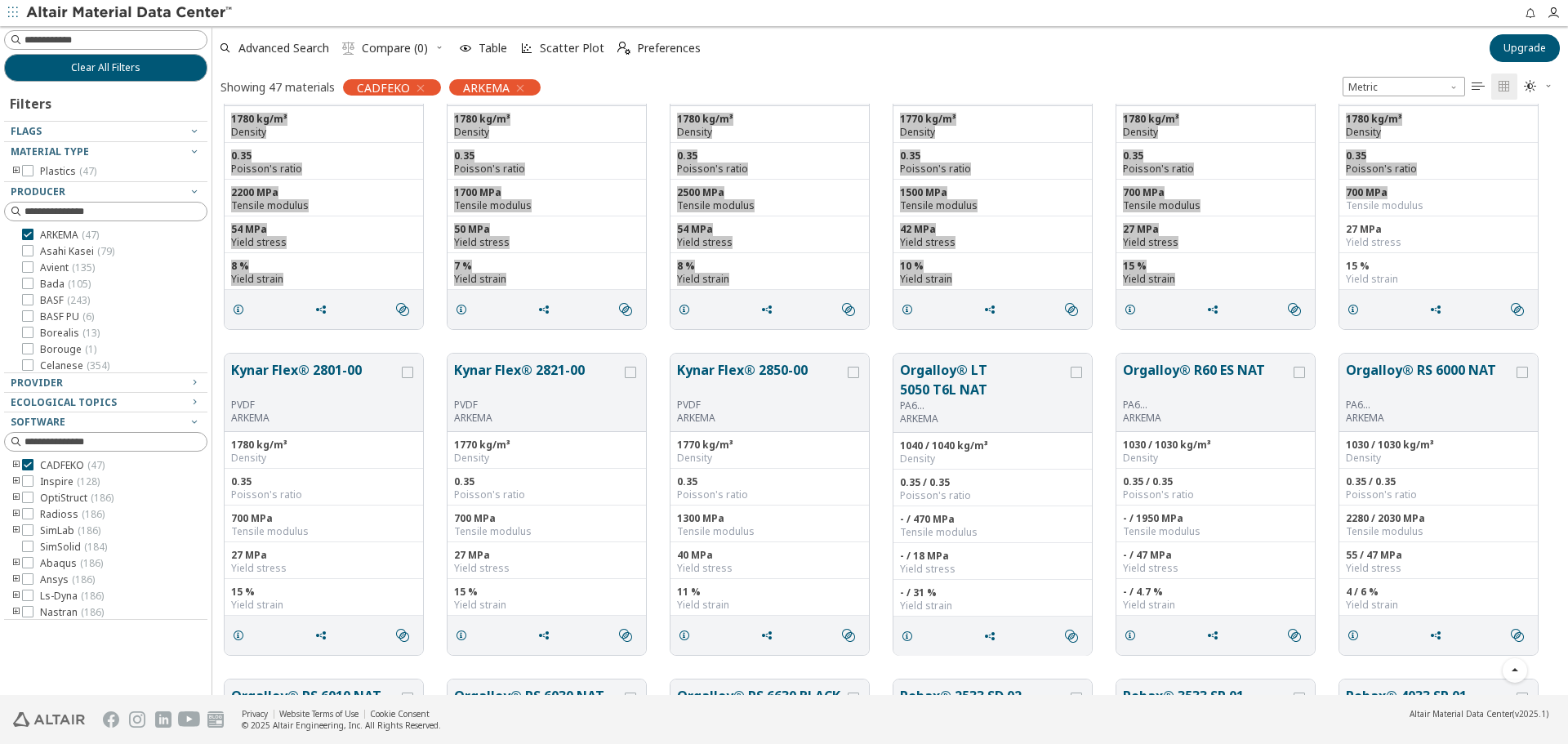
scroll to position [490, 0]
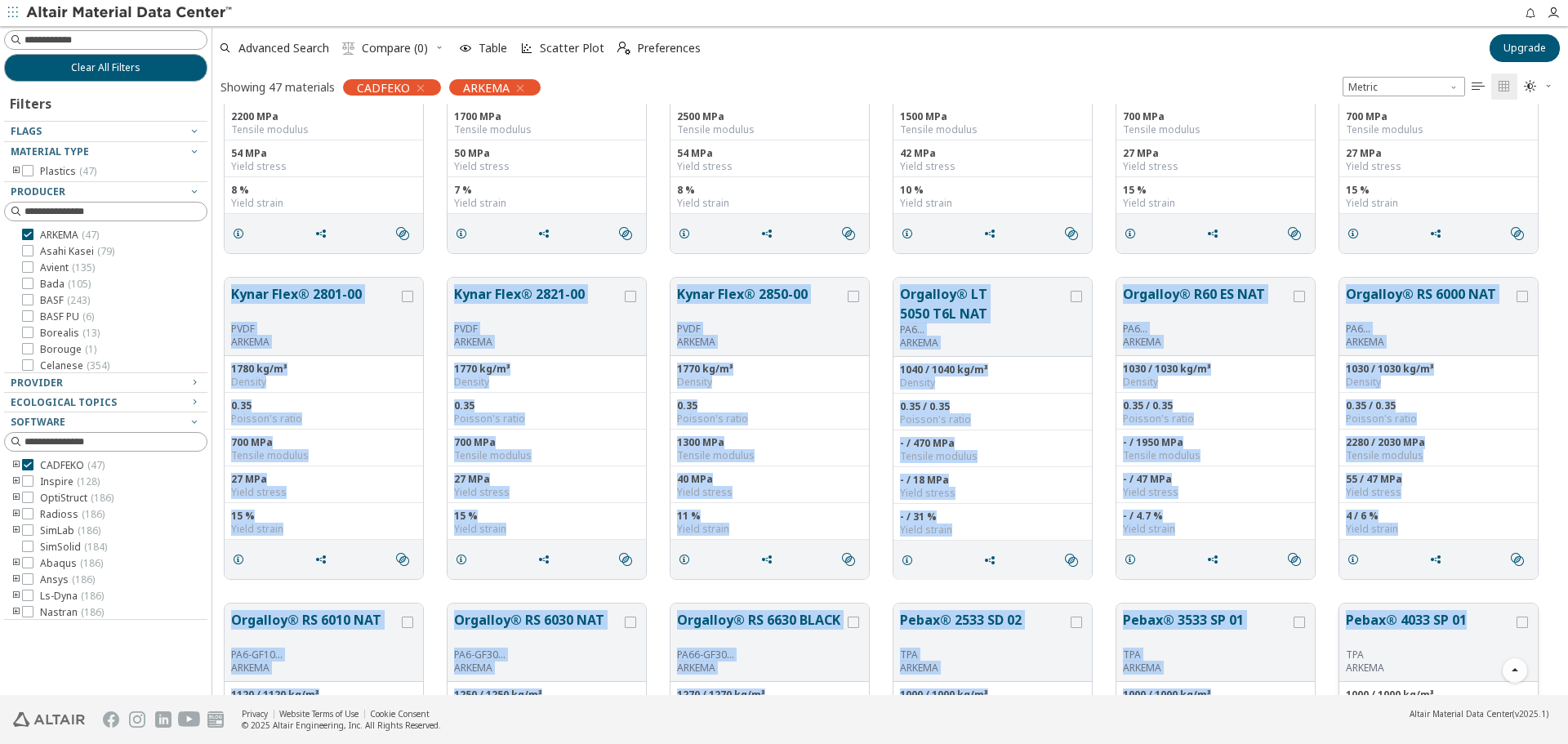
drag, startPoint x: 229, startPoint y: 289, endPoint x: 1466, endPoint y: 605, distance: 1276.7
copy div "Kynar Flex® 2801-00 PVDF ARKEMA 1780 kg/m³ Density 0.35 Poisson's ratio 700 MPa…"
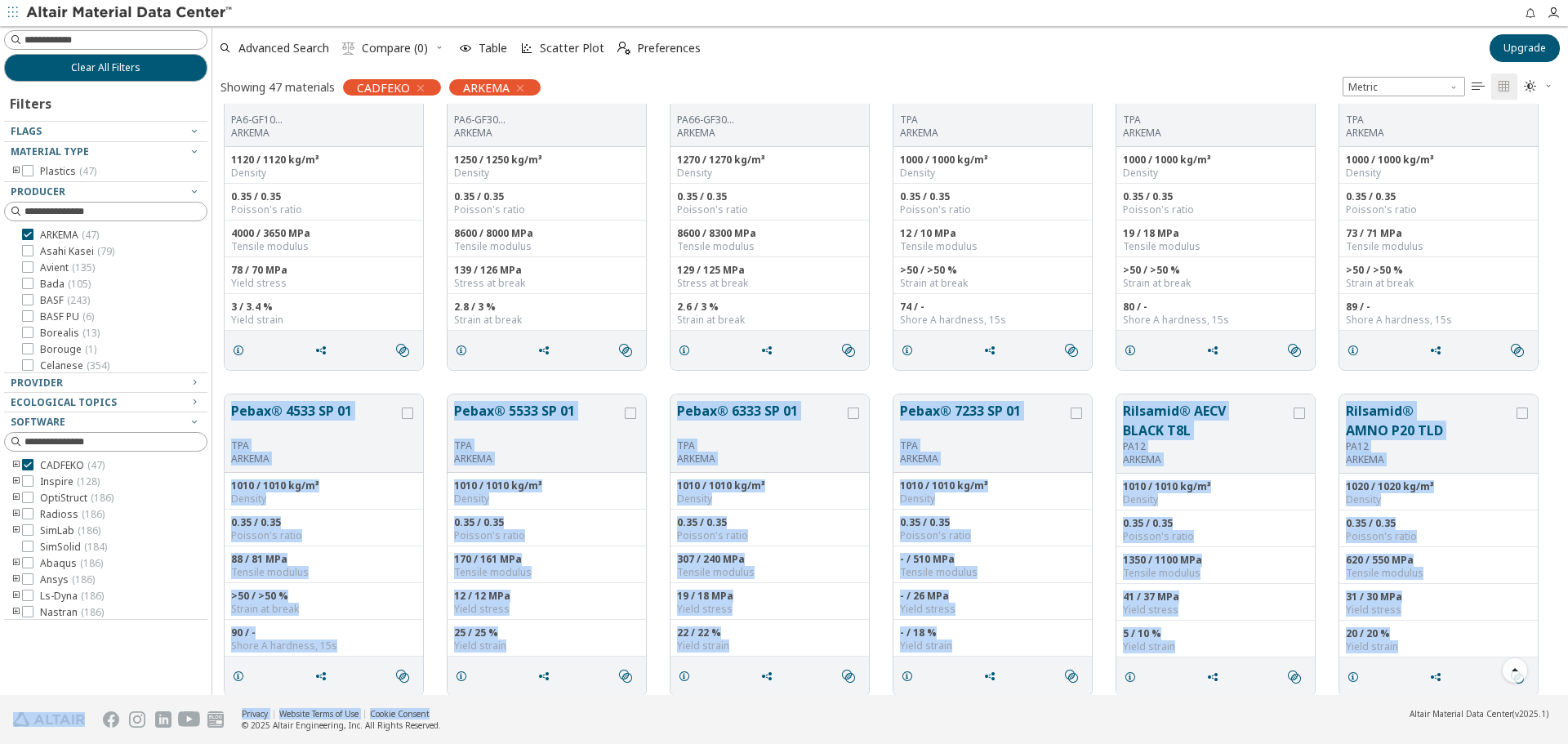
scroll to position [1236, 0]
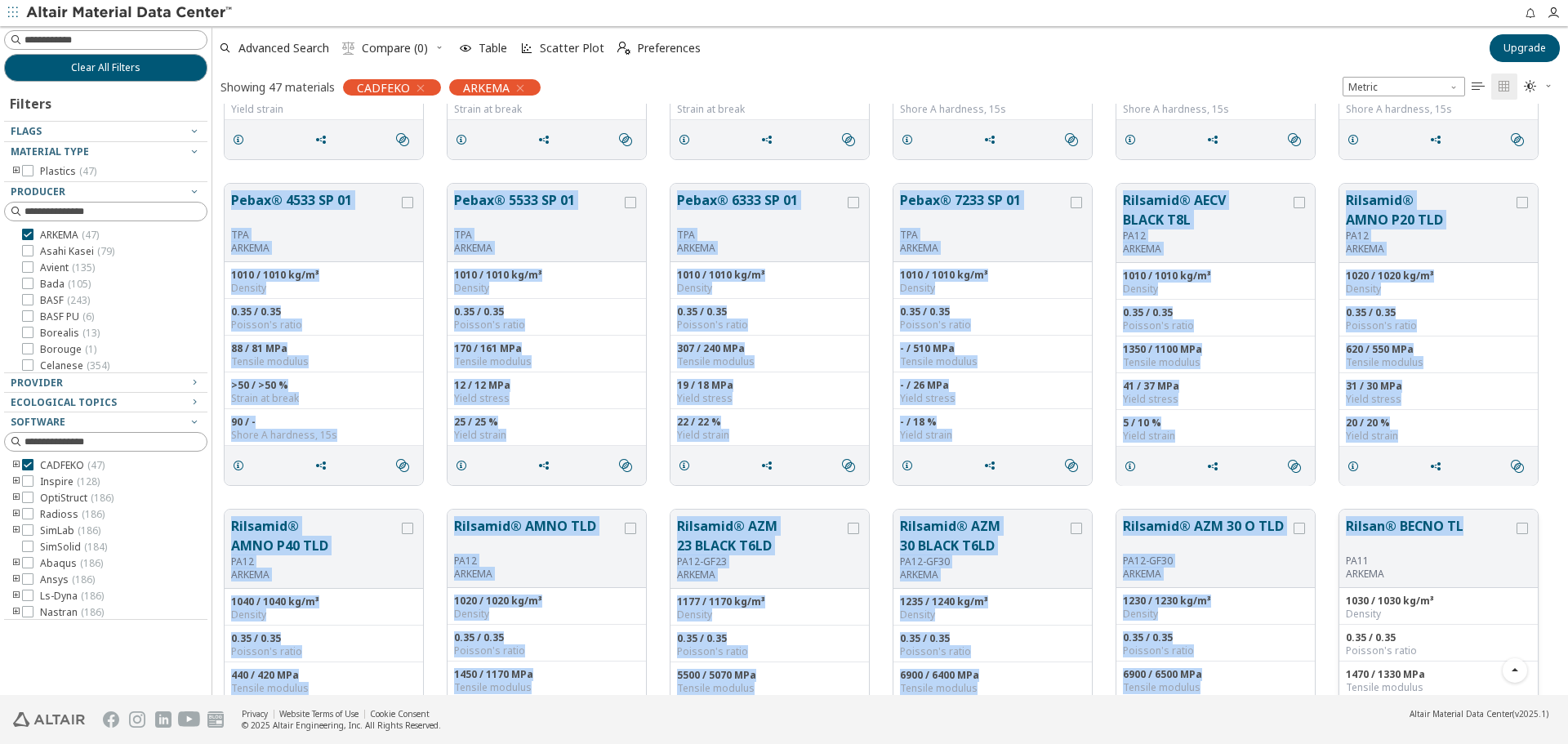
drag, startPoint x: 229, startPoint y: 532, endPoint x: 1468, endPoint y: 515, distance: 1239.1
click at [1468, 515] on div "Kynar Flex® 2801-00 PVDF ARKEMA 1780 kg/m³ Density 0.35 Poisson's ratio 700 MPa…" at bounding box center [890, 171] width 1355 height 2606
copy div "Pebax® 4533 SP 01 TPA ARKEMA 1010 / 1010 kg/m³ Density 0.35 / 0.35 Poisson's ra…"
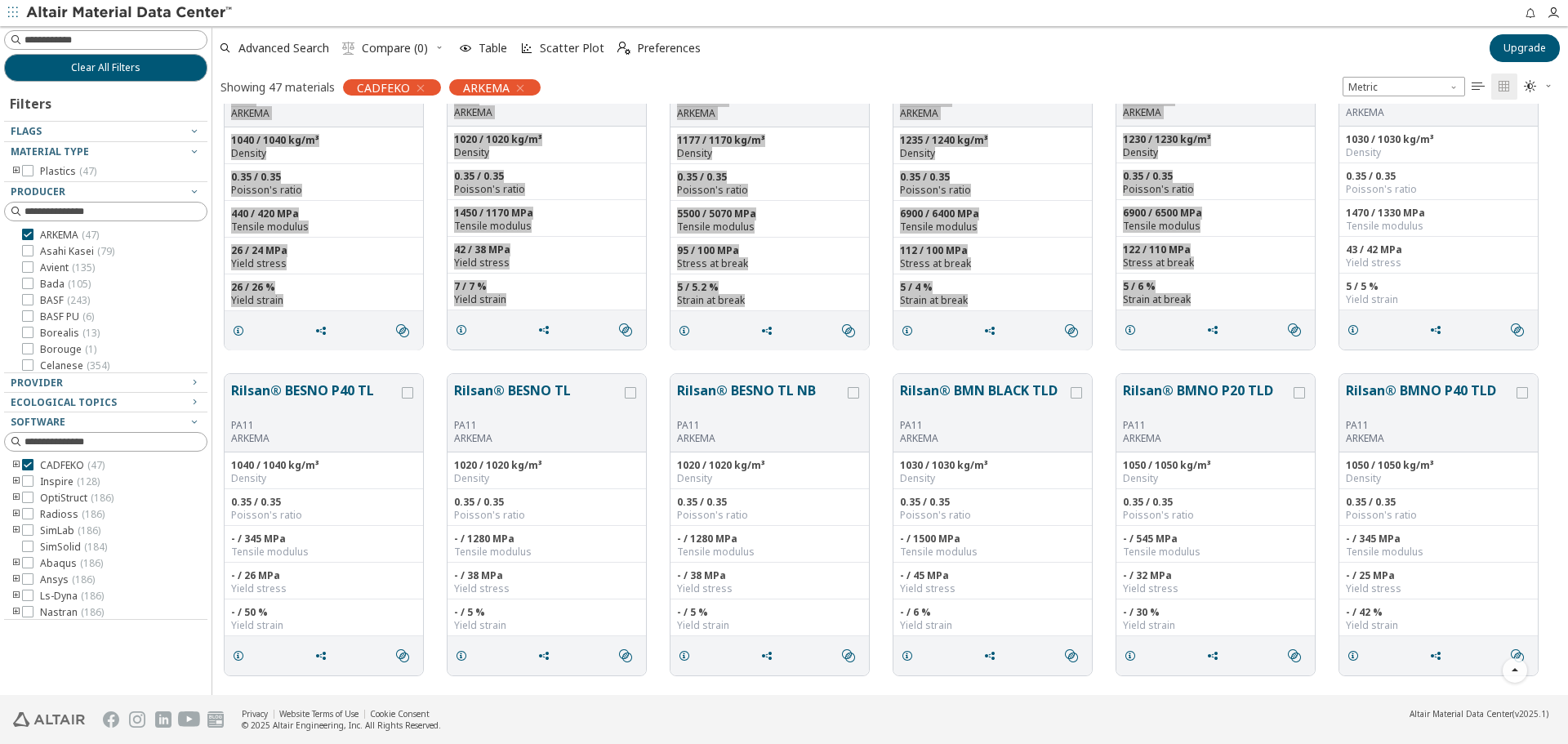
scroll to position [1725, 0]
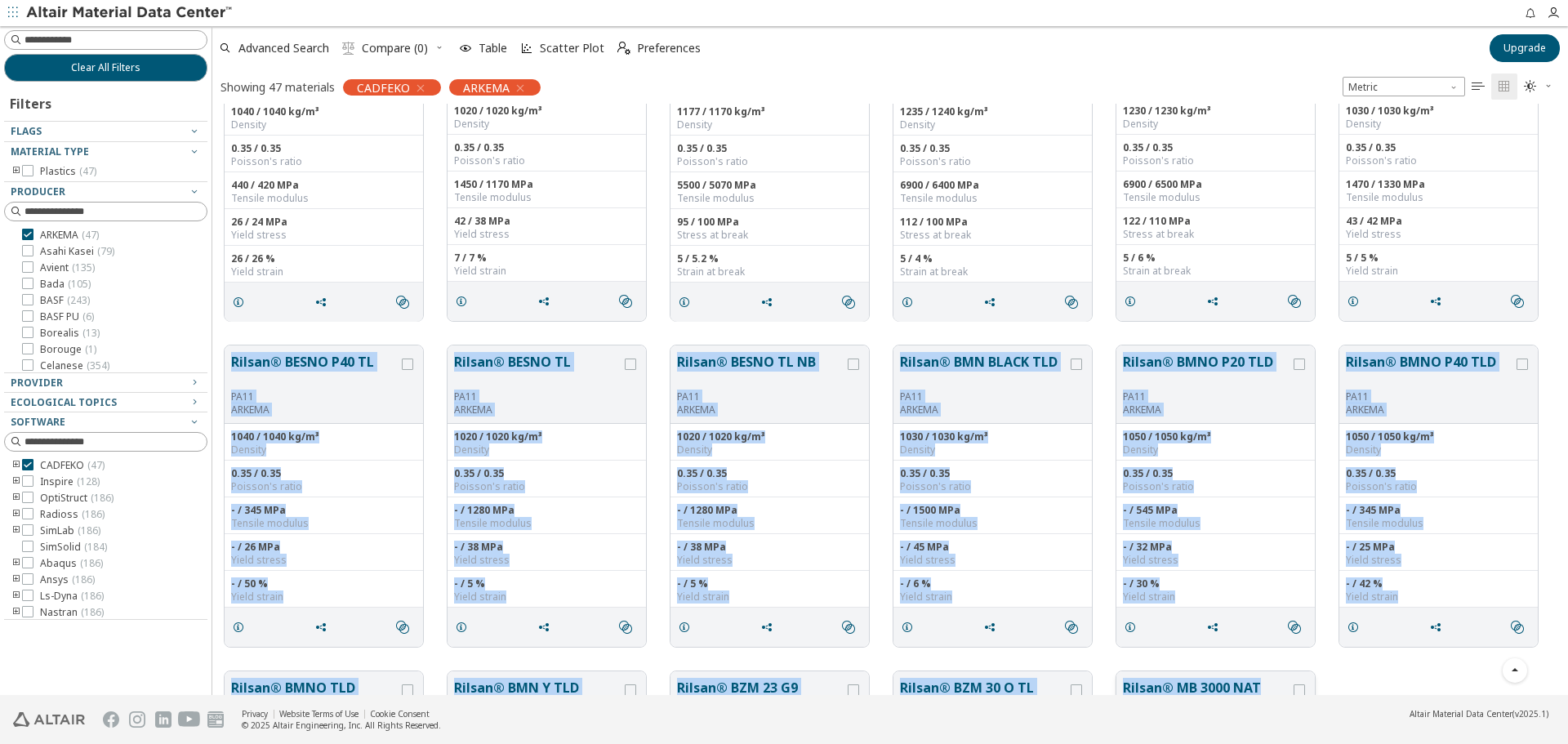
drag, startPoint x: 226, startPoint y: 354, endPoint x: 1259, endPoint y: 671, distance: 1080.5
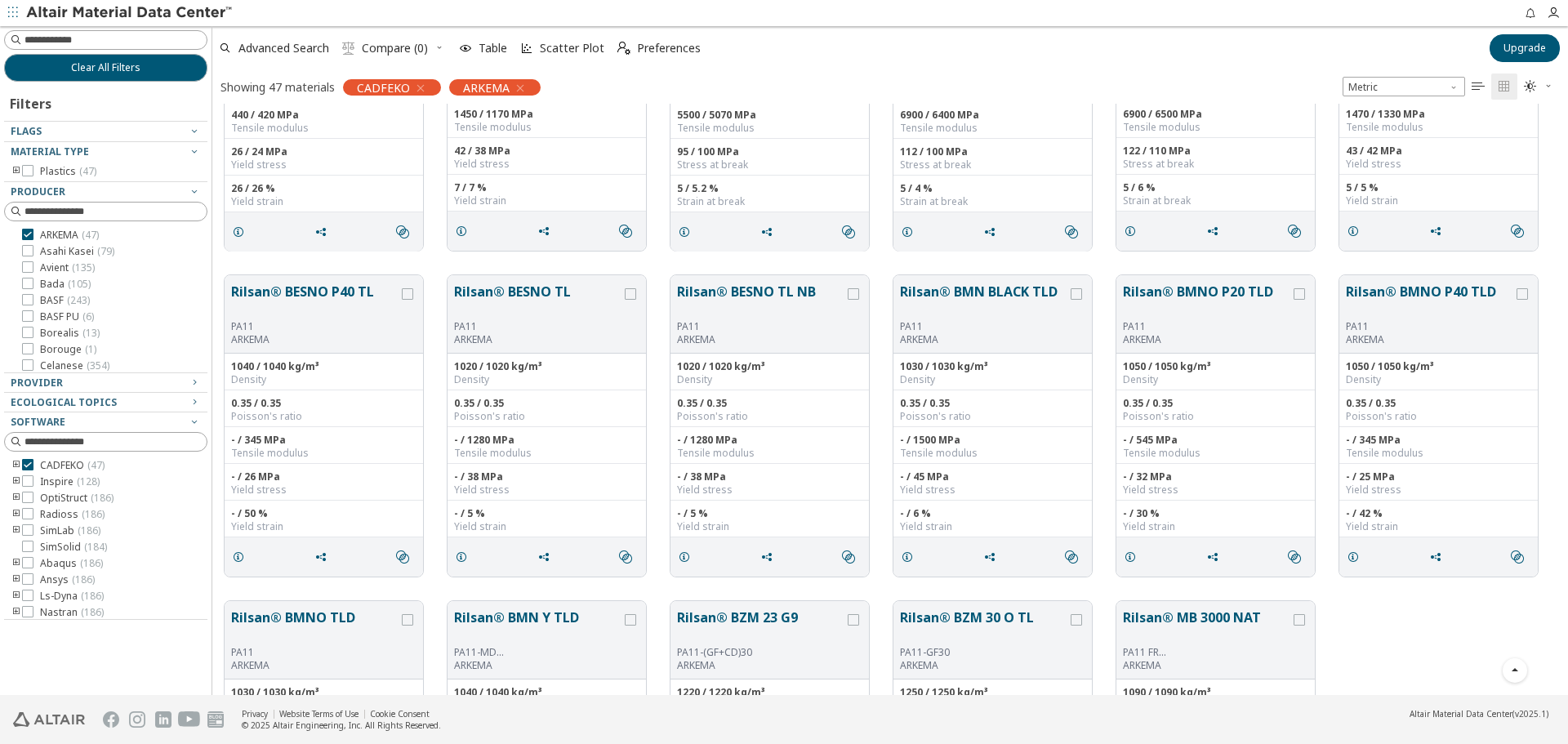
scroll to position [1796, 0]
click at [57, 236] on span "ARKEMA ( 47 )" at bounding box center [69, 234] width 58 height 13
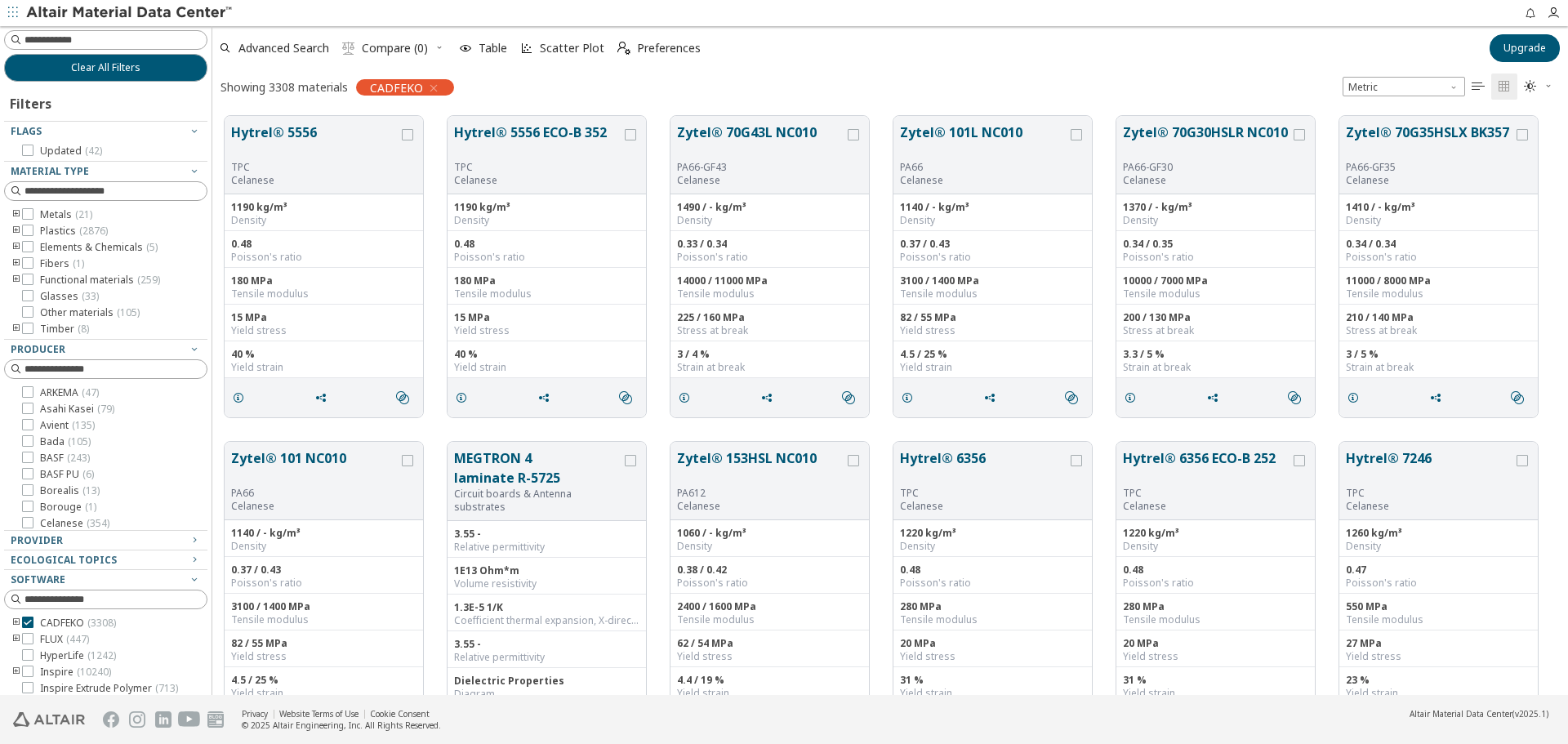
click at [66, 416] on div "ARKEMA ( 47 ) Asahi Kasei ( 79 ) Avient ( 135 ) Bada ( 105 ) BASF ( 243 ) BASF …" at bounding box center [106, 727] width 203 height 682
click at [72, 411] on span "Asahi Kasei ( 79 )" at bounding box center [77, 409] width 75 height 13
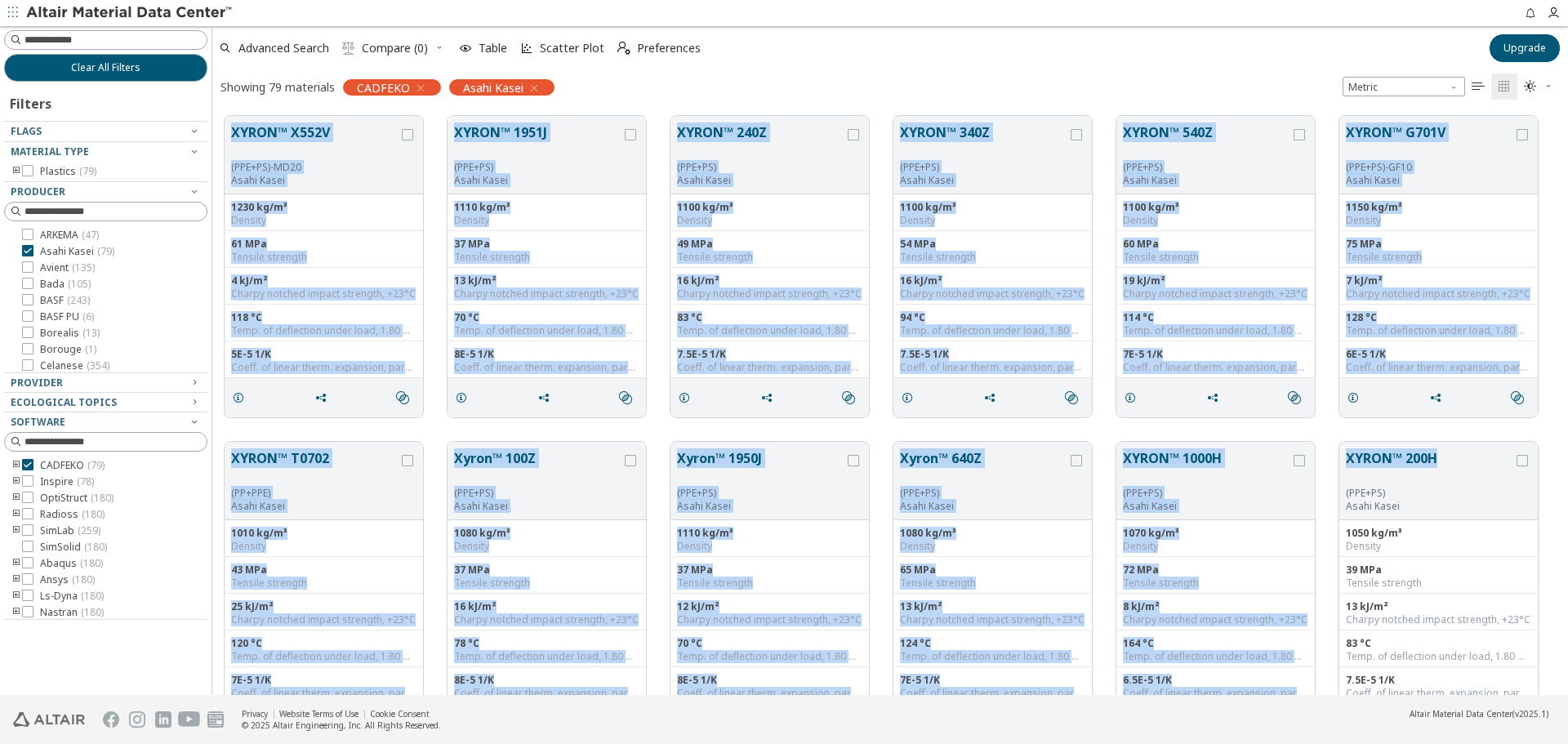
drag, startPoint x: 228, startPoint y: 127, endPoint x: 1441, endPoint y: 458, distance: 1257.4
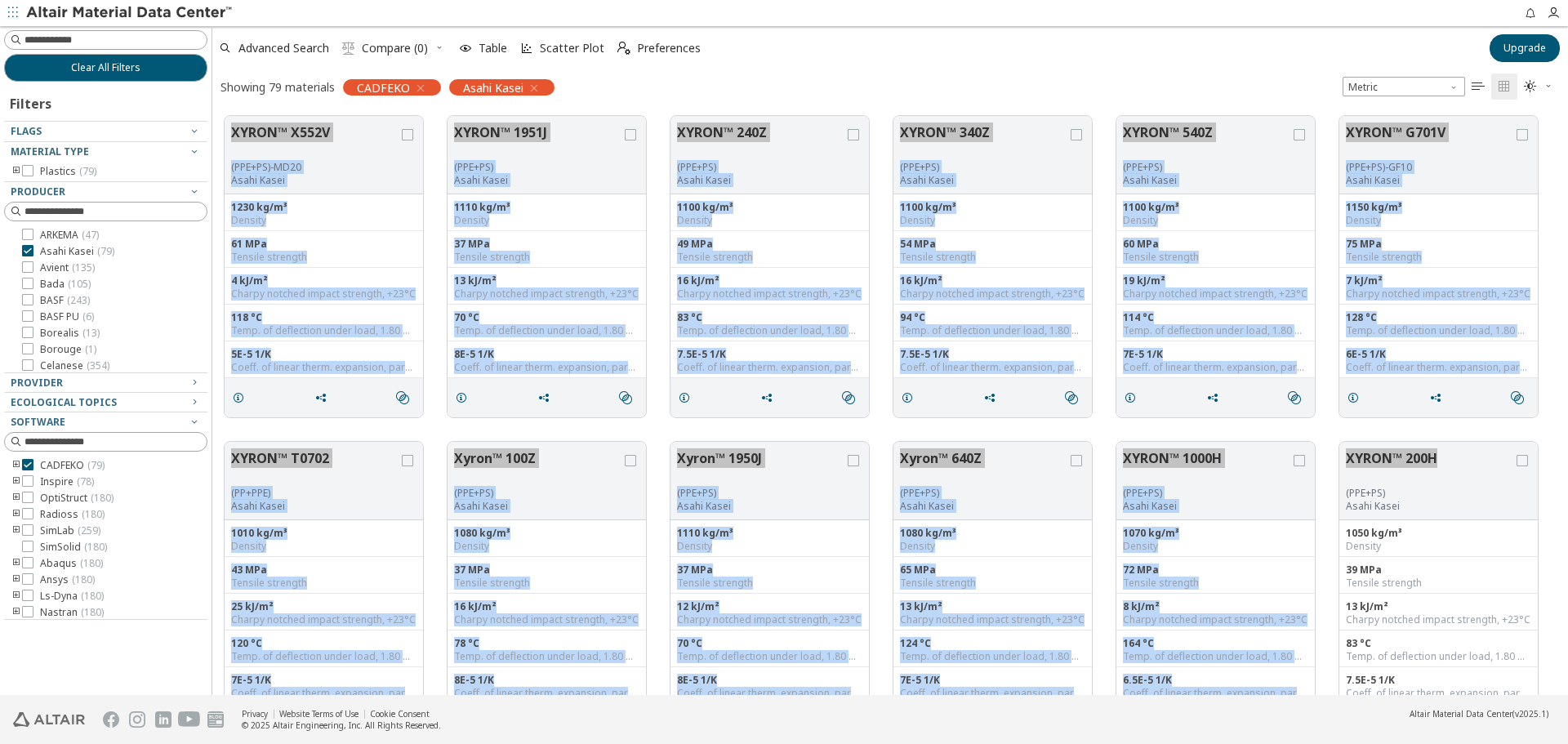
click at [277, 105] on div "XYRON™ X552V (PPE+PS)-MD20 Asahi Kasei 1230 kg/m³ Density 61 MPa Tensile streng…" at bounding box center [890, 267] width 1355 height 326
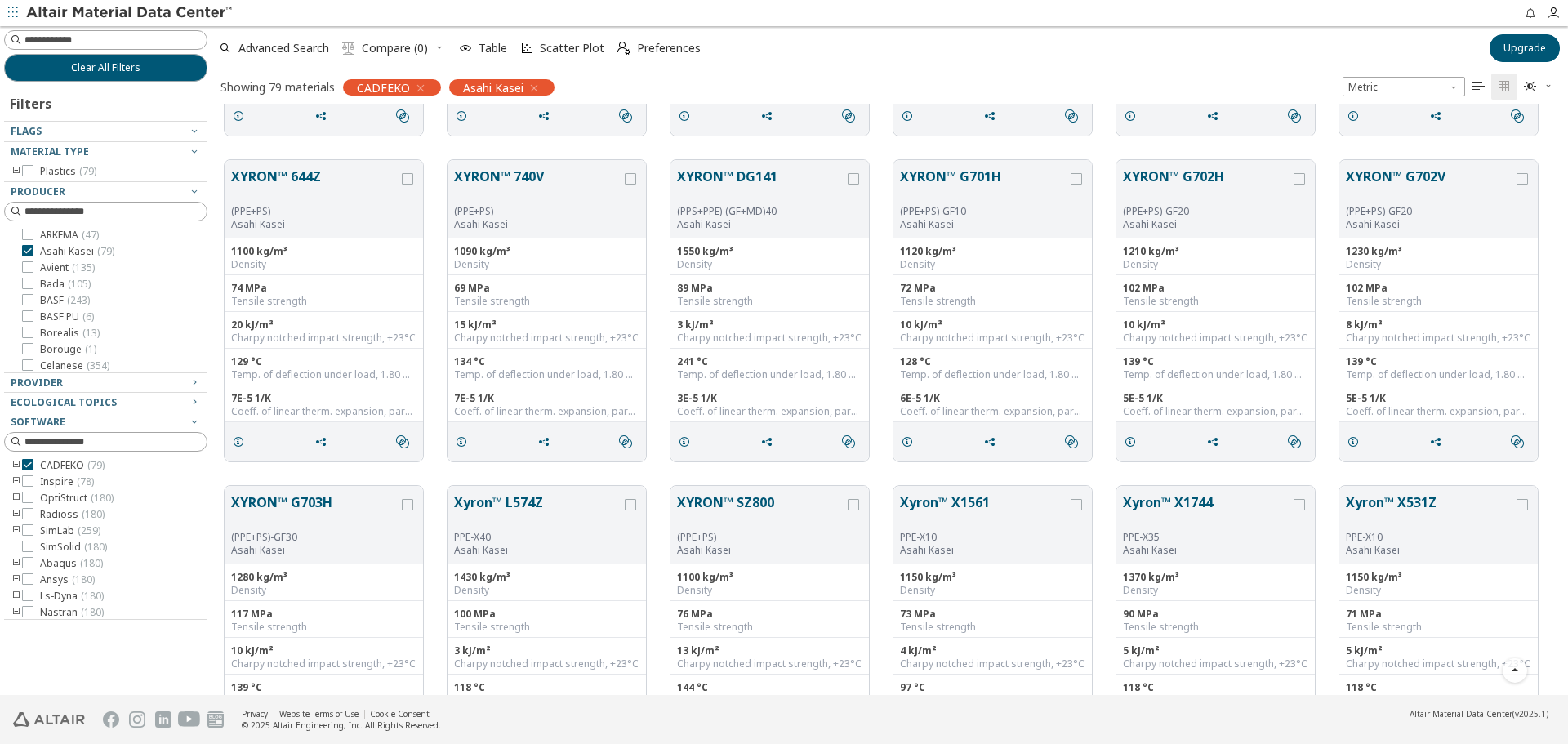
scroll to position [982, 0]
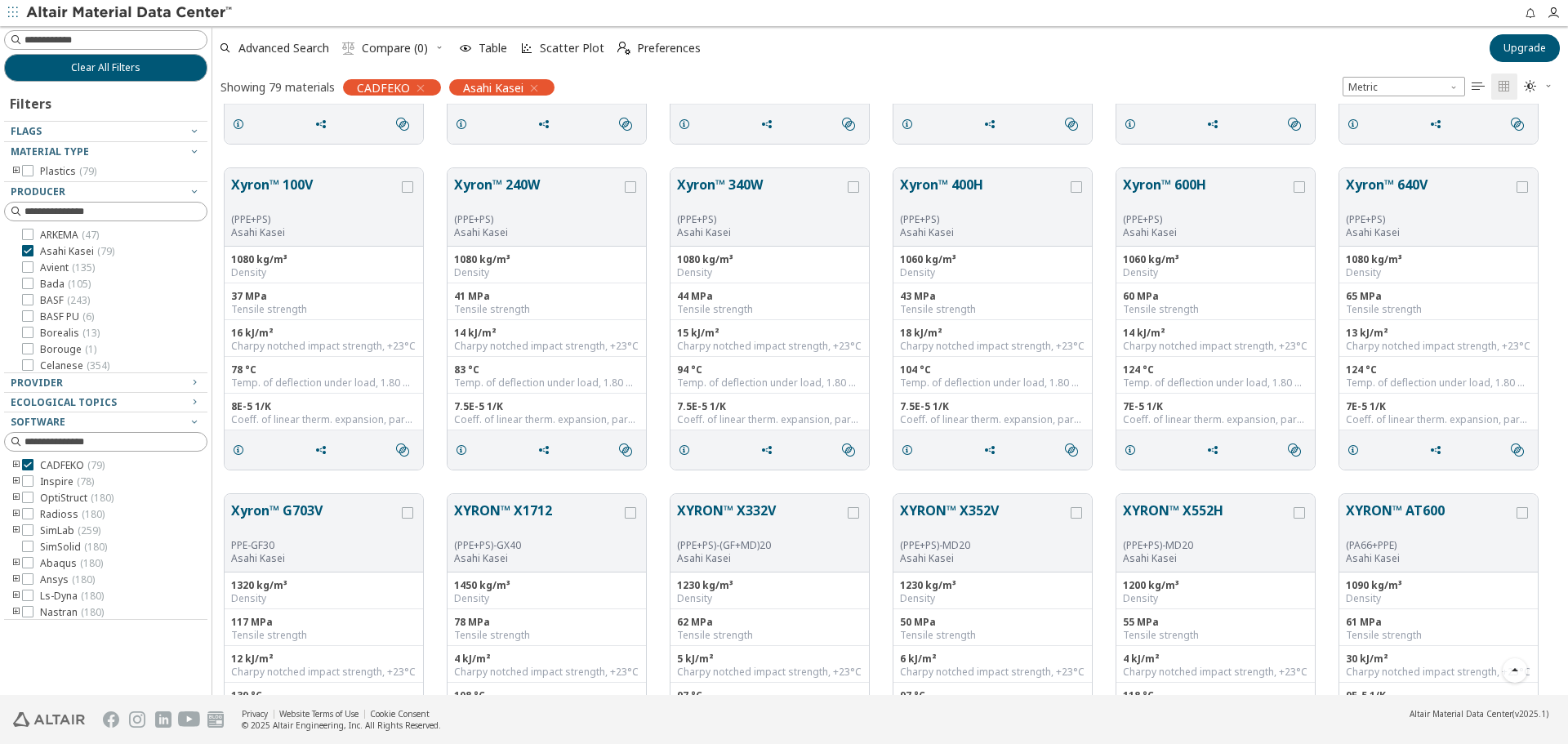
drag, startPoint x: 229, startPoint y: 123, endPoint x: 1379, endPoint y: 681, distance: 1278.2
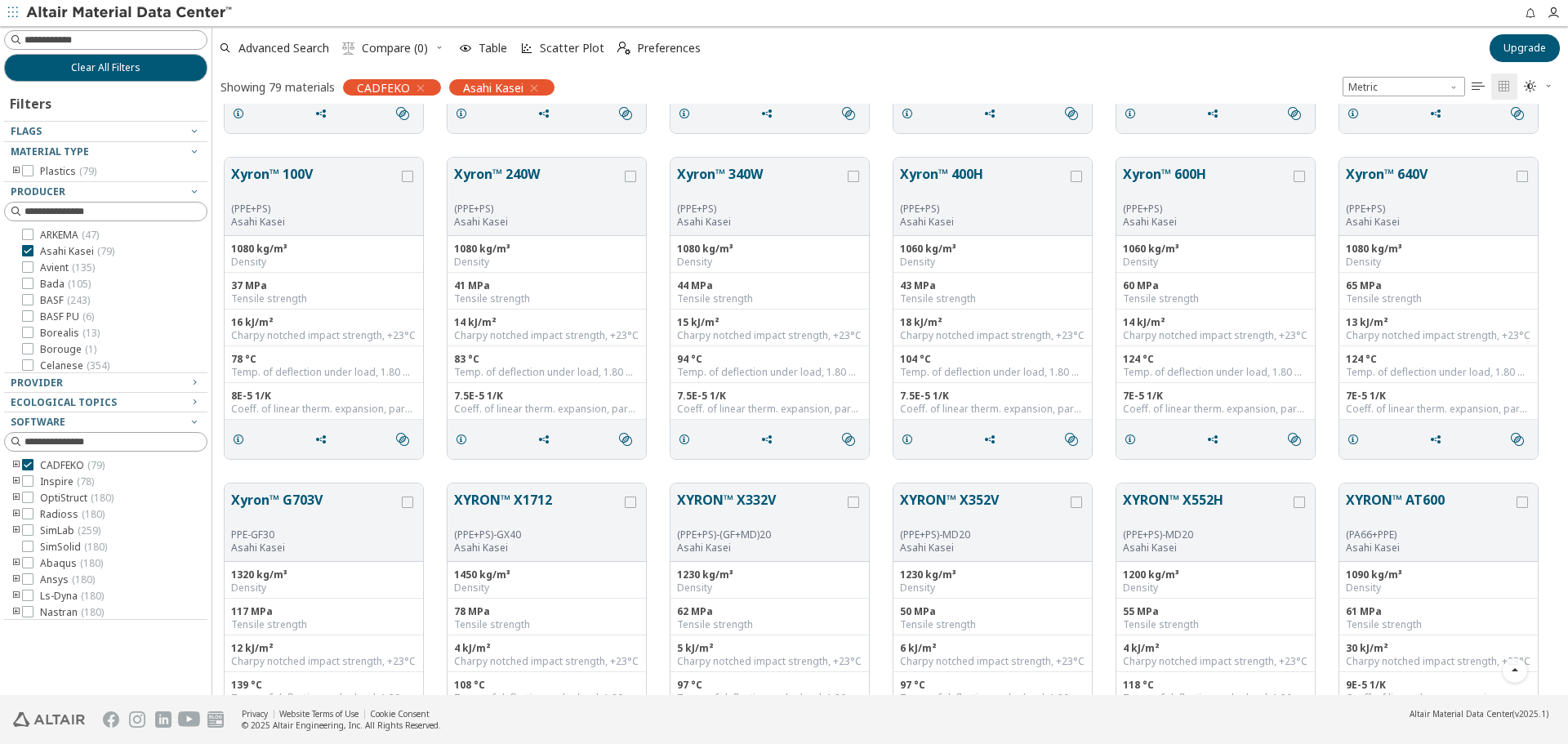
click at [1547, 412] on div "Xyron™ 100V (PPE+PS) Asahi Kasei 1080 kg/m³ Density 37 MPa Tensile strength 16 …" at bounding box center [890, 308] width 1355 height 326
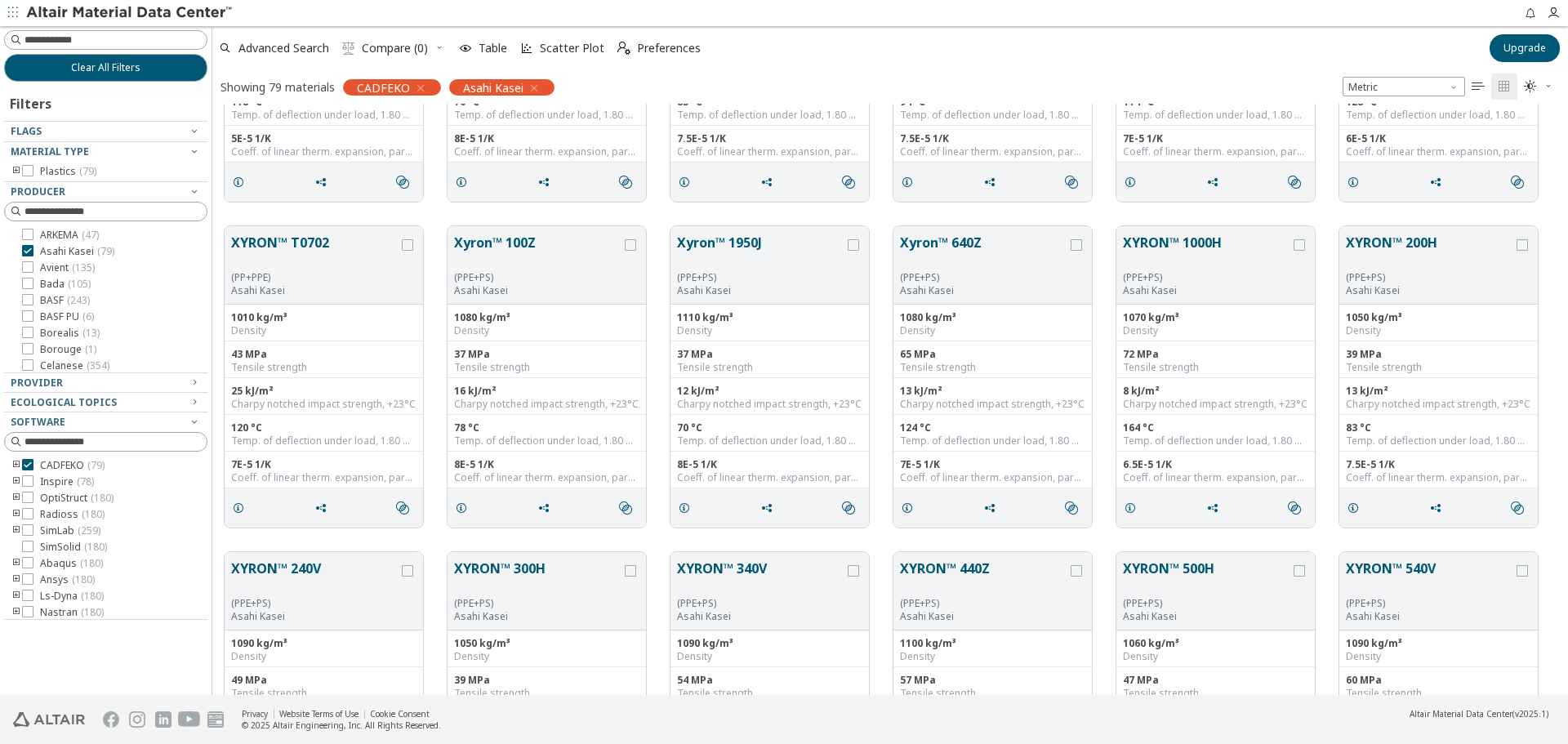
scroll to position [0, 0]
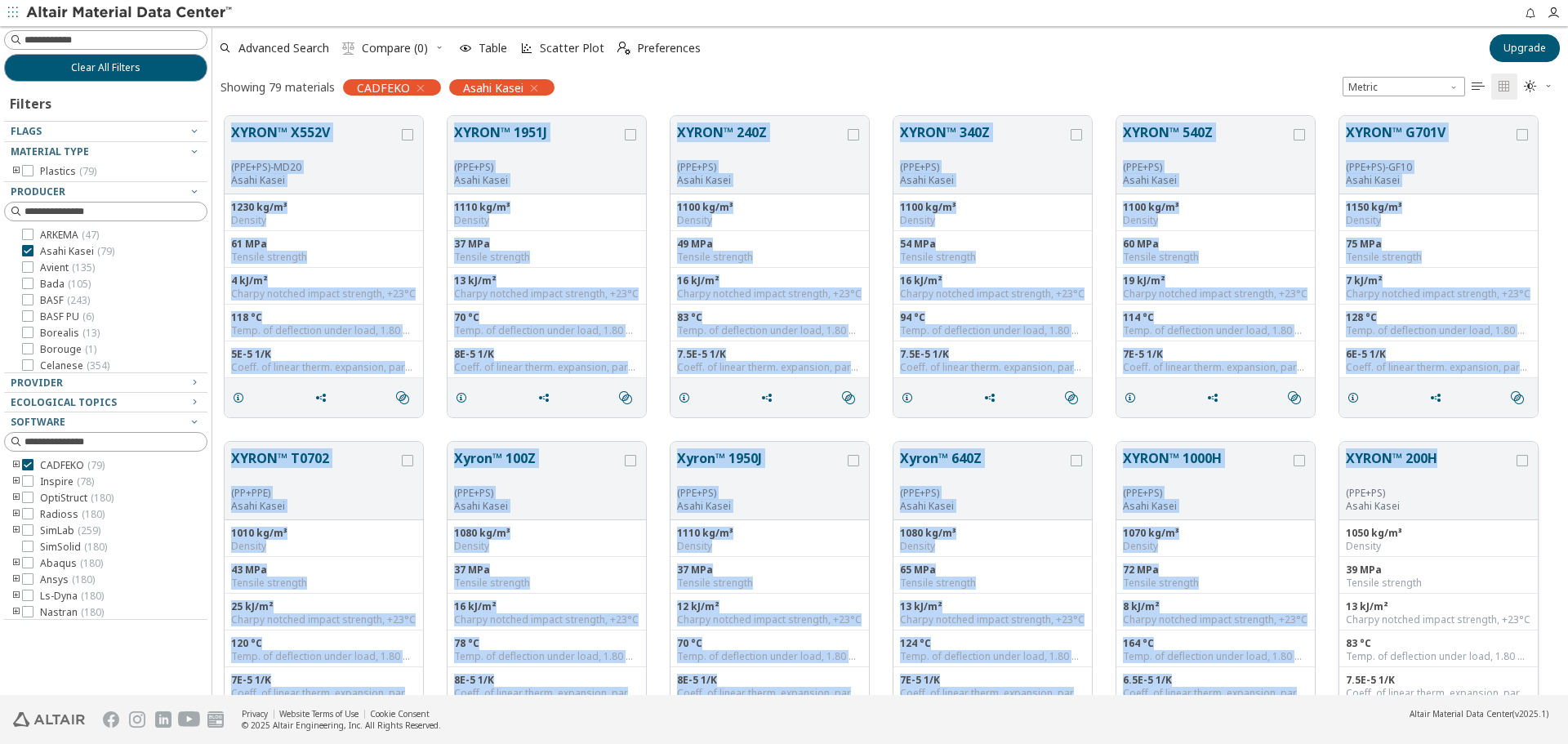
drag, startPoint x: 226, startPoint y: 126, endPoint x: 1497, endPoint y: 427, distance: 1306.2
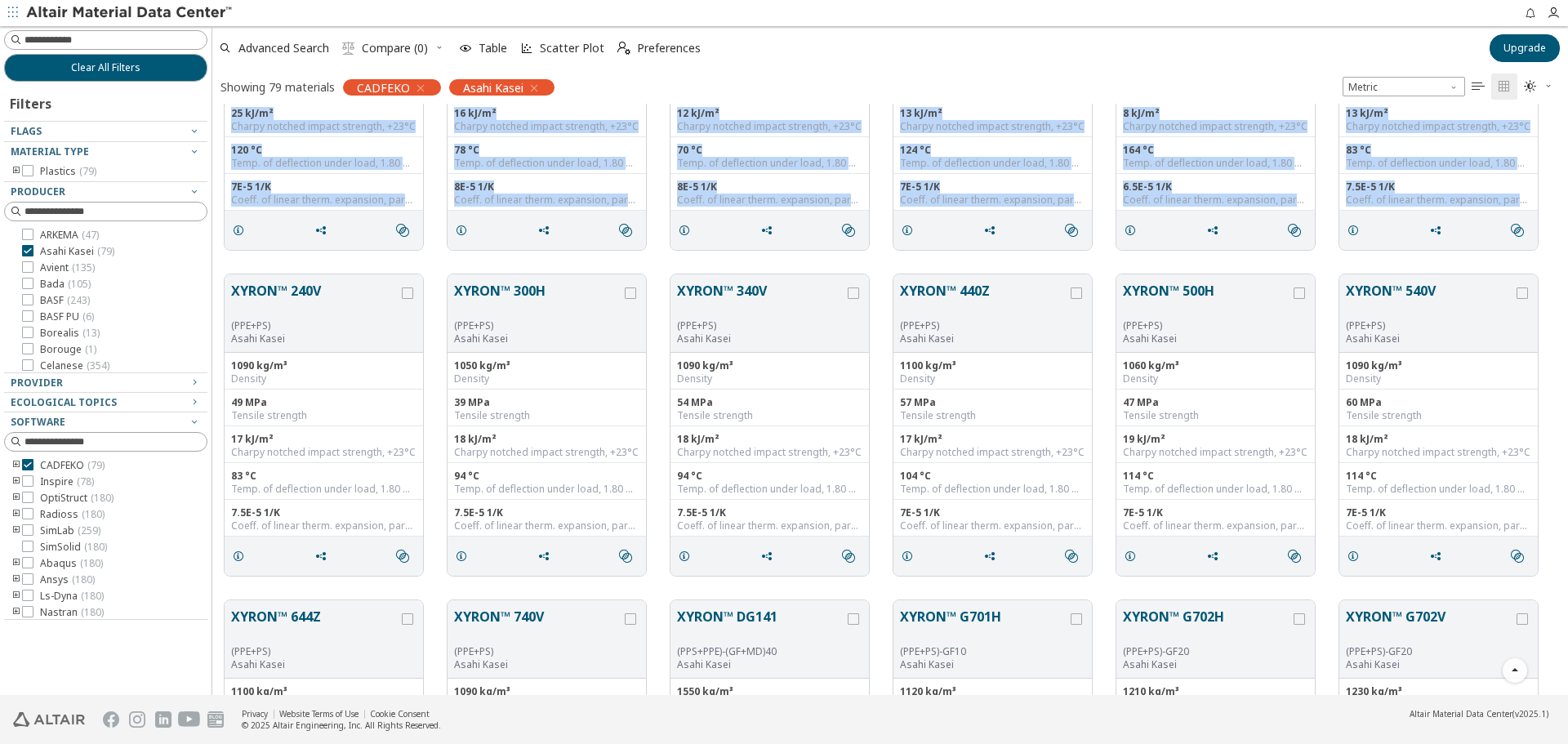
scroll to position [529, 0]
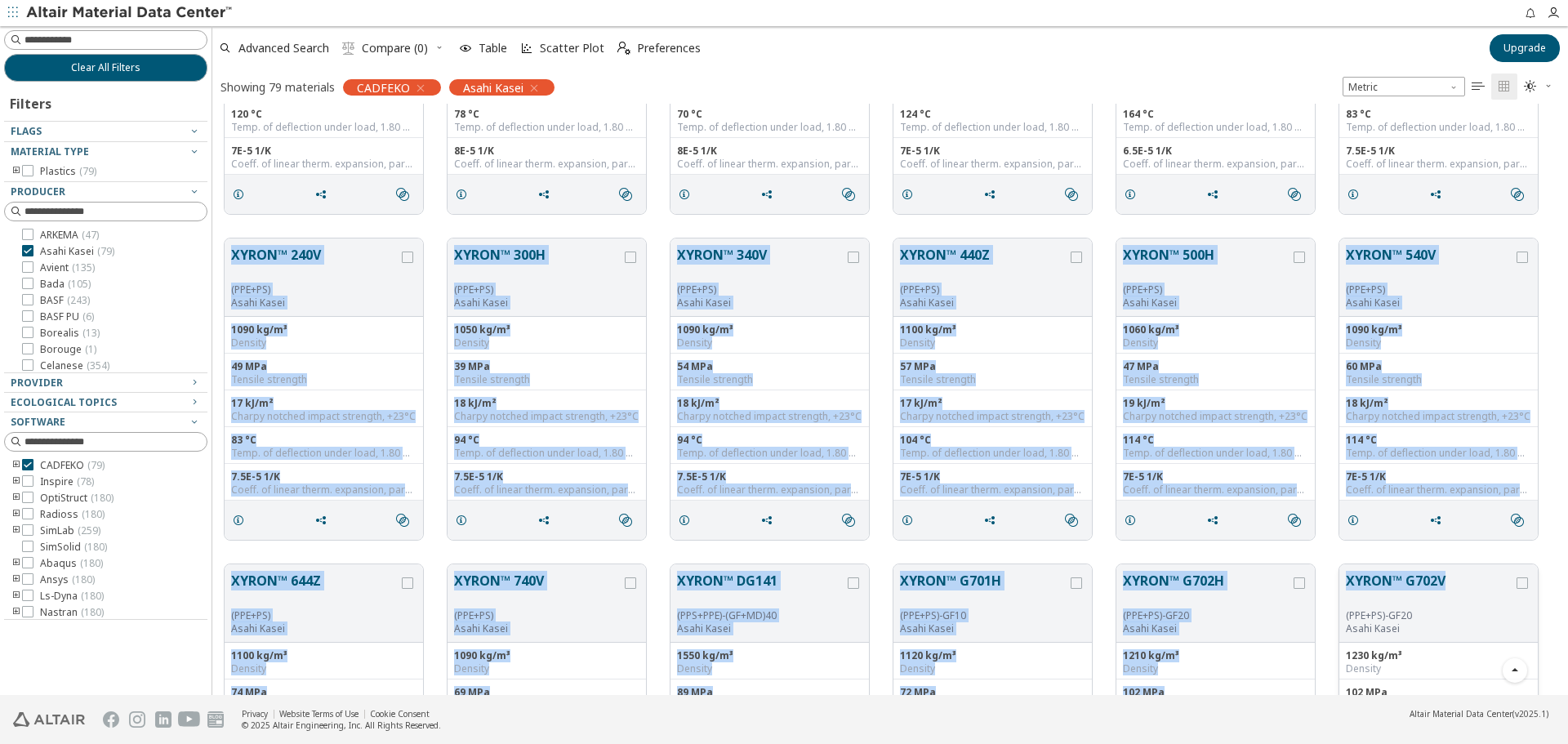
drag, startPoint x: 226, startPoint y: 371, endPoint x: 1459, endPoint y: 591, distance: 1252.5
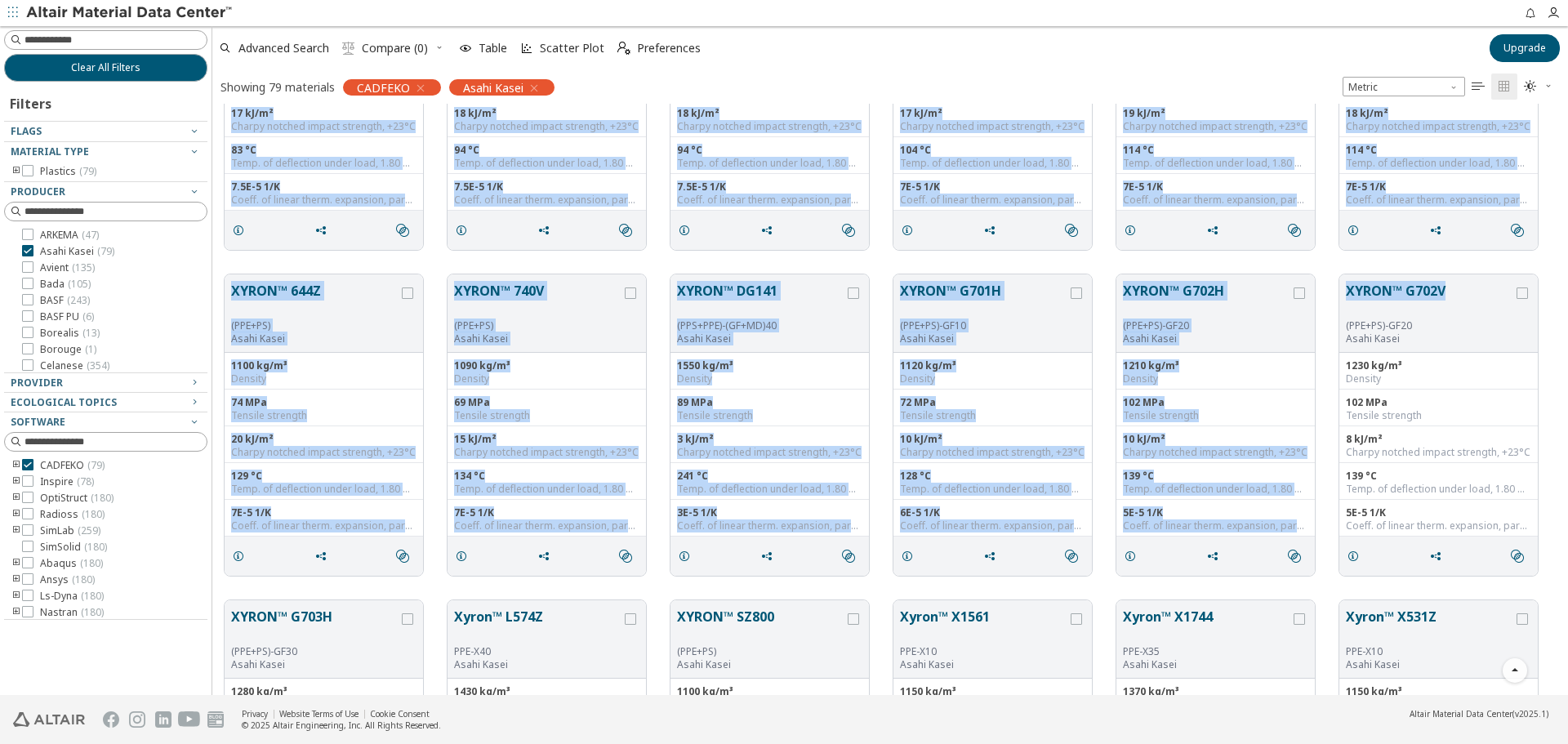
scroll to position [1019, 0]
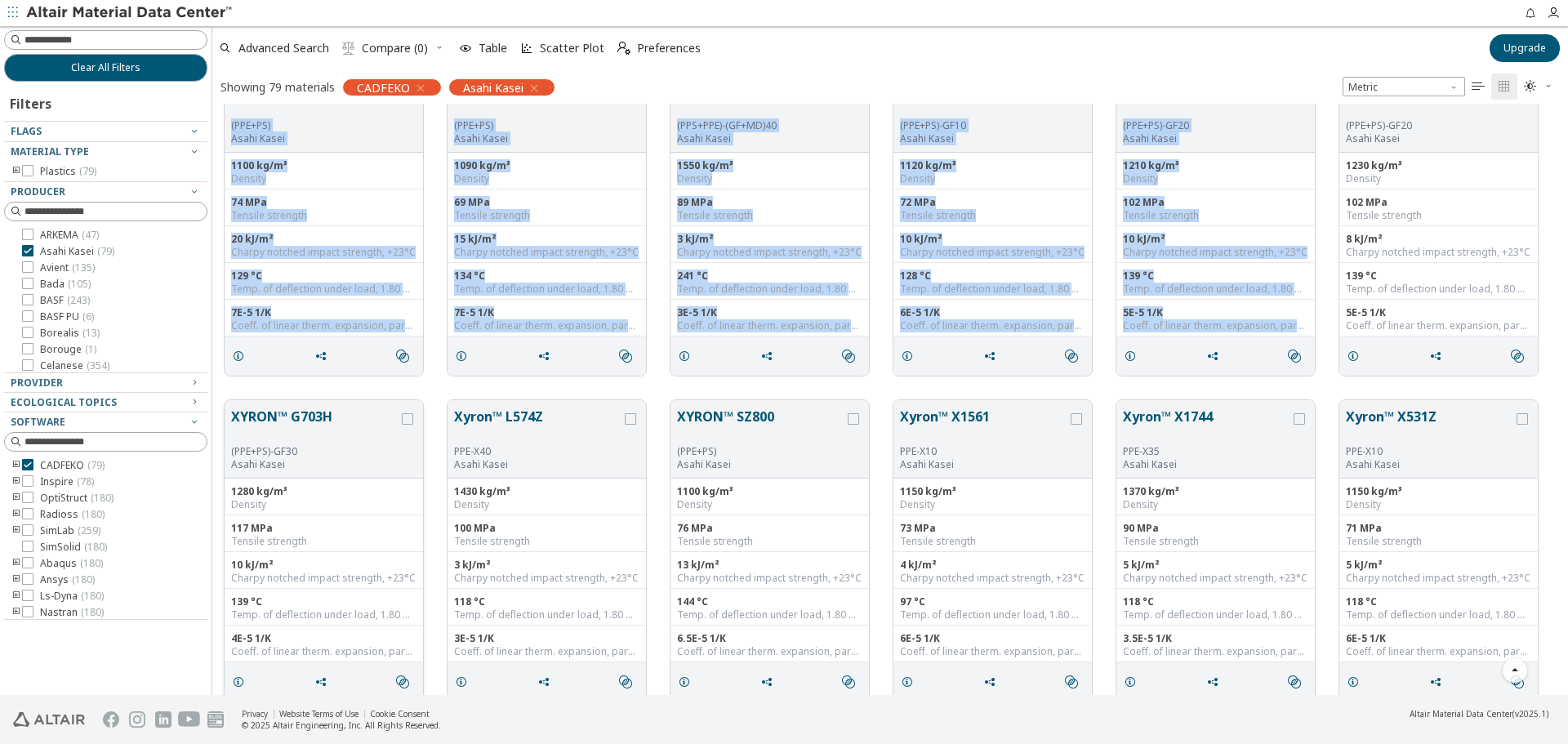
click at [345, 431] on button "XYRON™ G703H" at bounding box center [315, 425] width 168 height 38
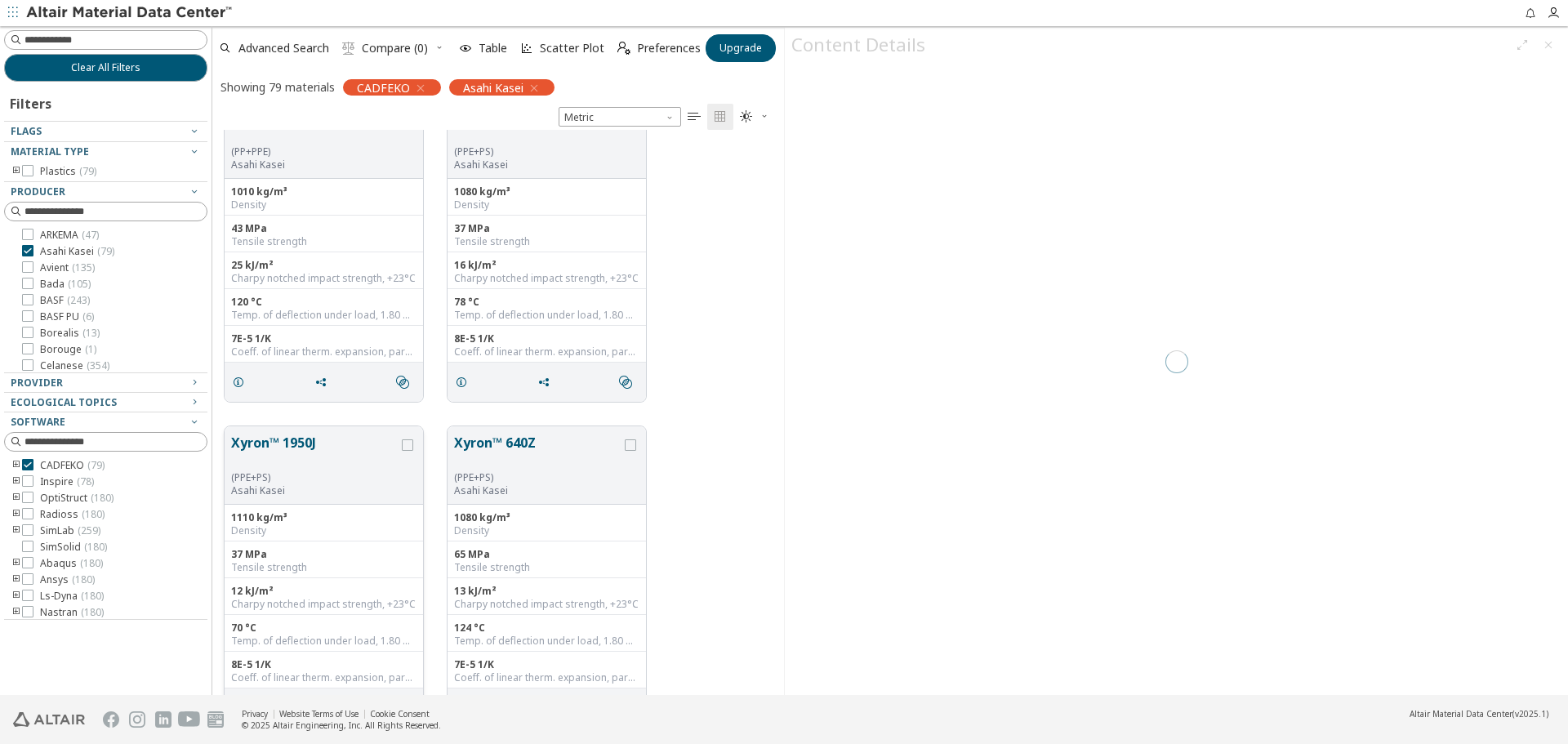
scroll to position [553, 560]
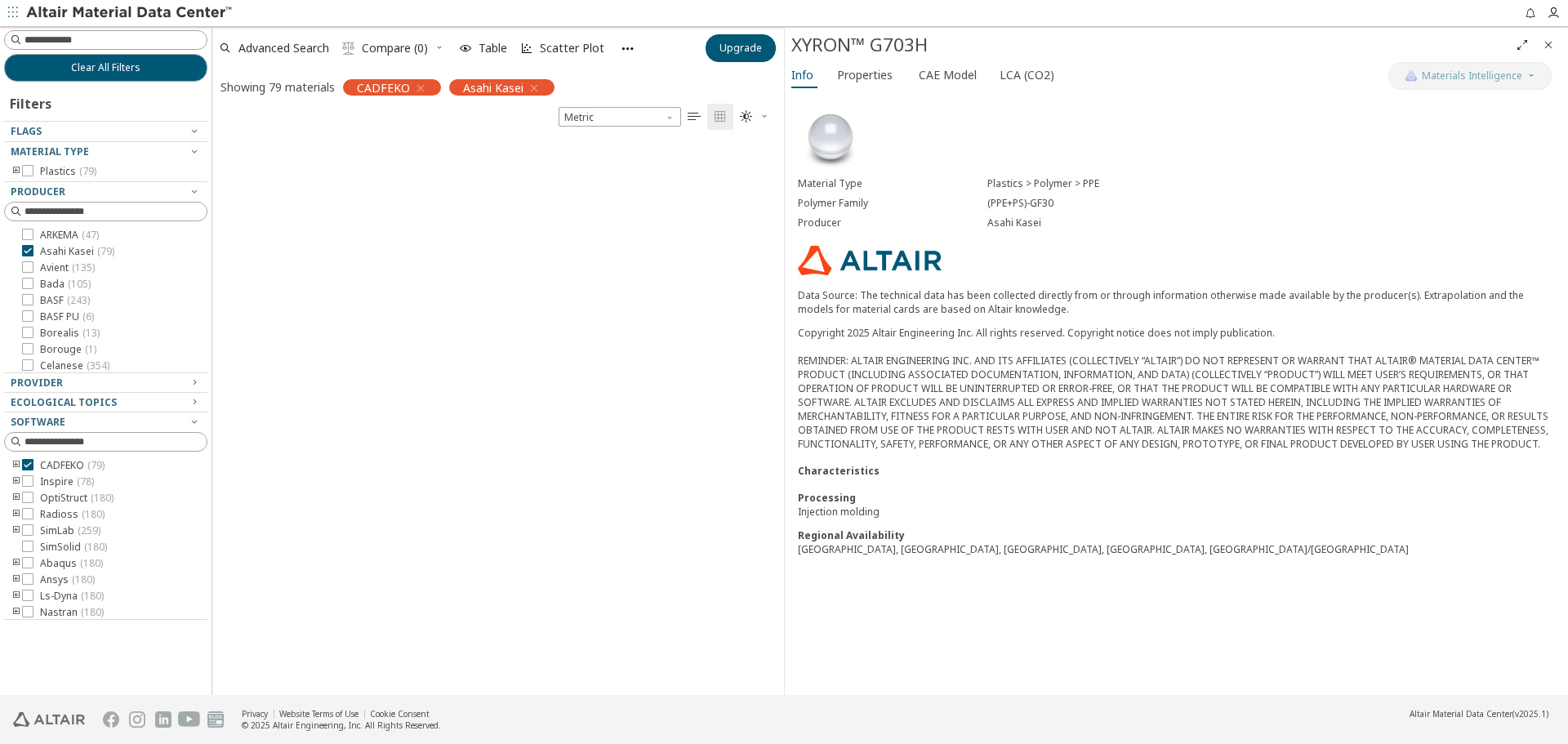
scroll to position [3675, 0]
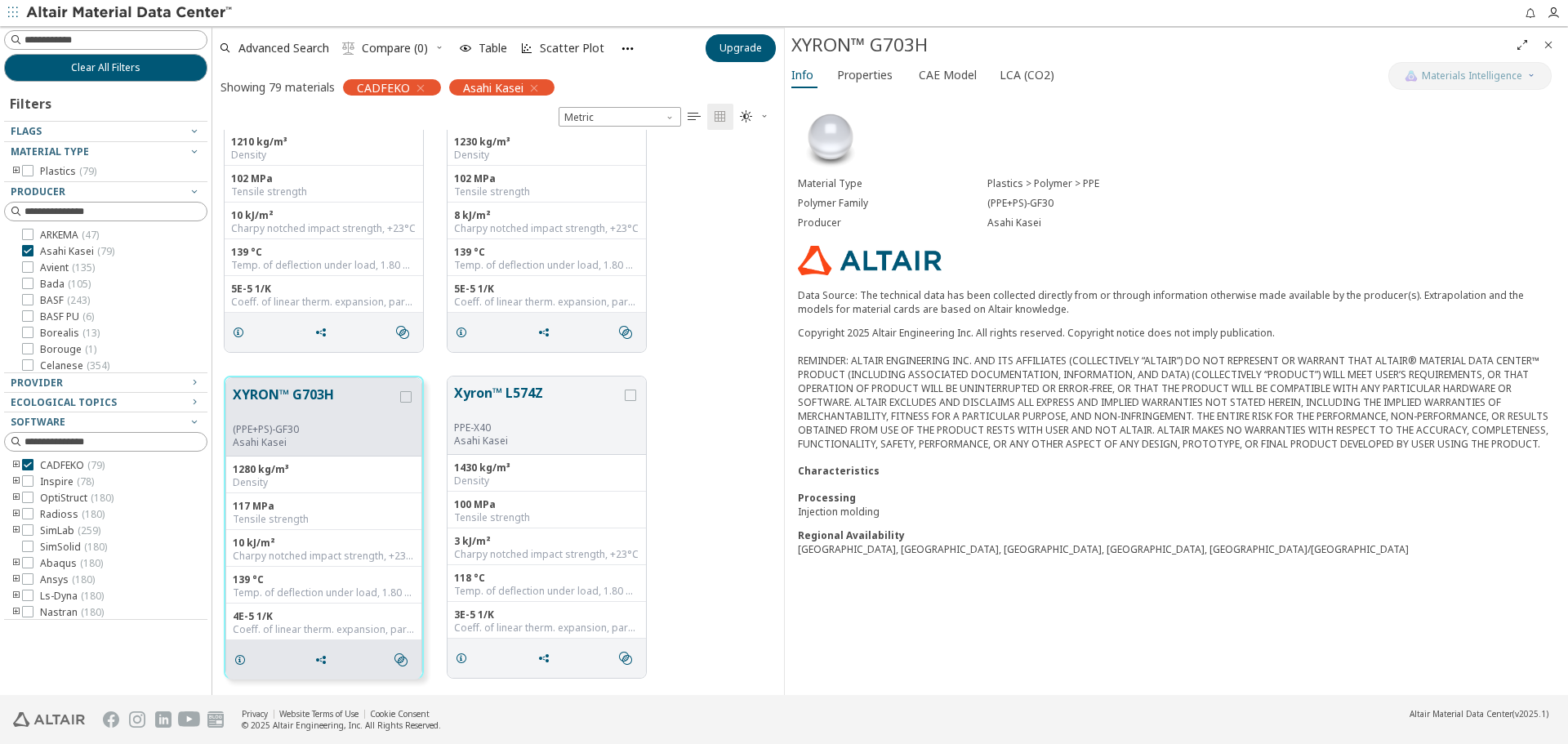
click at [1541, 41] on span "Close" at bounding box center [1548, 45] width 19 height 26
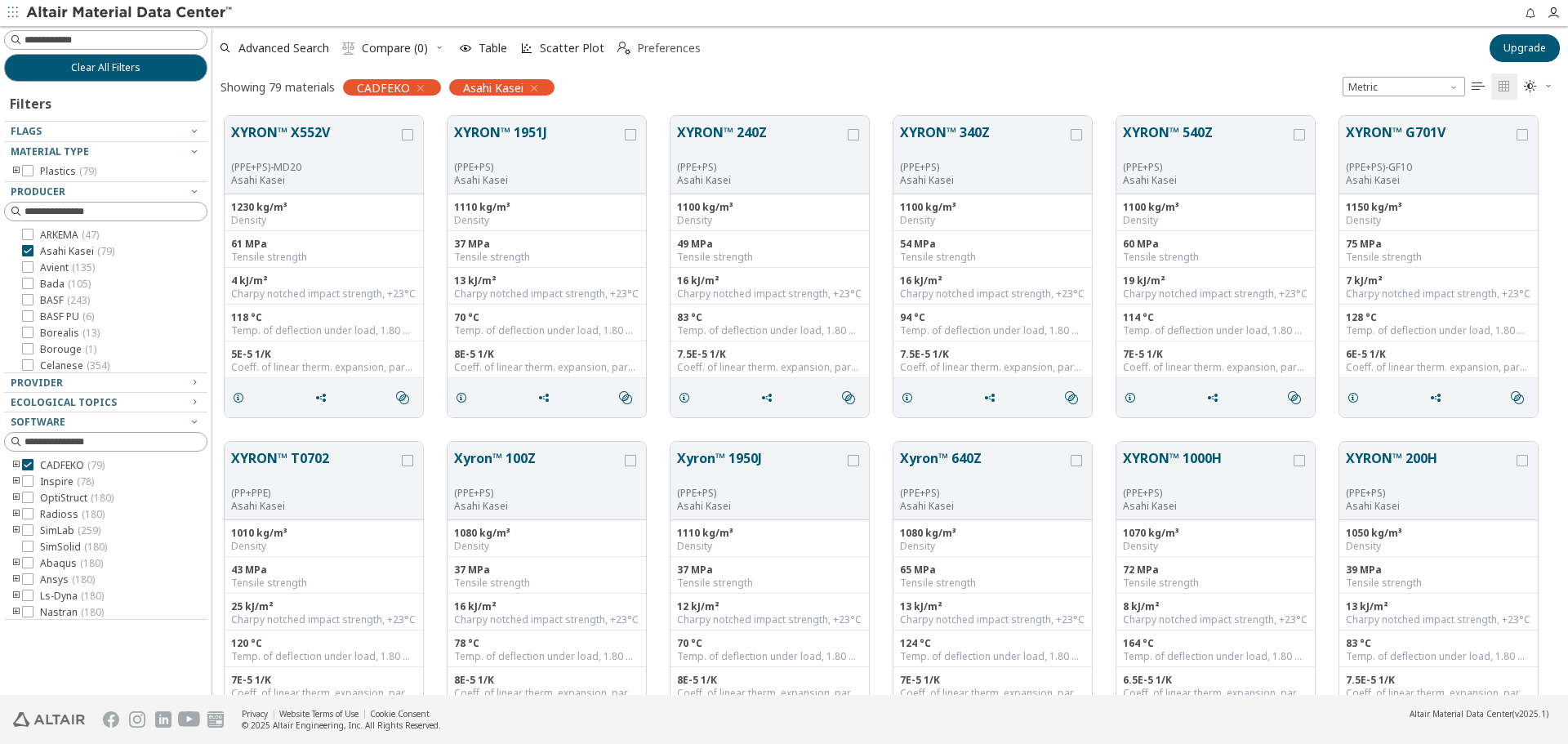
click at [655, 42] on span "Preferences" at bounding box center [668, 48] width 63 height 12
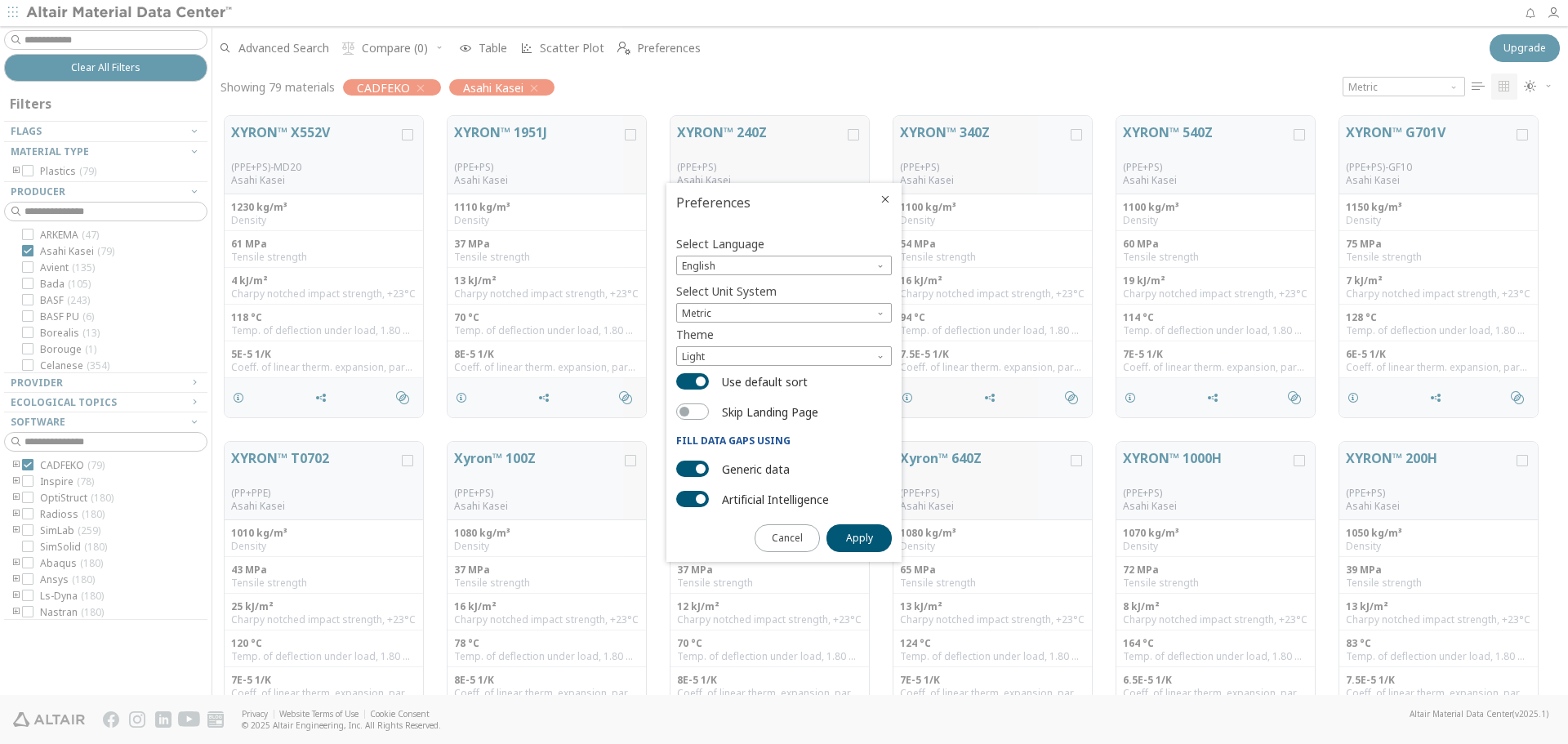
click at [890, 198] on icon "Close" at bounding box center [885, 199] width 13 height 13
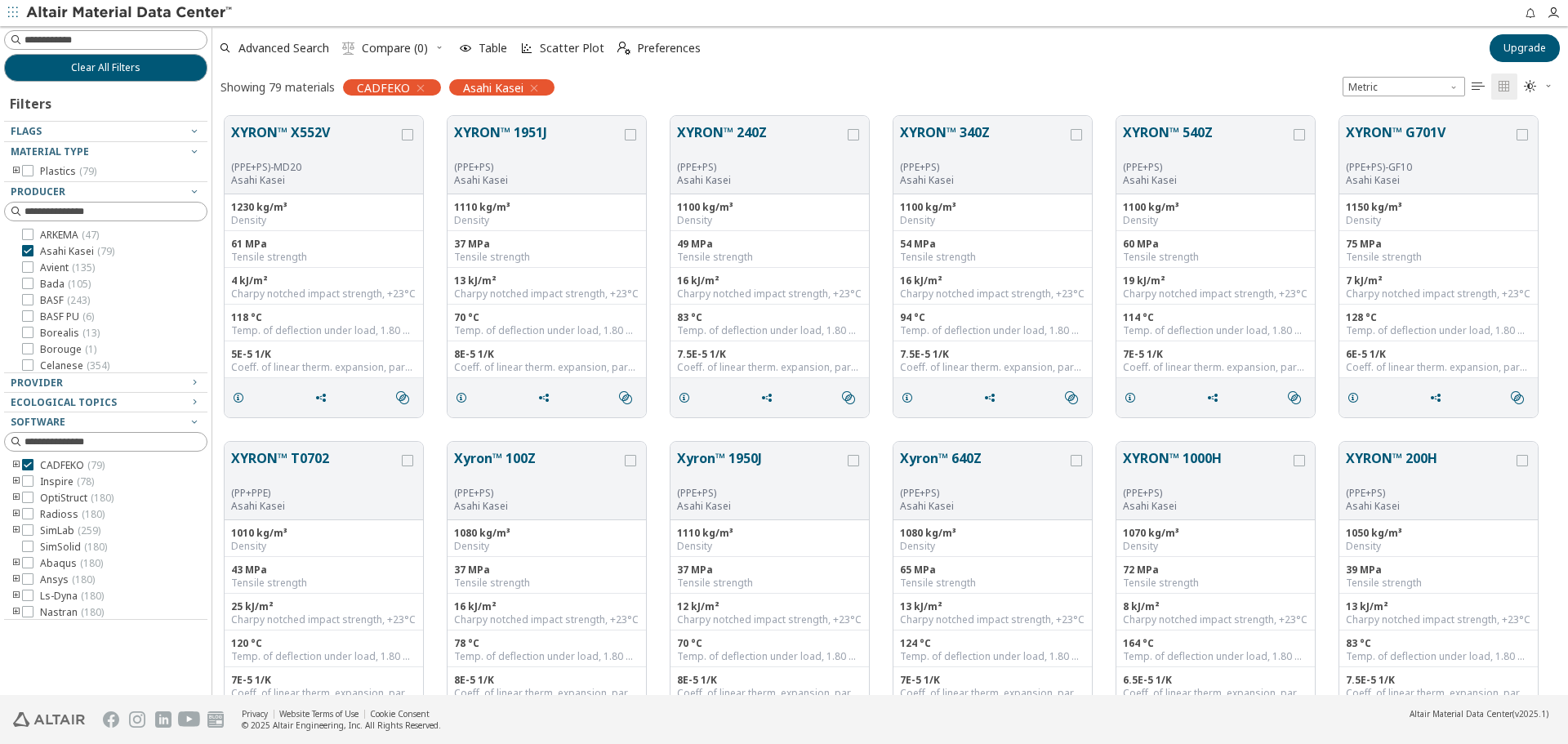
click at [1477, 84] on icon "" at bounding box center [1477, 86] width 13 height 13
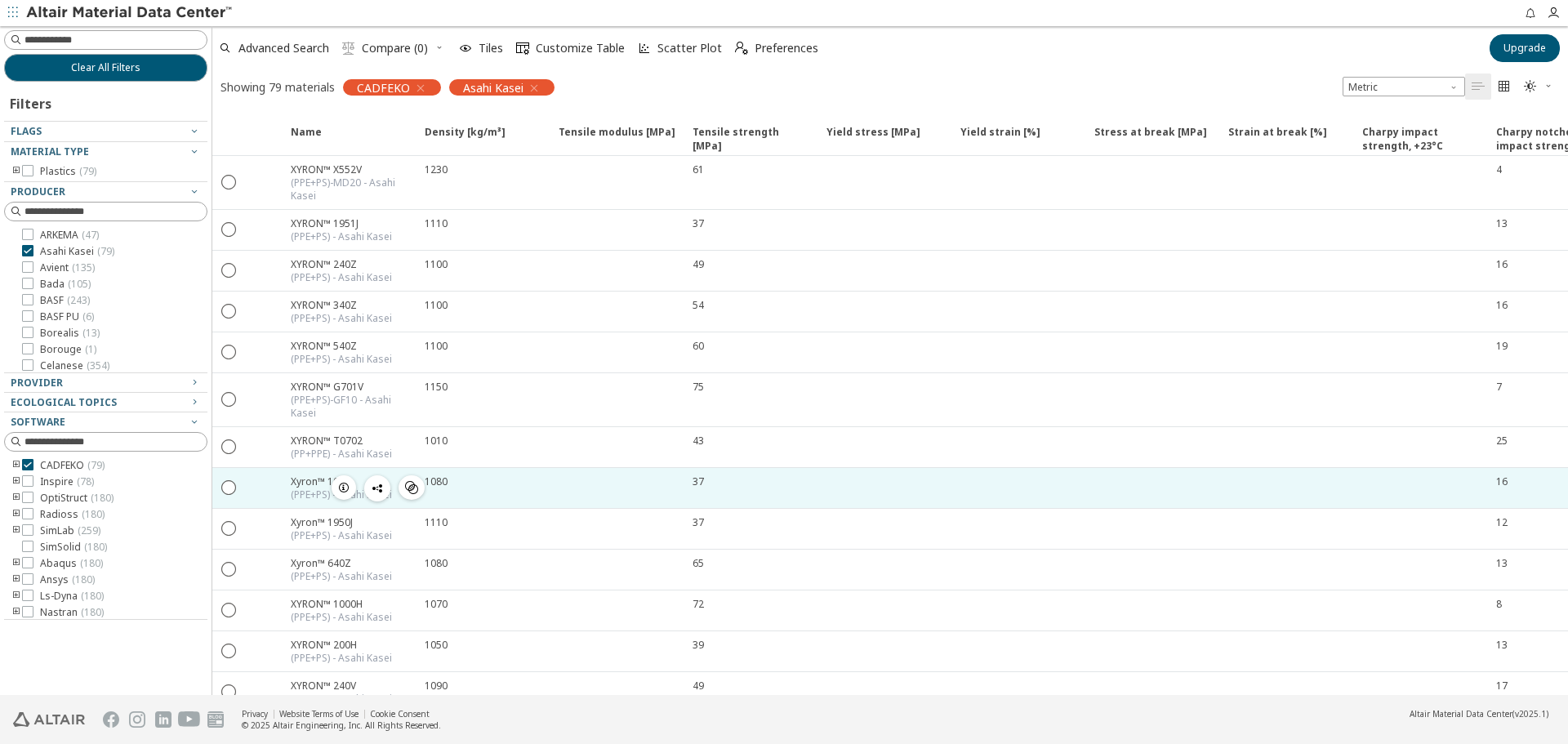
drag, startPoint x: 284, startPoint y: 163, endPoint x: 416, endPoint y: 482, distance: 345.2
click at [416, 484] on div "  XYRON™ X552V (PPE+PS)-MD20 - Asahi Kasei  1230 61 4   XYRON™ 1951J (PPE+…" at bounding box center [1118, 372] width 1810 height 434
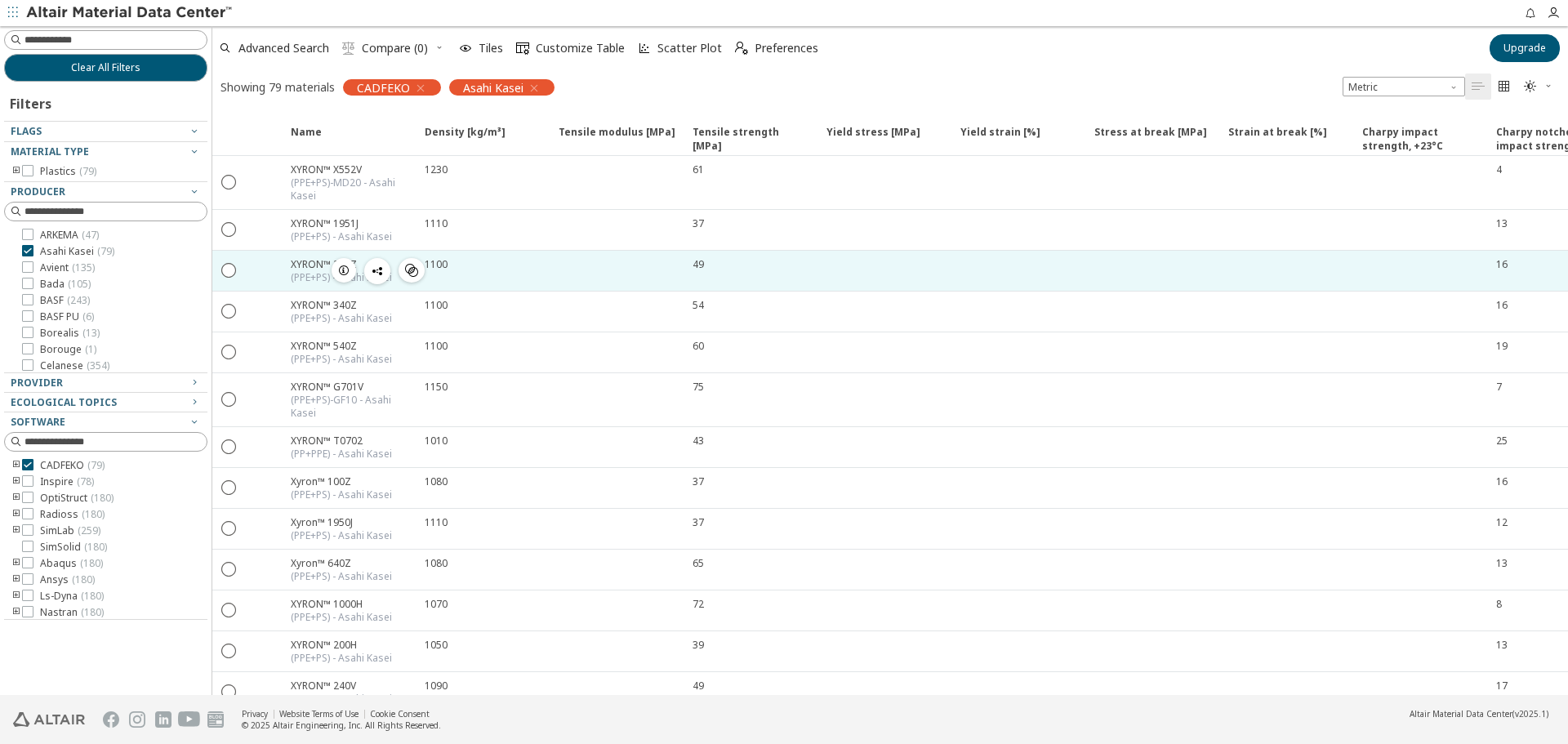
drag, startPoint x: 284, startPoint y: 124, endPoint x: 384, endPoint y: 264, distance: 172.0
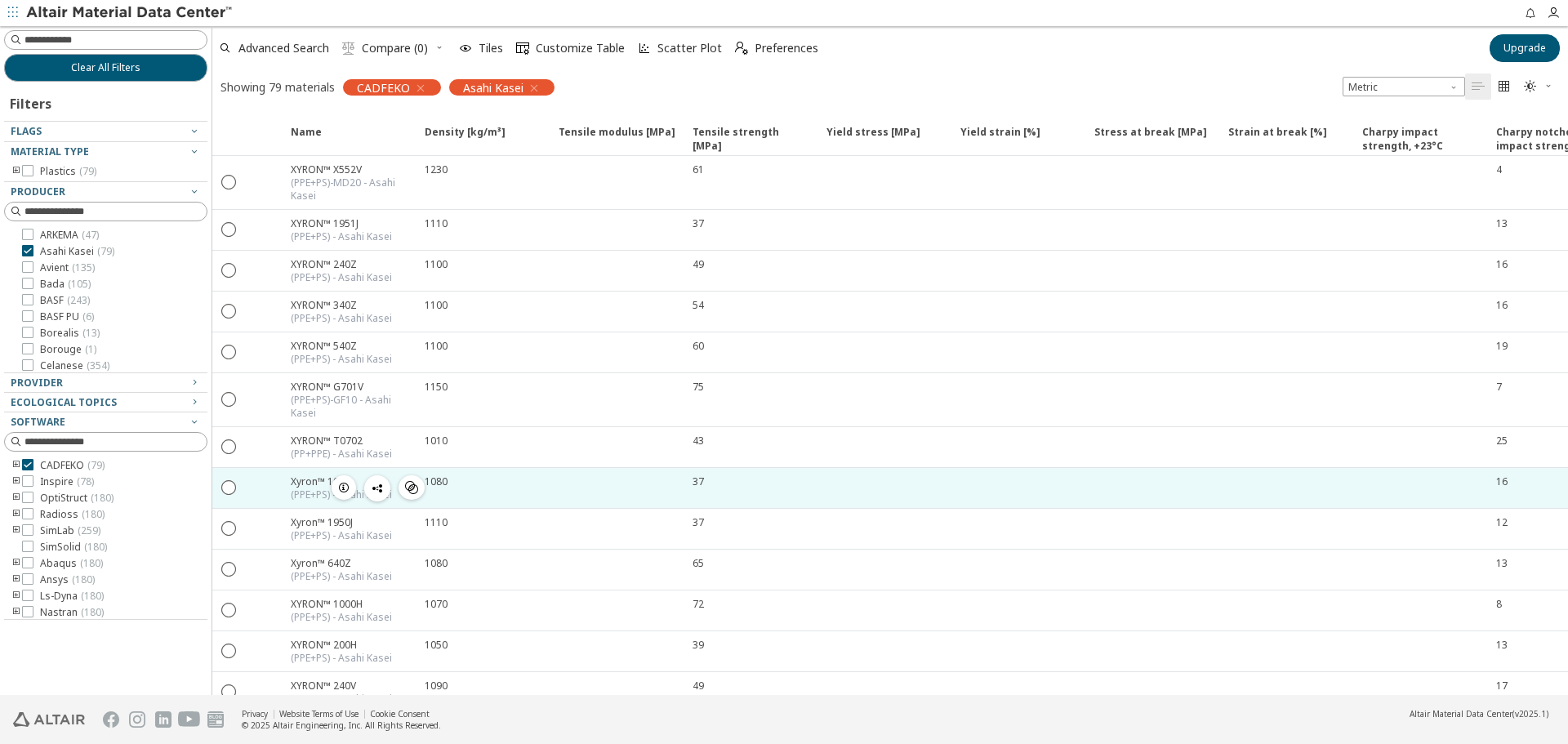
click at [494, 479] on div "1080" at bounding box center [487, 481] width 124 height 14
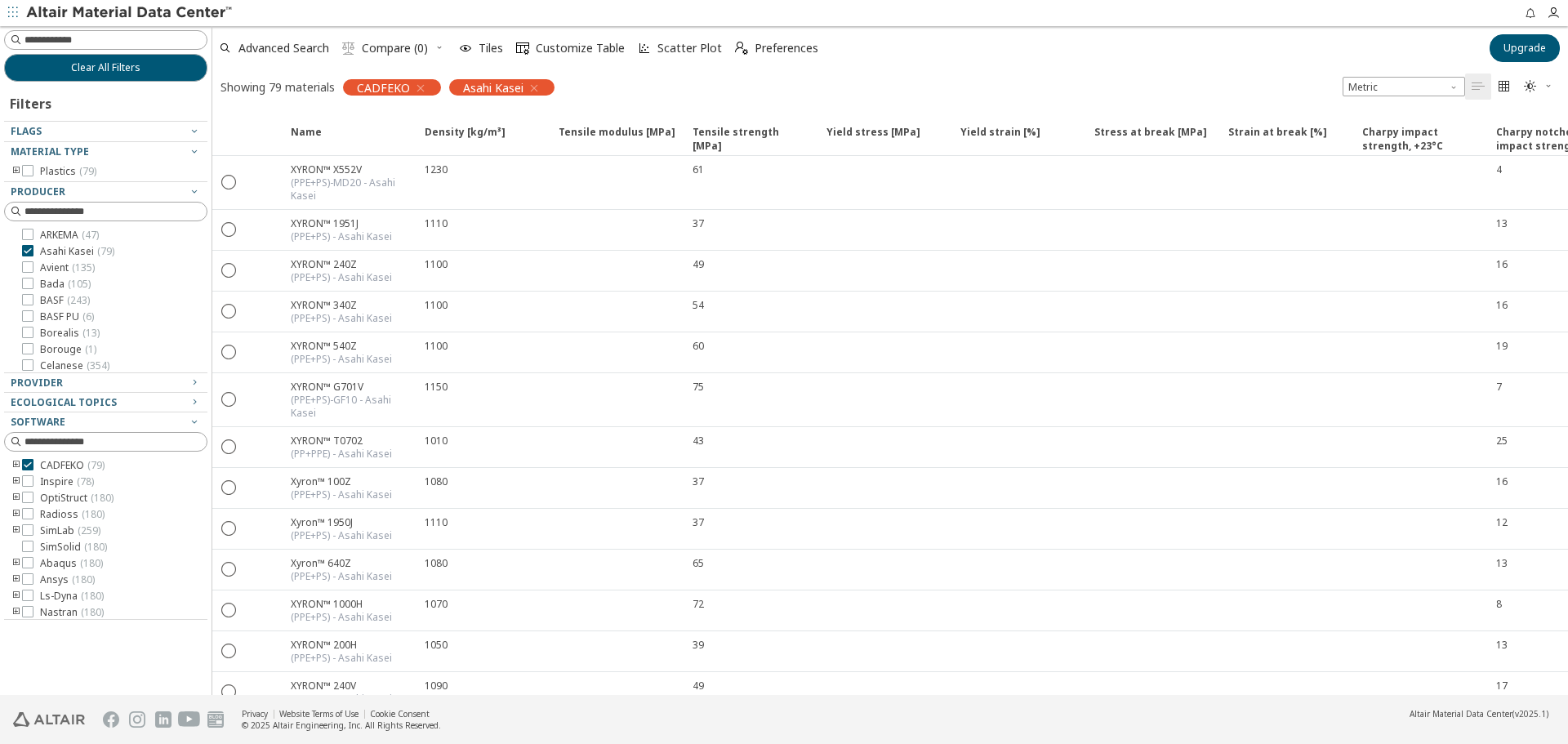
click at [1507, 82] on icon "" at bounding box center [1504, 86] width 13 height 13
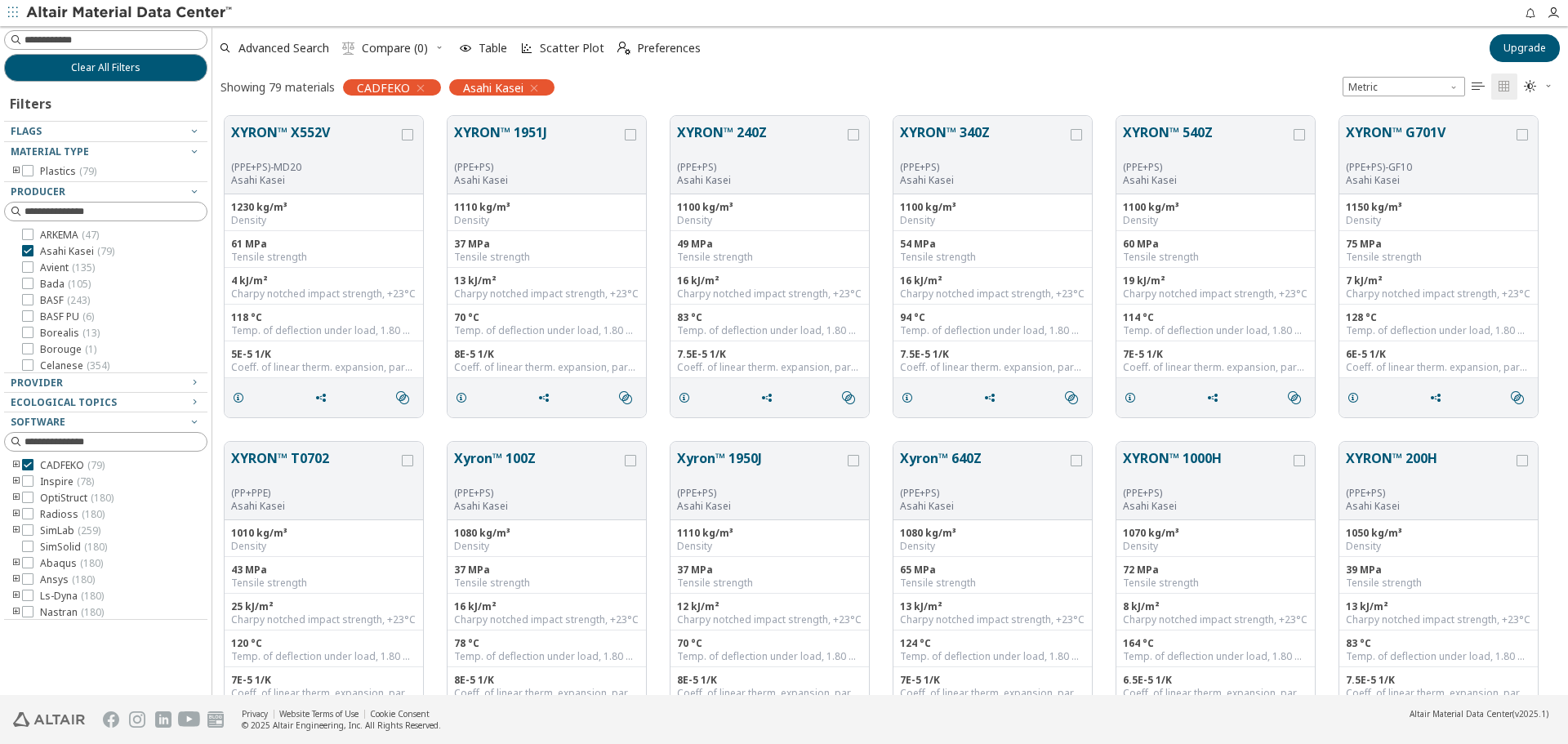
scroll to position [579, 1344]
click at [653, 90] on div "Showing 79 materials CADFEKO Asahi Kasei Metric   " at bounding box center [890, 86] width 1355 height 35
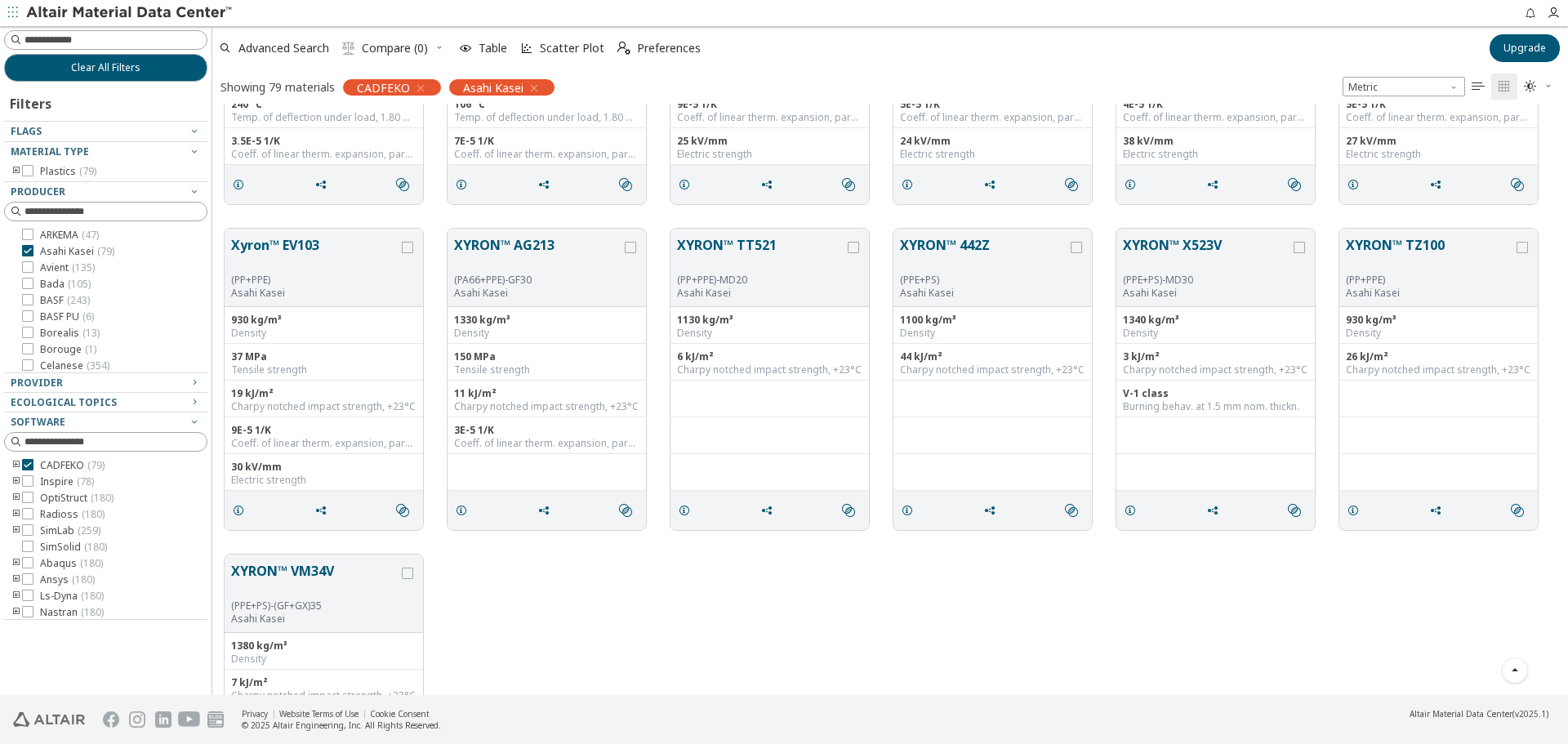
scroll to position [3970, 0]
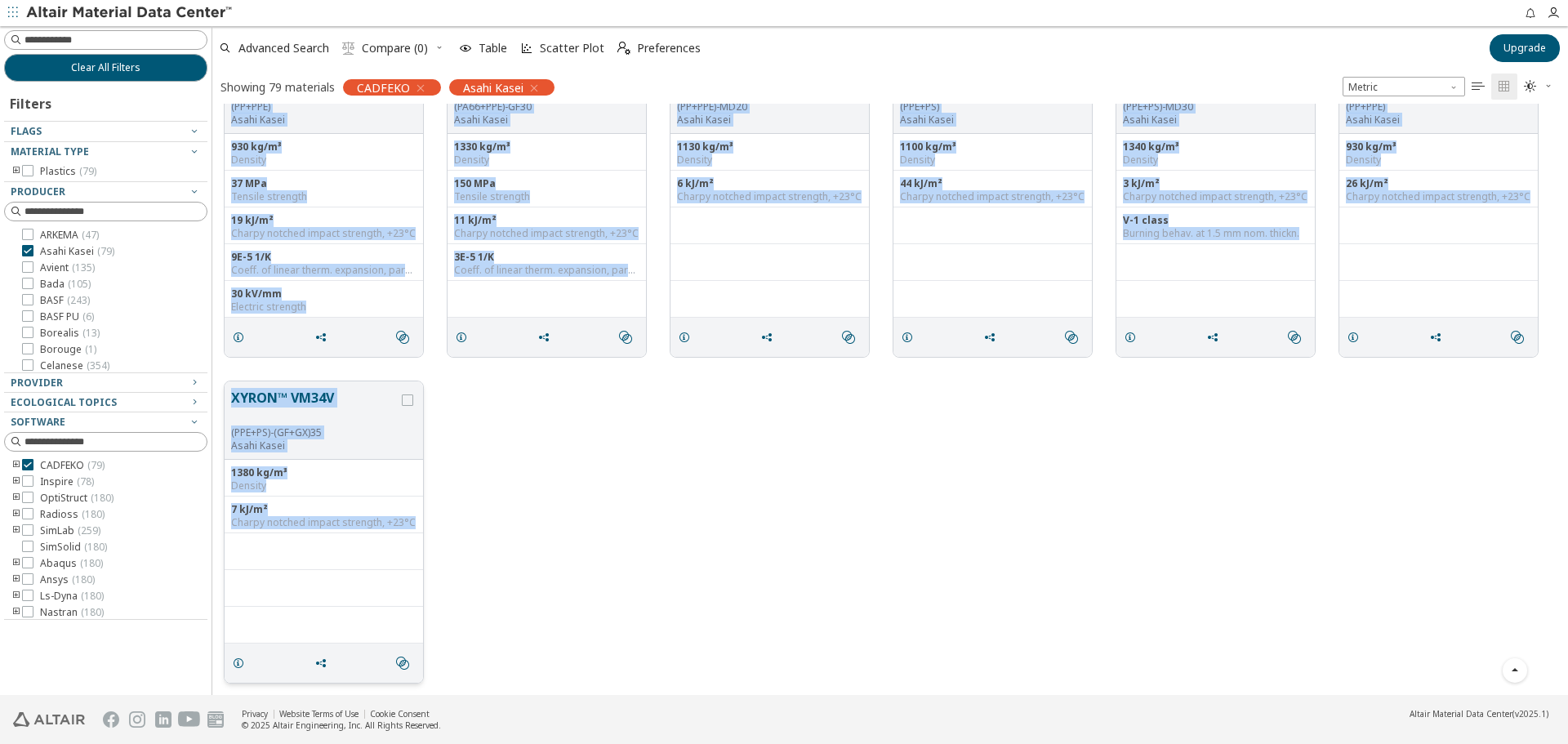
drag, startPoint x: 225, startPoint y: 126, endPoint x: 352, endPoint y: 582, distance: 473.4
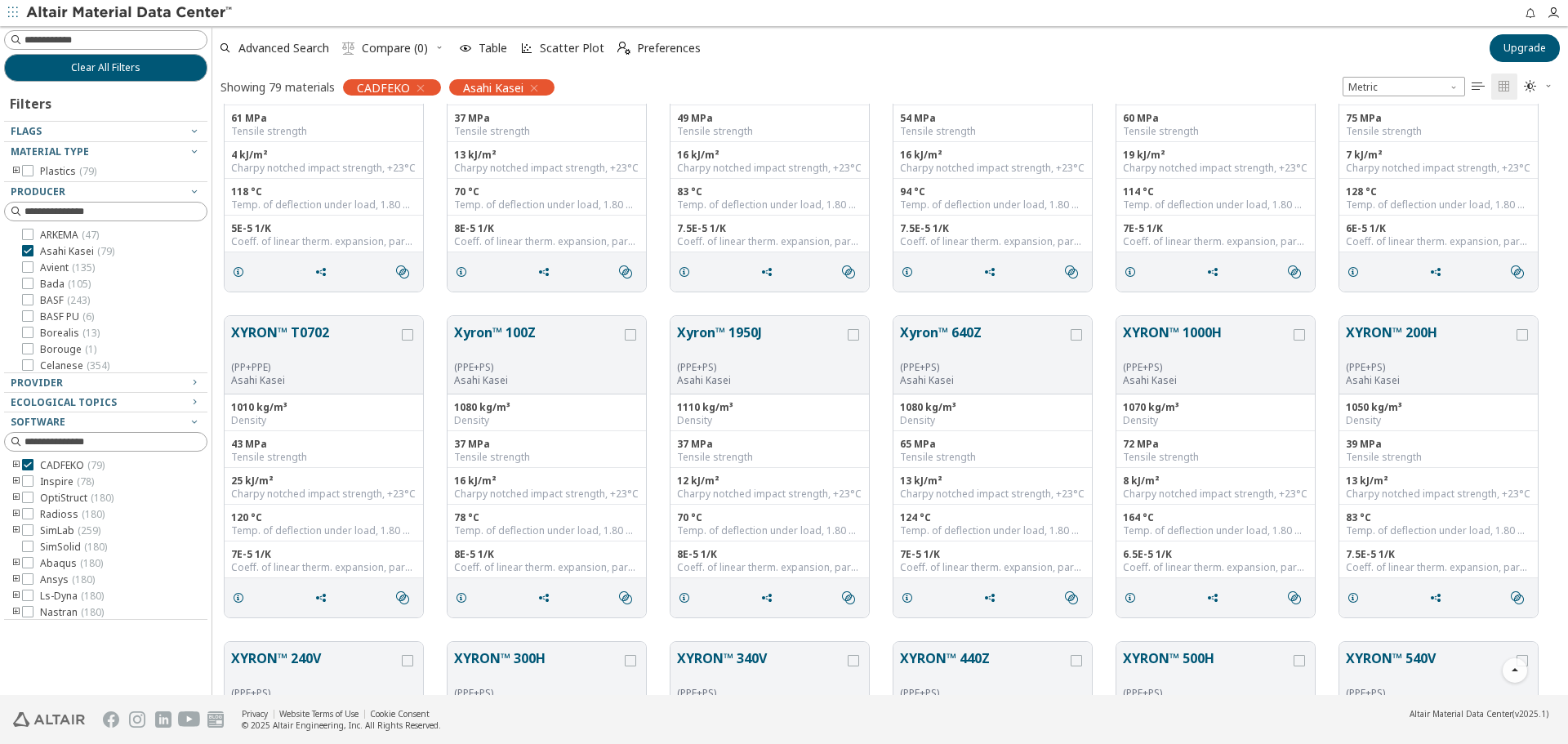
scroll to position [0, 0]
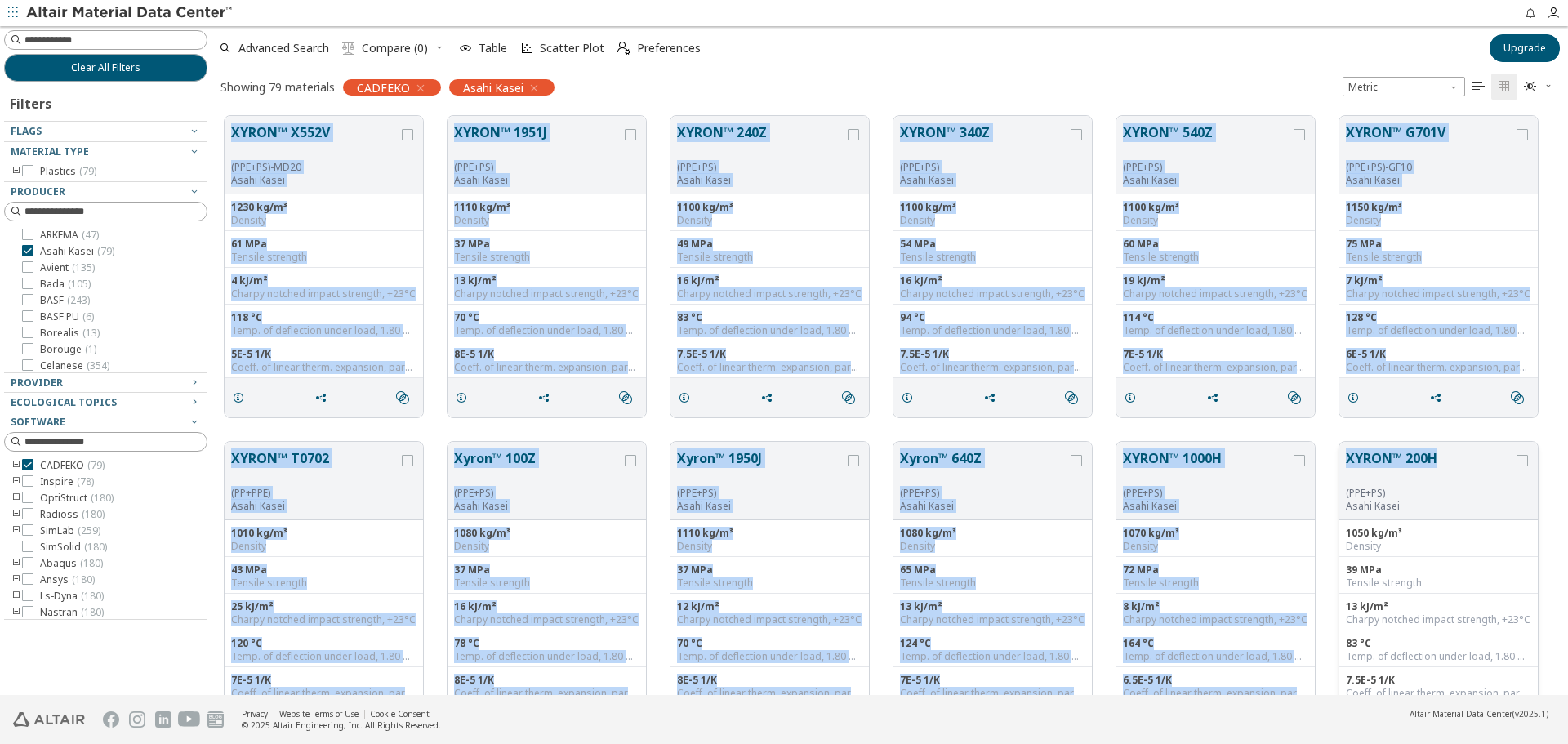
drag, startPoint x: 227, startPoint y: 125, endPoint x: 1466, endPoint y: 452, distance: 1281.4
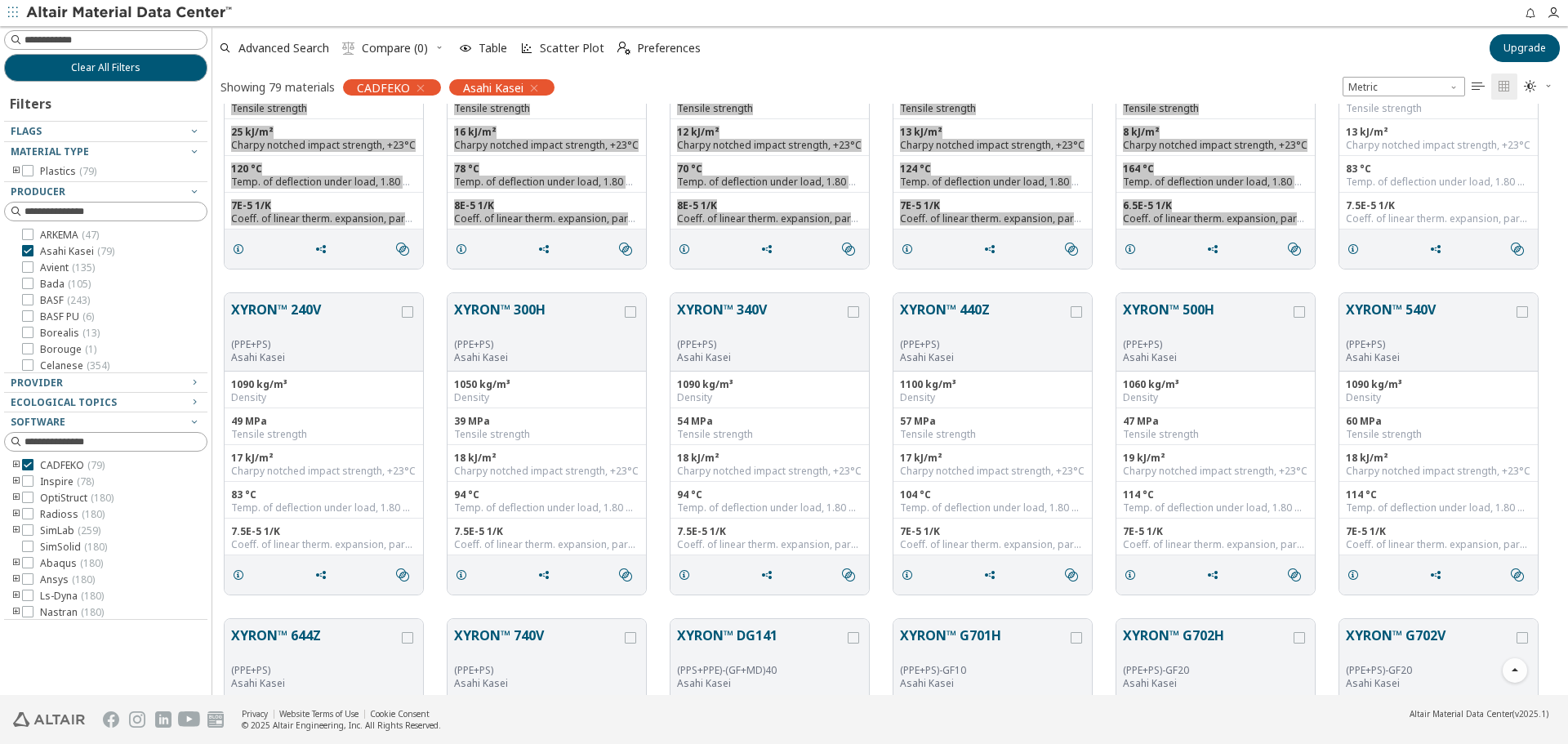
scroll to position [490, 0]
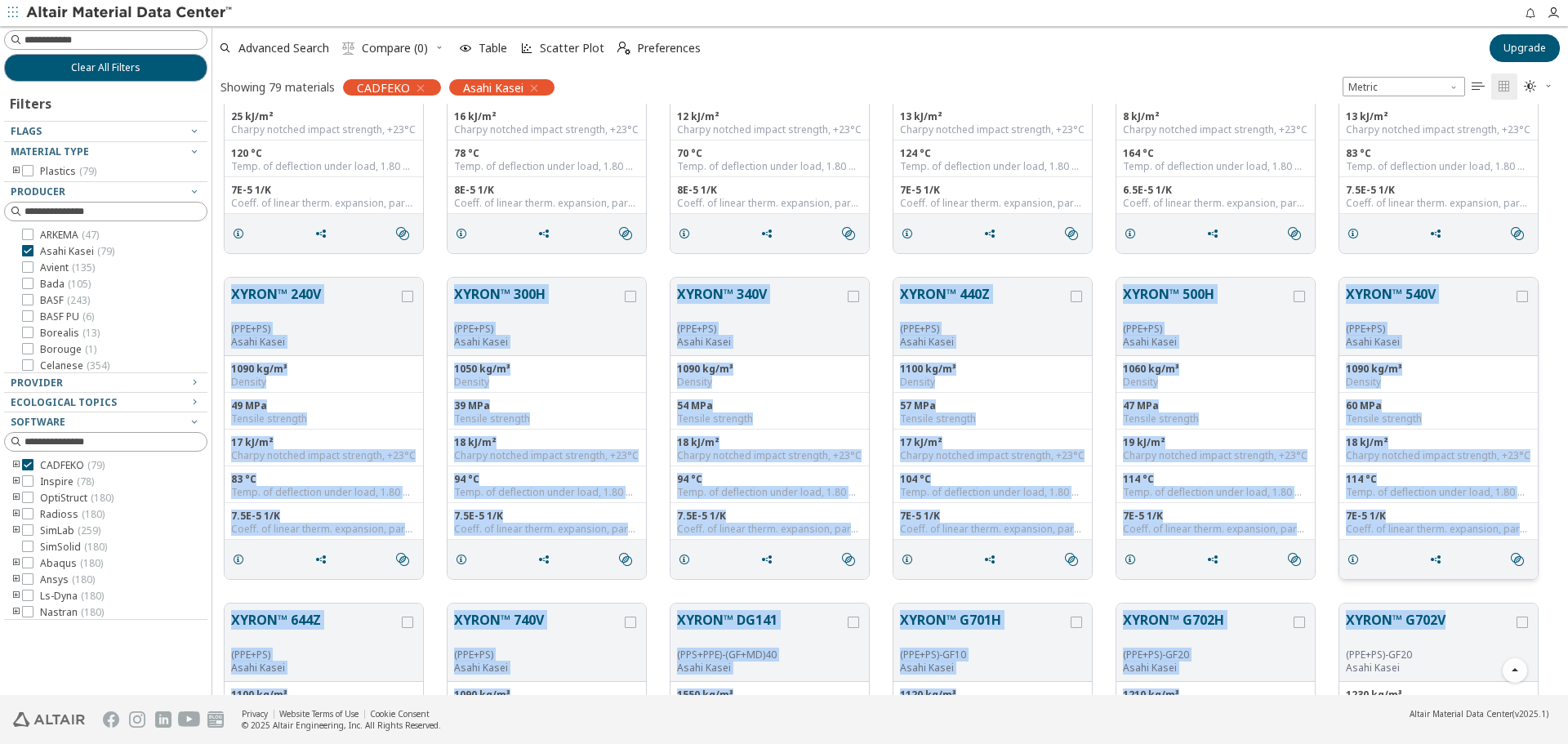
drag, startPoint x: 227, startPoint y: 289, endPoint x: 1480, endPoint y: 544, distance: 1278.7
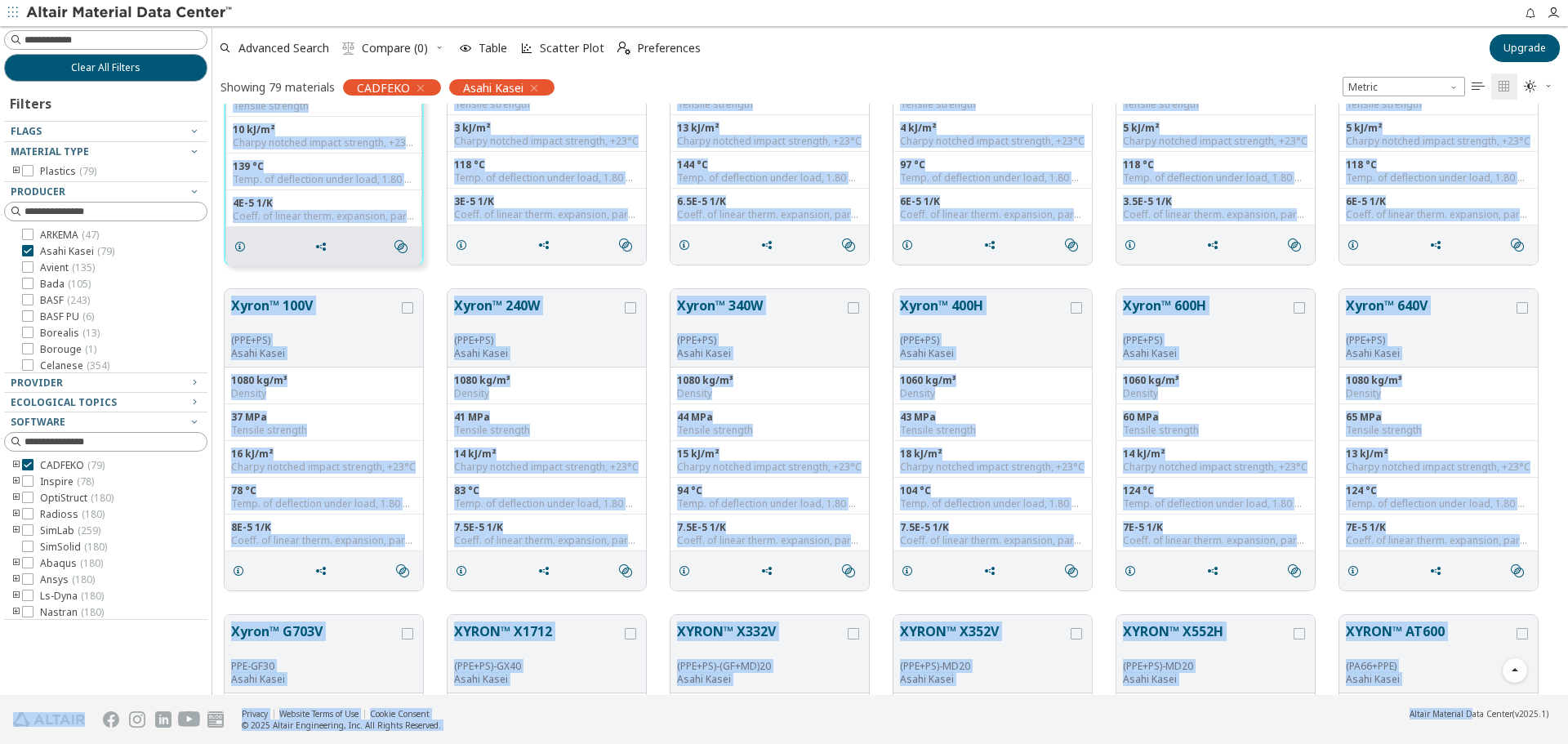
scroll to position [1541, 0]
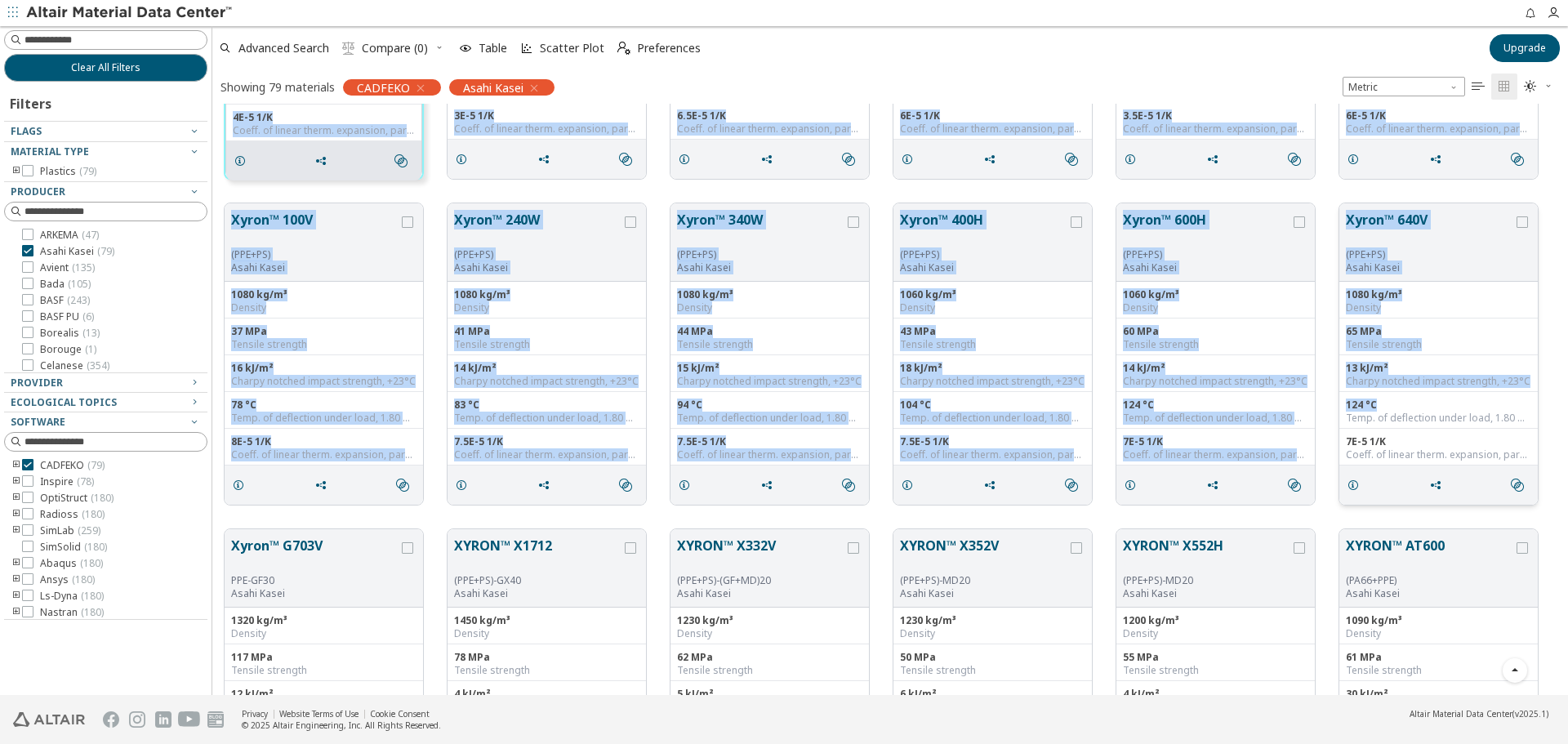
drag, startPoint x: 223, startPoint y: 450, endPoint x: 1404, endPoint y: 403, distance: 1181.9
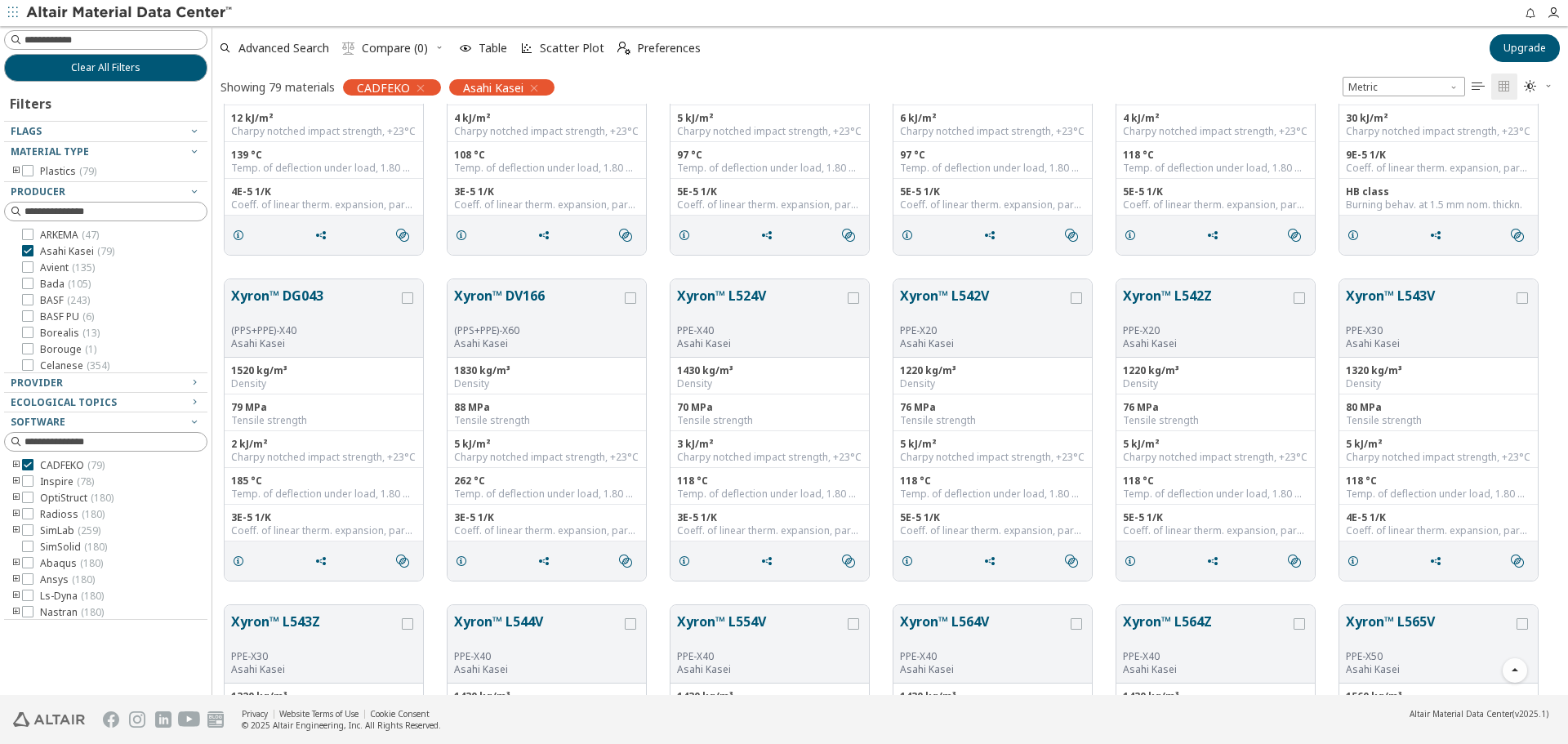
scroll to position [2132, 0]
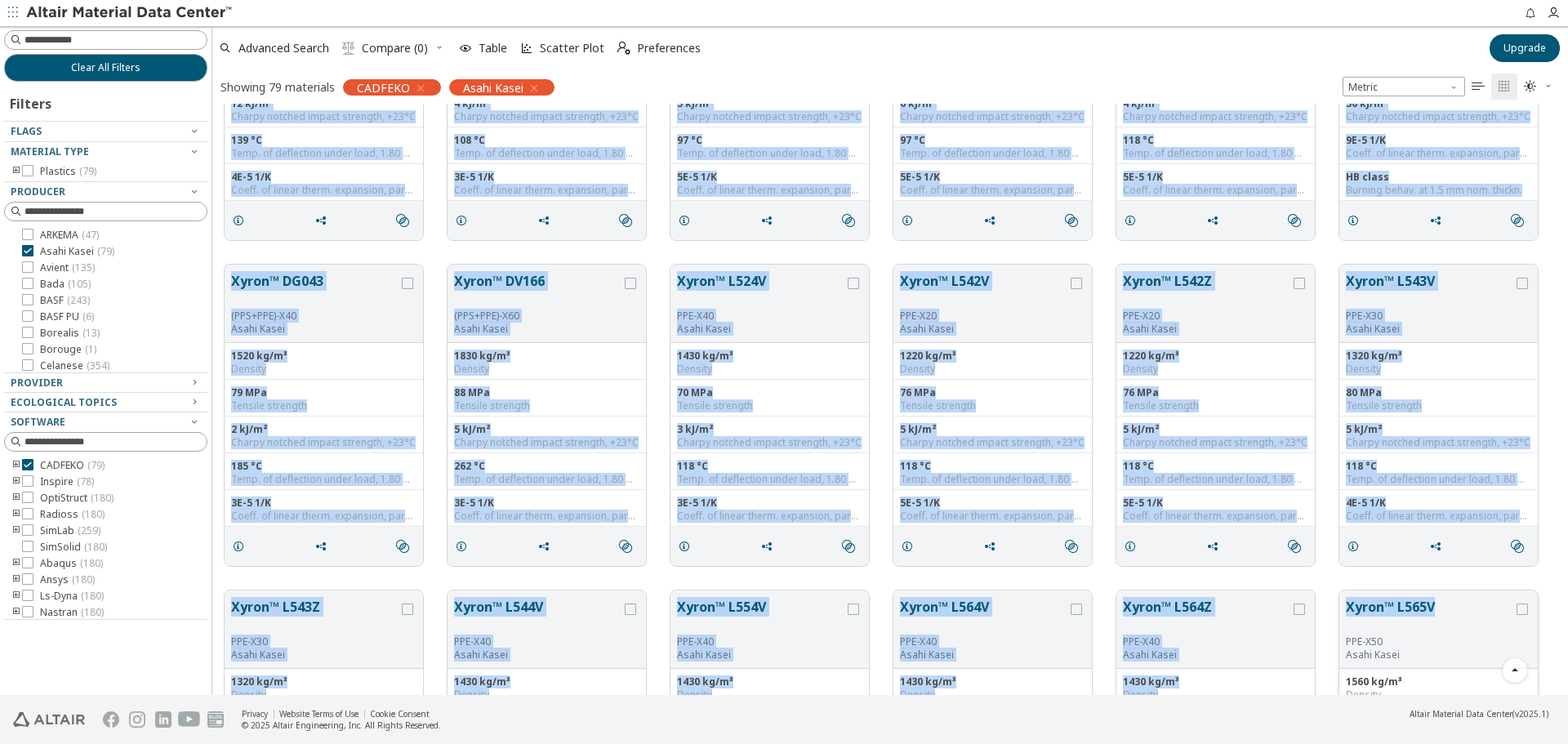
drag, startPoint x: 224, startPoint y: 545, endPoint x: 1440, endPoint y: 617, distance: 1218.1
click at [1440, 617] on div "Xyron™ 100V (PPE+PS) Asahi Kasei 1080 kg/m³ Density 37 MPa Tensile strength 16 …" at bounding box center [890, 252] width 1355 height 4561
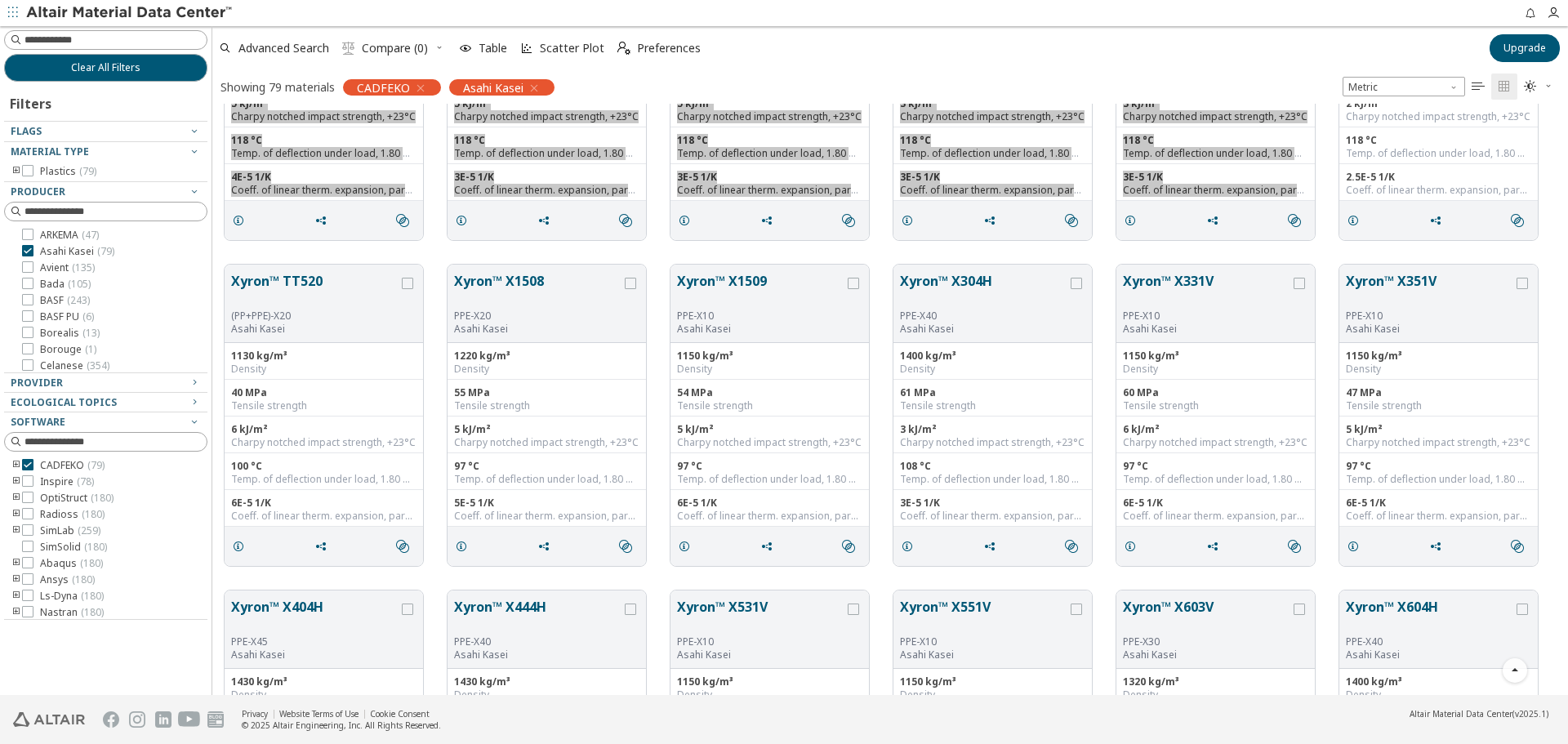
scroll to position [2785, 0]
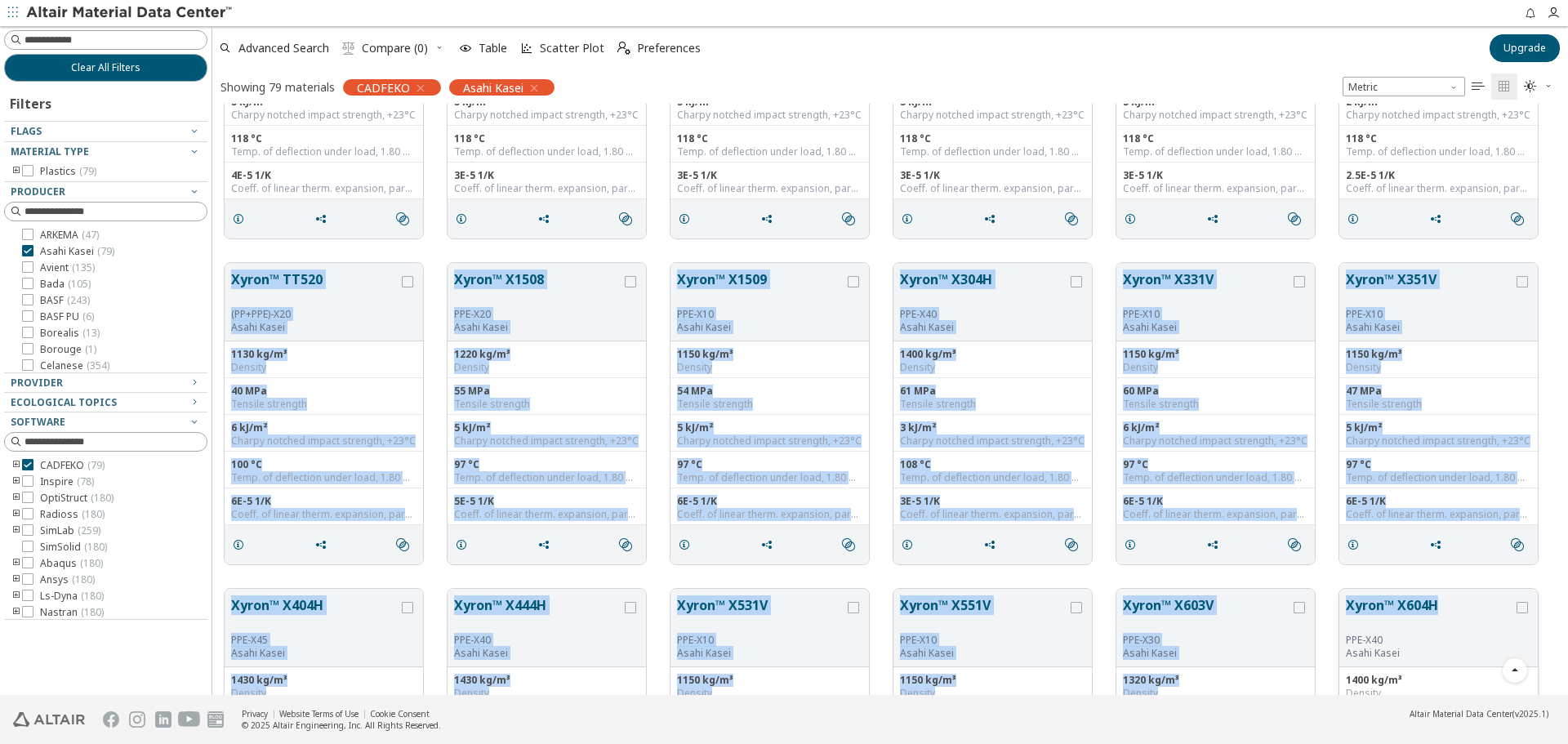
drag, startPoint x: 230, startPoint y: 280, endPoint x: 1453, endPoint y: 592, distance: 1262.2
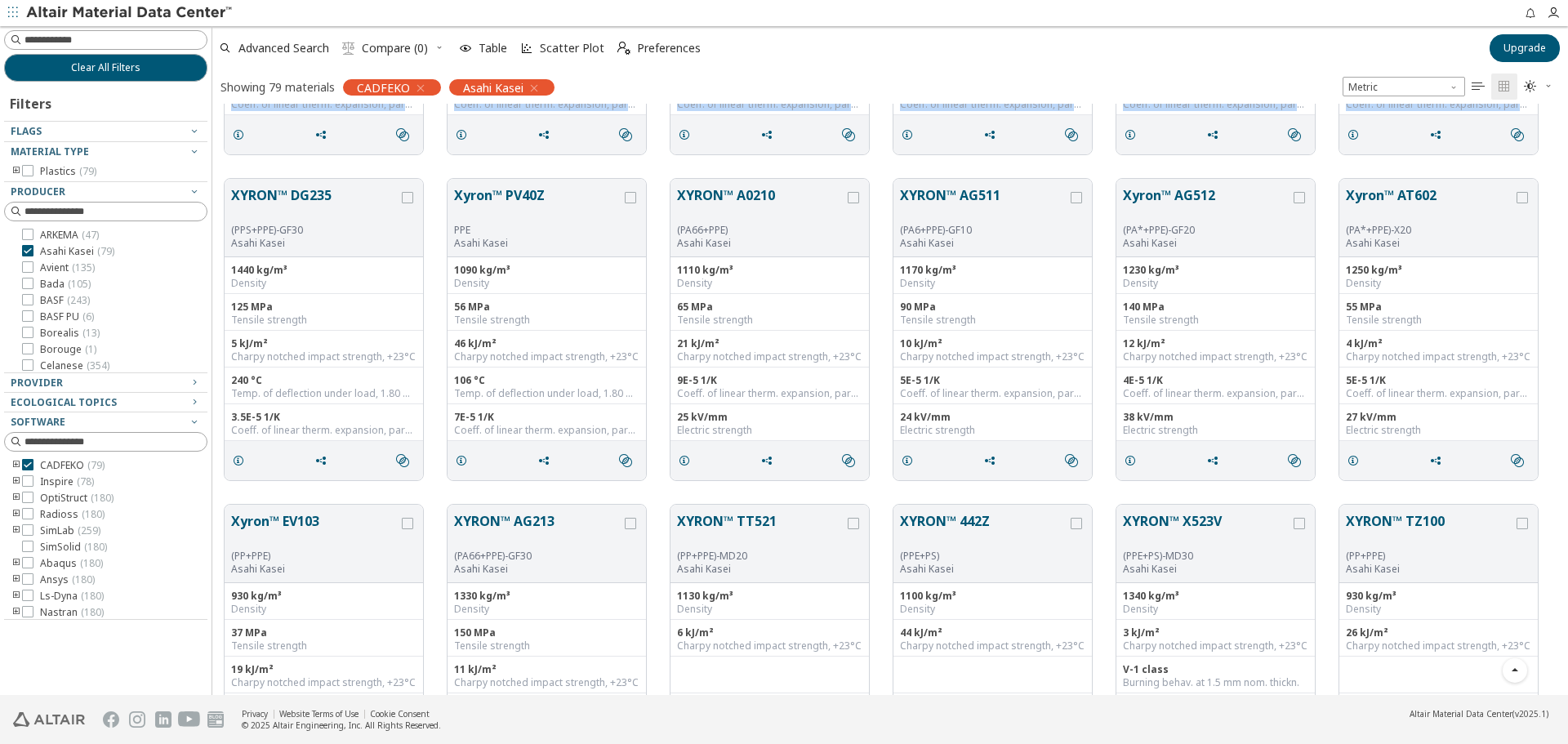
scroll to position [3579, 0]
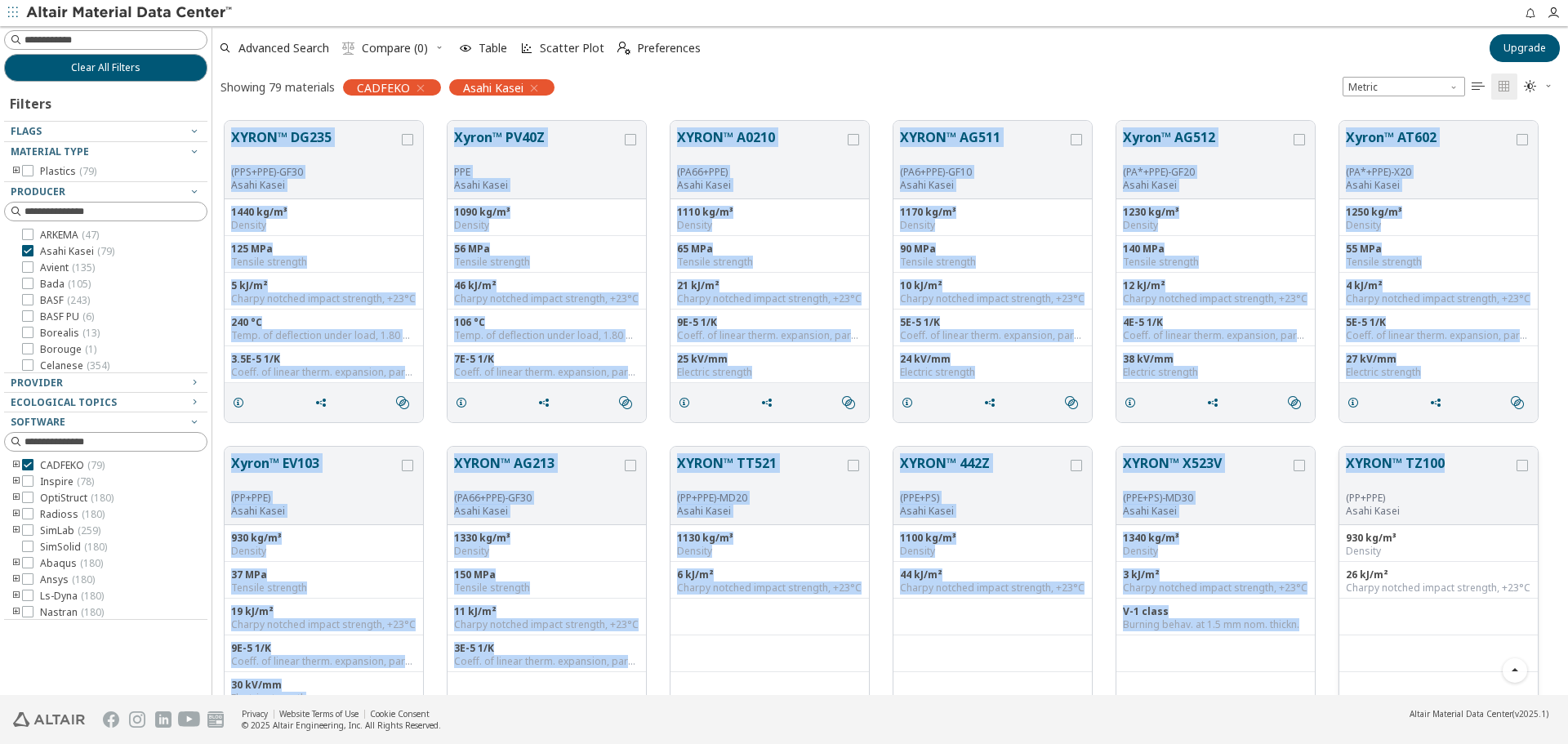
drag, startPoint x: 229, startPoint y: 357, endPoint x: 1444, endPoint y: 467, distance: 1220.0
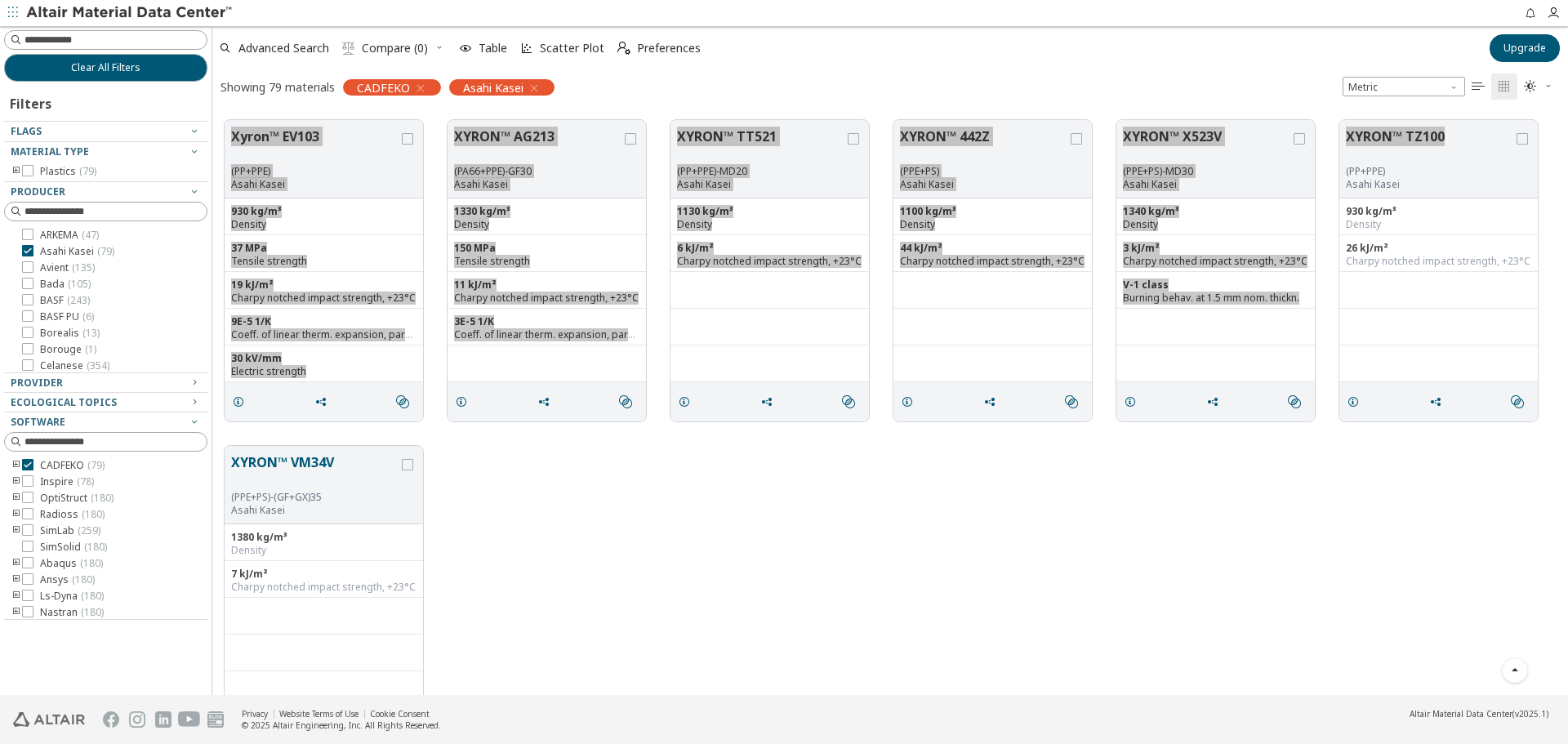
scroll to position [3970, 0]
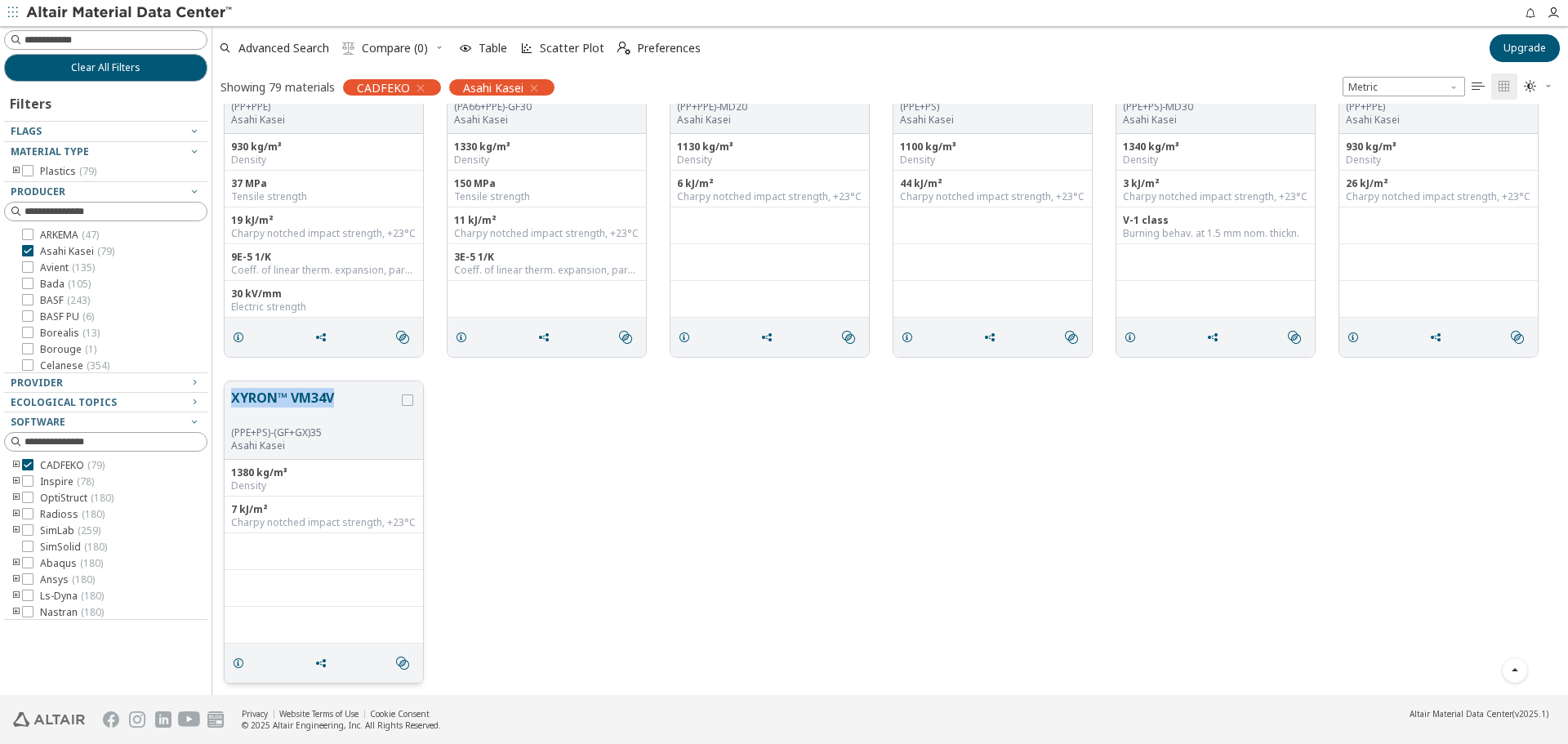
drag, startPoint x: 228, startPoint y: 394, endPoint x: 338, endPoint y: 408, distance: 110.9
click at [338, 408] on div "XYRON™ VM34V (PPE+PS)-(GF+GX)35 Asahi Kasei" at bounding box center [323, 420] width 198 height 79
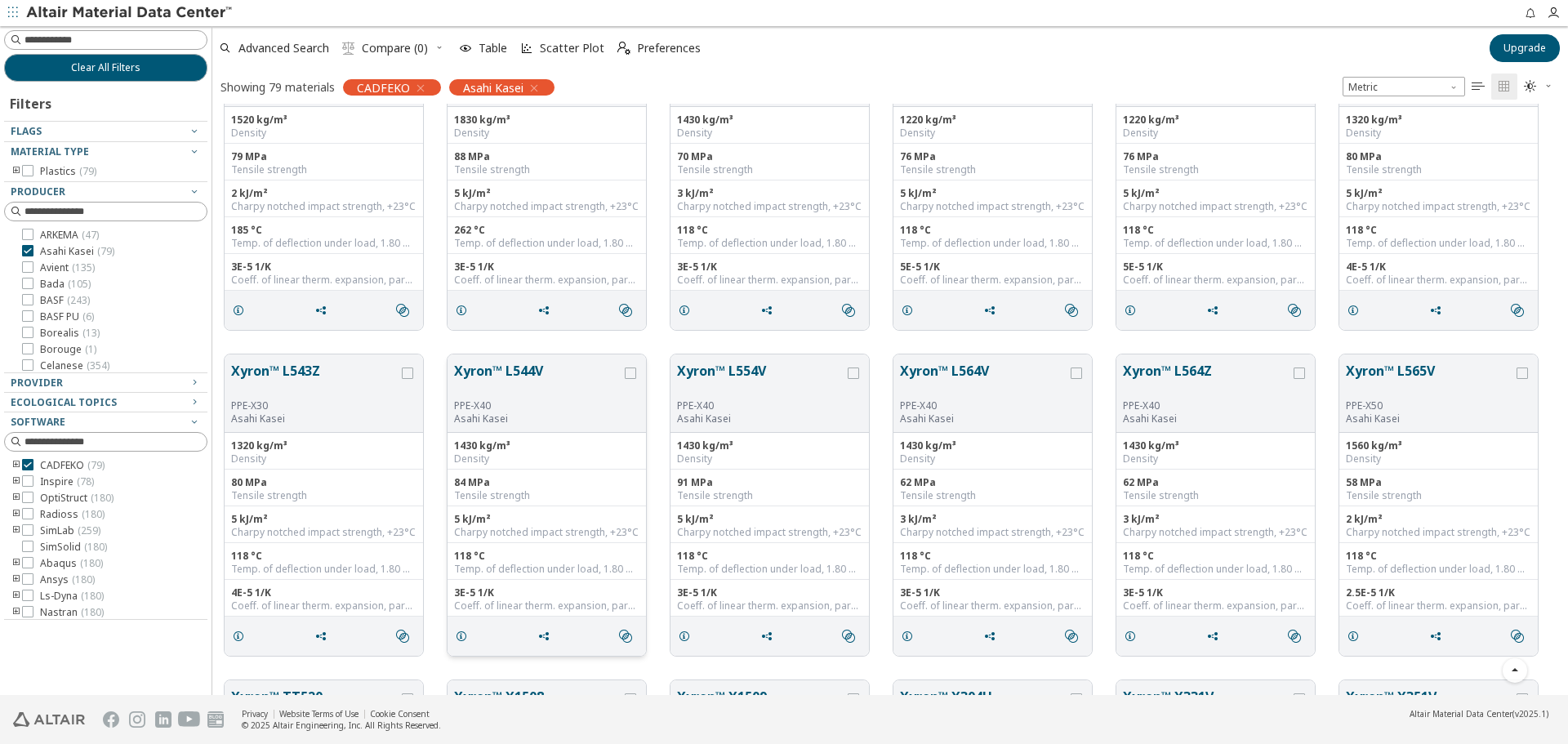
scroll to position [2210, 0]
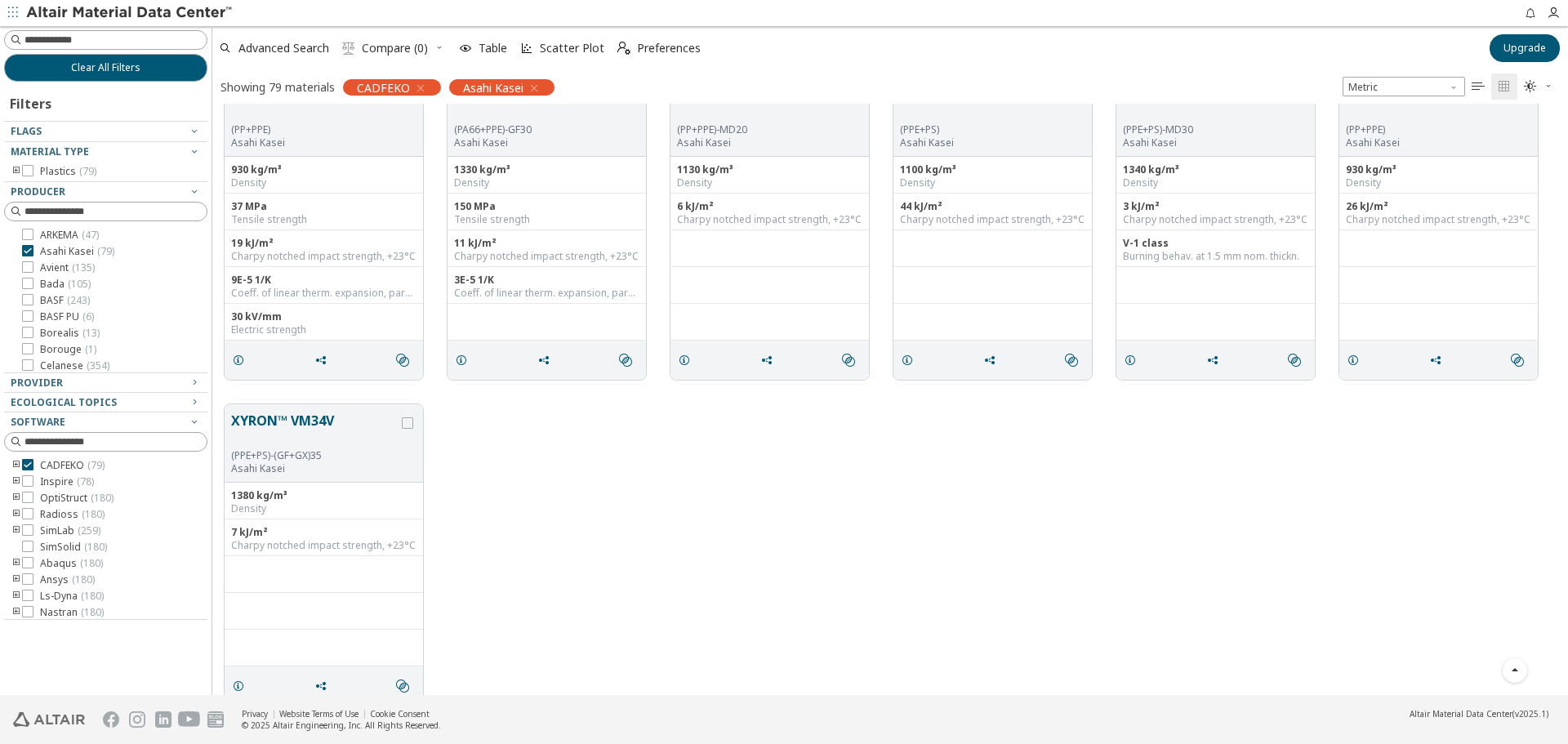
scroll to position [3970, 0]
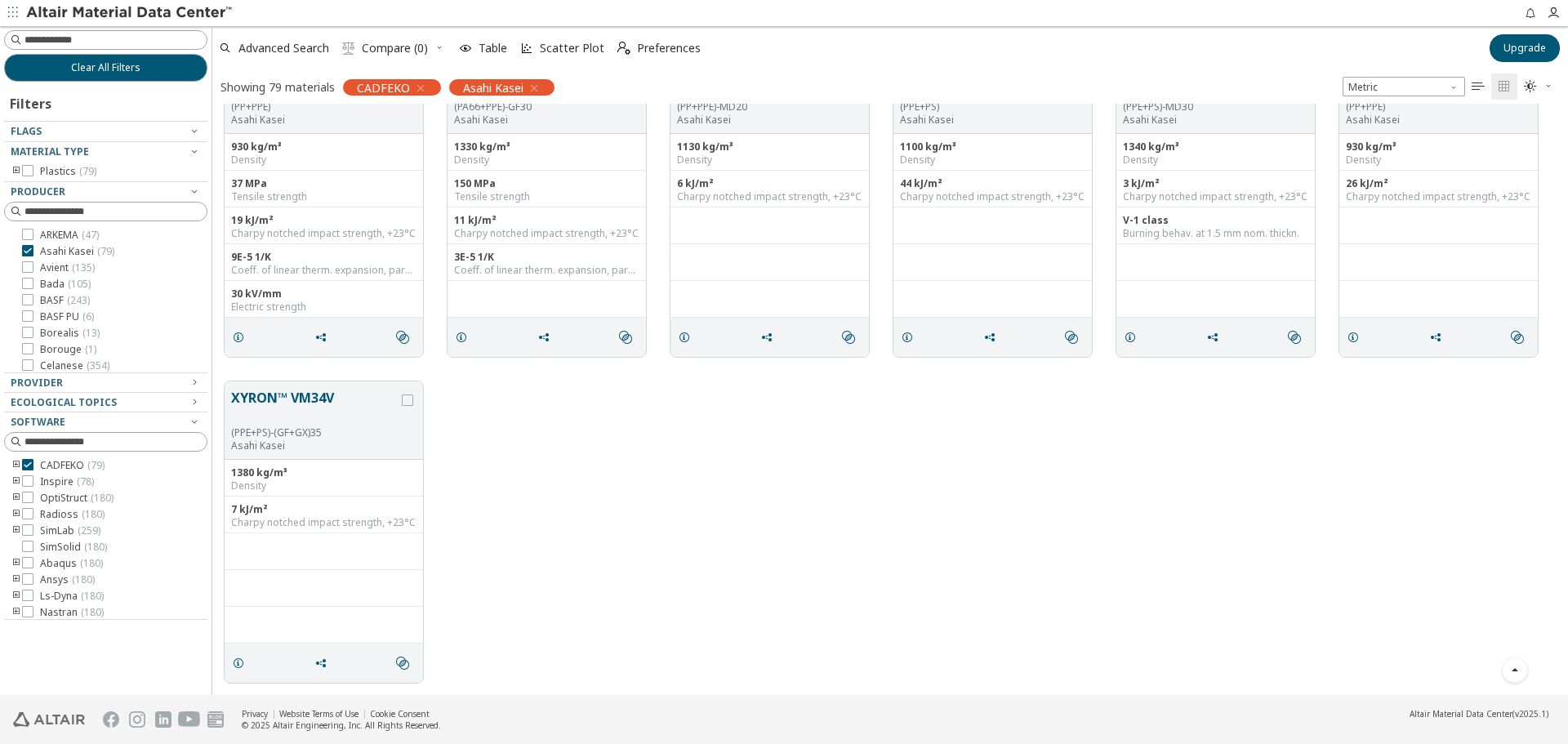
click at [792, 430] on div "XYRON™ VM34V (PPE+PS)-(GF+GX)35 Asahi Kasei 1380 kg/m³ Density 7 kJ/m² Charpy n…" at bounding box center [890, 532] width 1355 height 326
click at [66, 267] on span "Avient ( 135 )" at bounding box center [67, 267] width 55 height 13
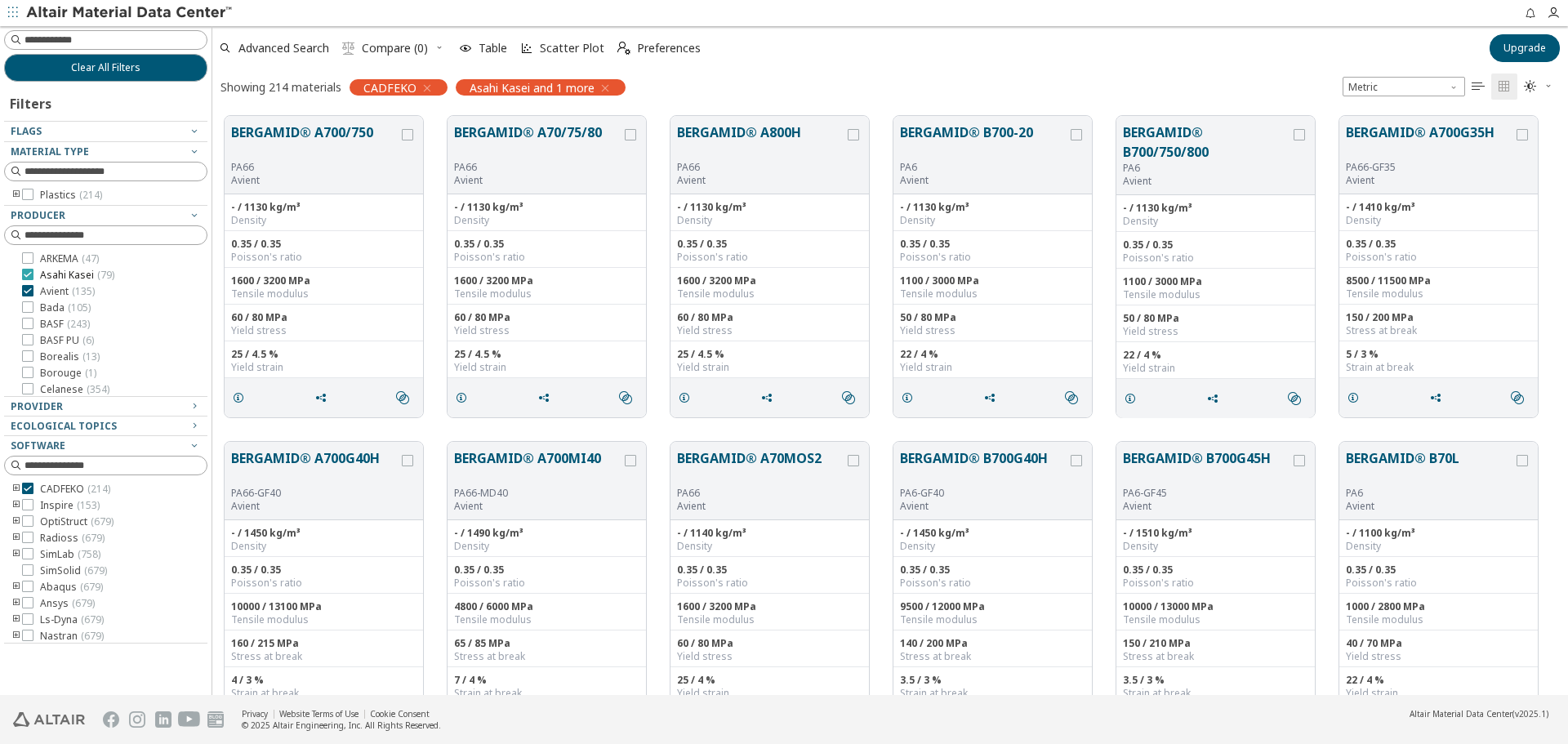
click at [63, 277] on span "Asahi Kasei ( 79 )" at bounding box center [77, 274] width 75 height 13
